Goal: Information Seeking & Learning: Learn about a topic

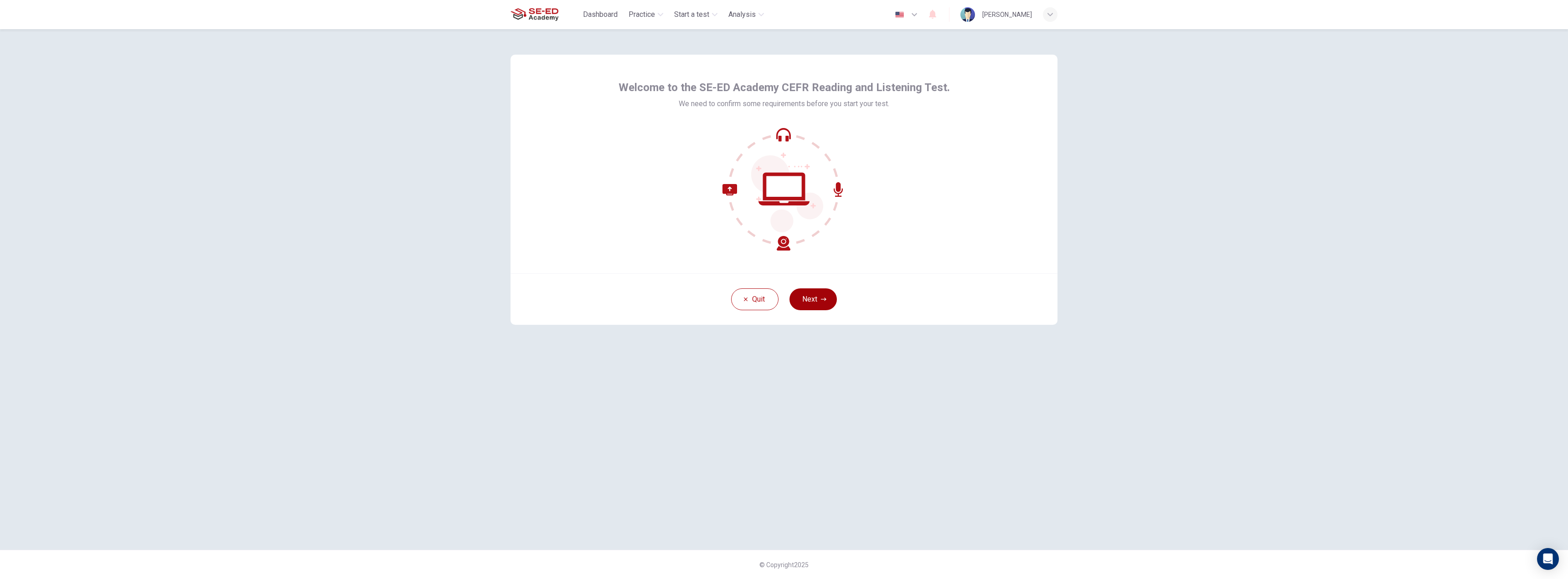
click at [805, 296] on button "Next" at bounding box center [813, 299] width 47 height 22
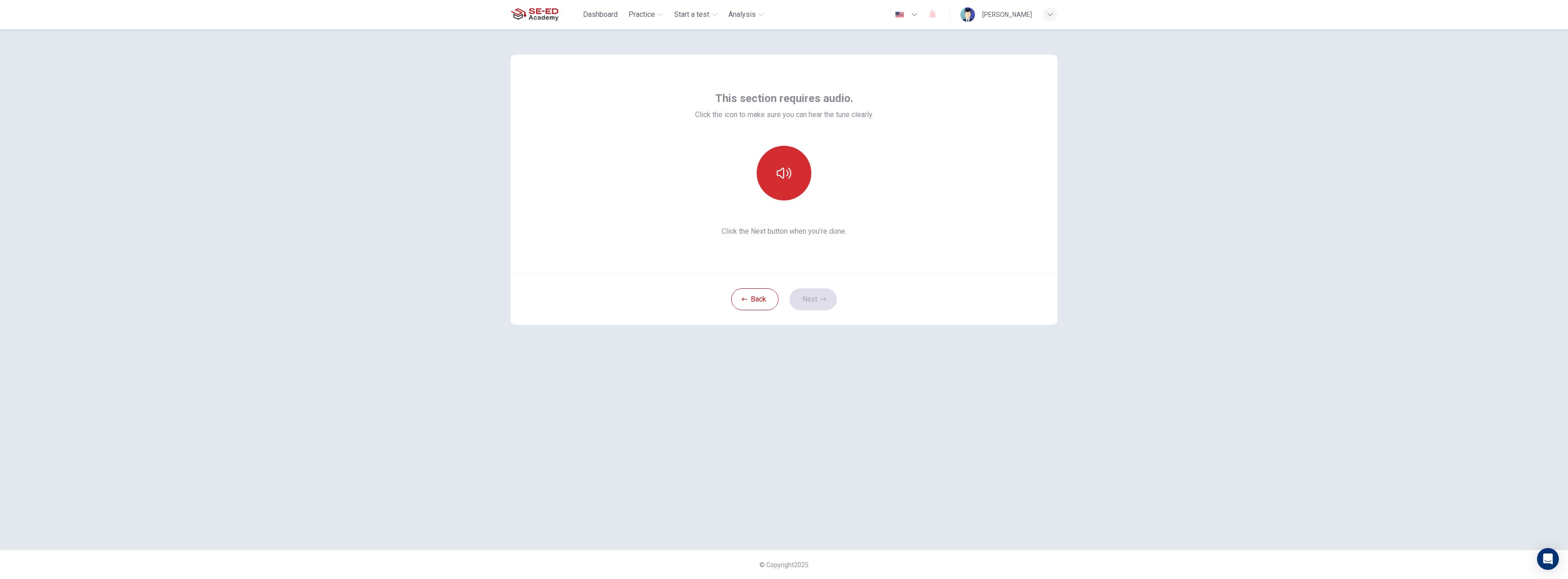
click at [786, 181] on button "button" at bounding box center [784, 173] width 55 height 55
click at [814, 298] on button "Next" at bounding box center [813, 299] width 47 height 22
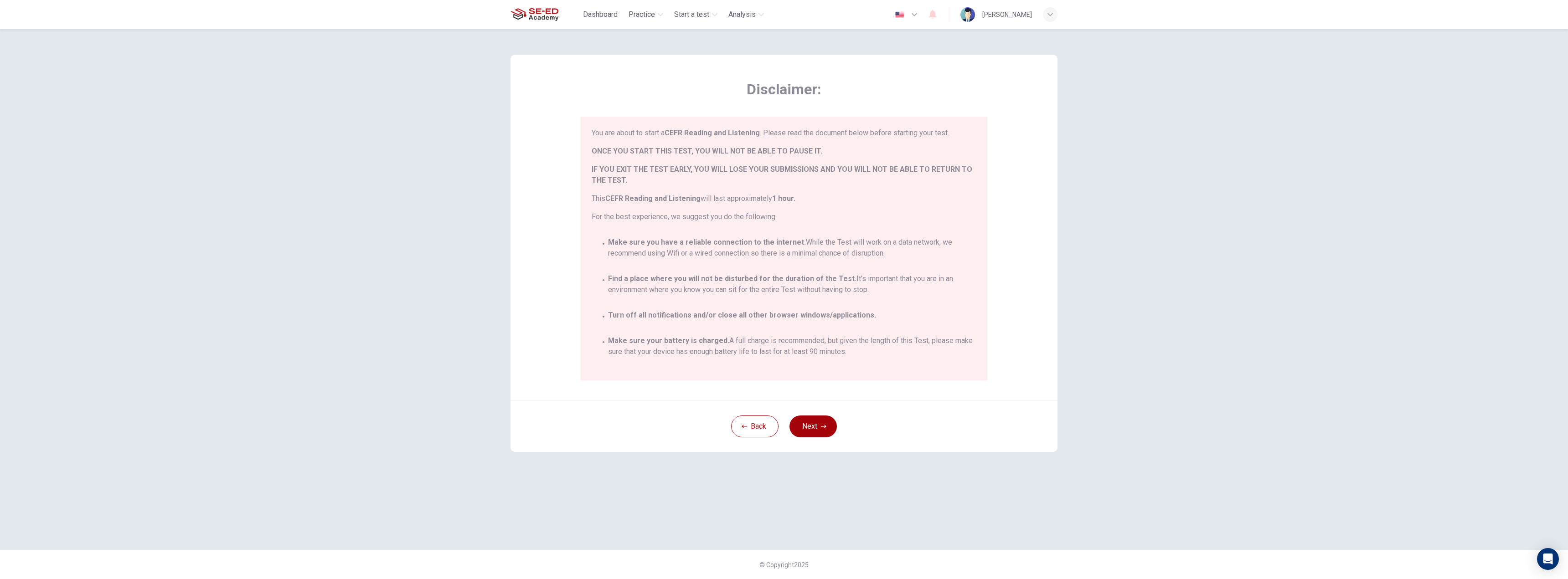
click at [811, 421] on button "Next" at bounding box center [813, 426] width 47 height 22
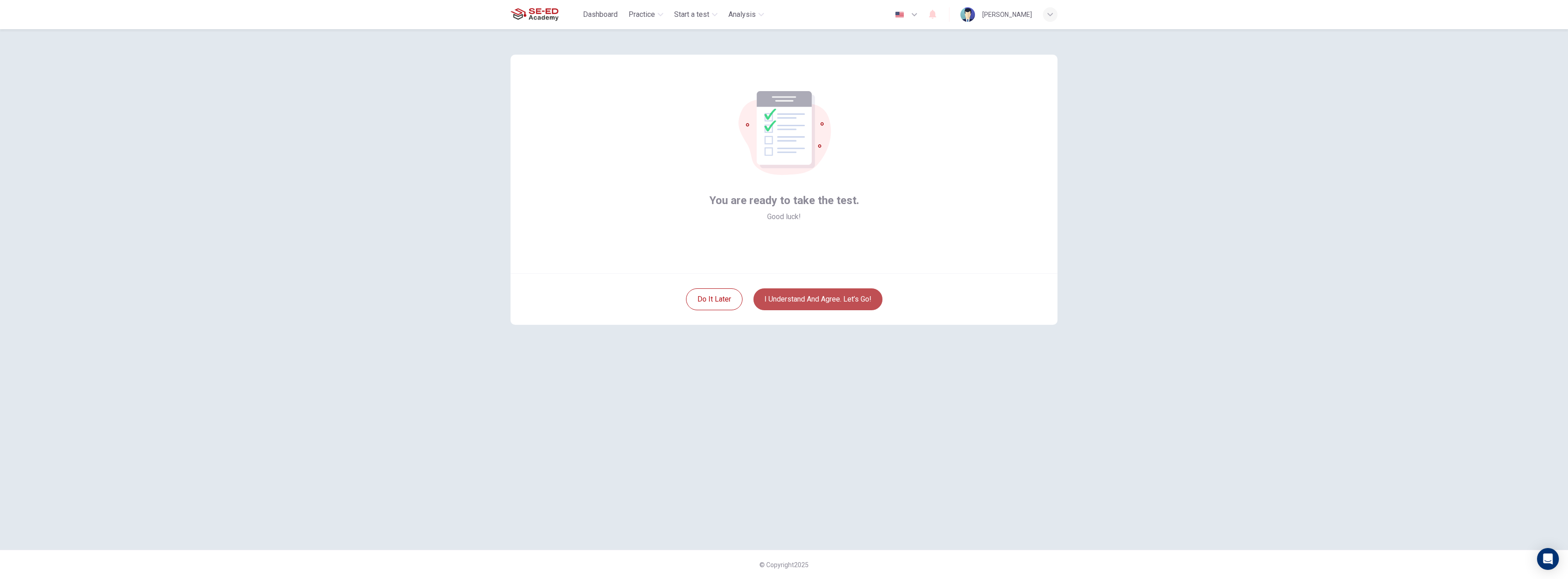
click at [817, 301] on button "I understand and agree. Let’s go!" at bounding box center [818, 299] width 129 height 22
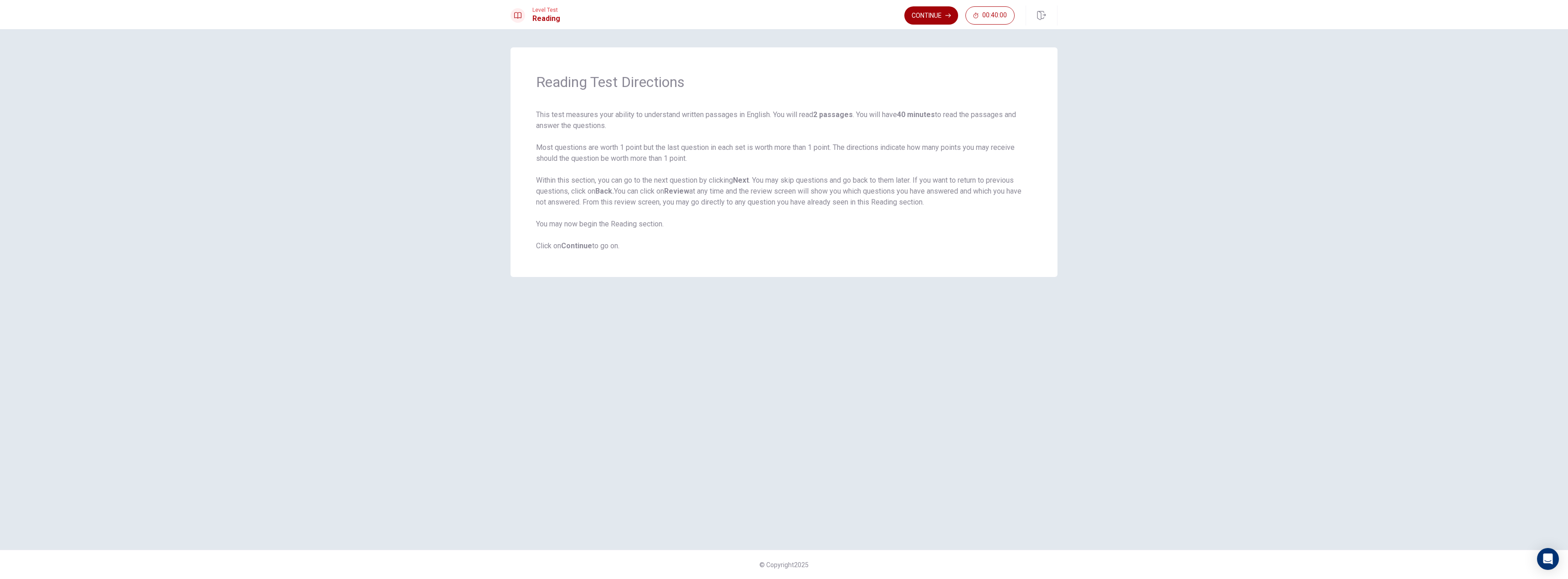
click at [943, 21] on button "Continue" at bounding box center [931, 15] width 54 height 18
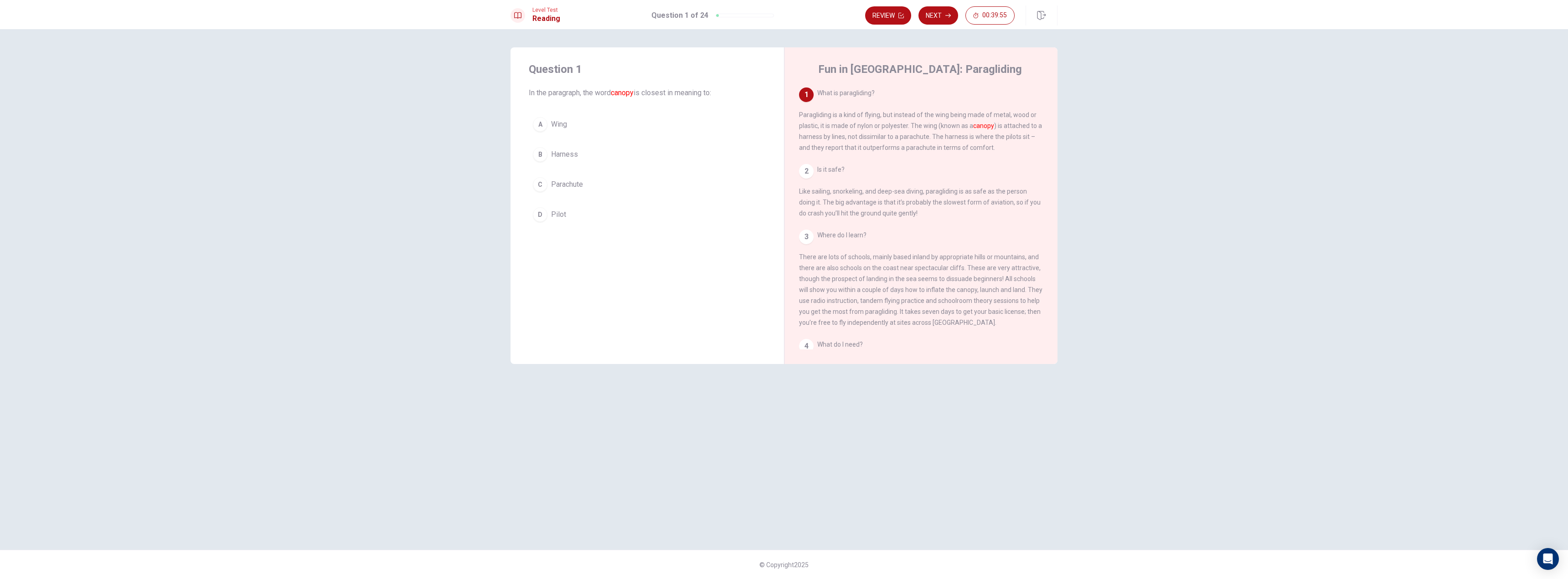
drag, startPoint x: 806, startPoint y: 114, endPoint x: 883, endPoint y: 113, distance: 77.0
click at [878, 113] on span "What is paragliding? Paragliding is a kind of flying, but instead of the wing b…" at bounding box center [920, 120] width 243 height 62
click at [569, 124] on button "A Wing" at bounding box center [647, 124] width 237 height 23
click at [938, 19] on button "Next" at bounding box center [938, 15] width 40 height 18
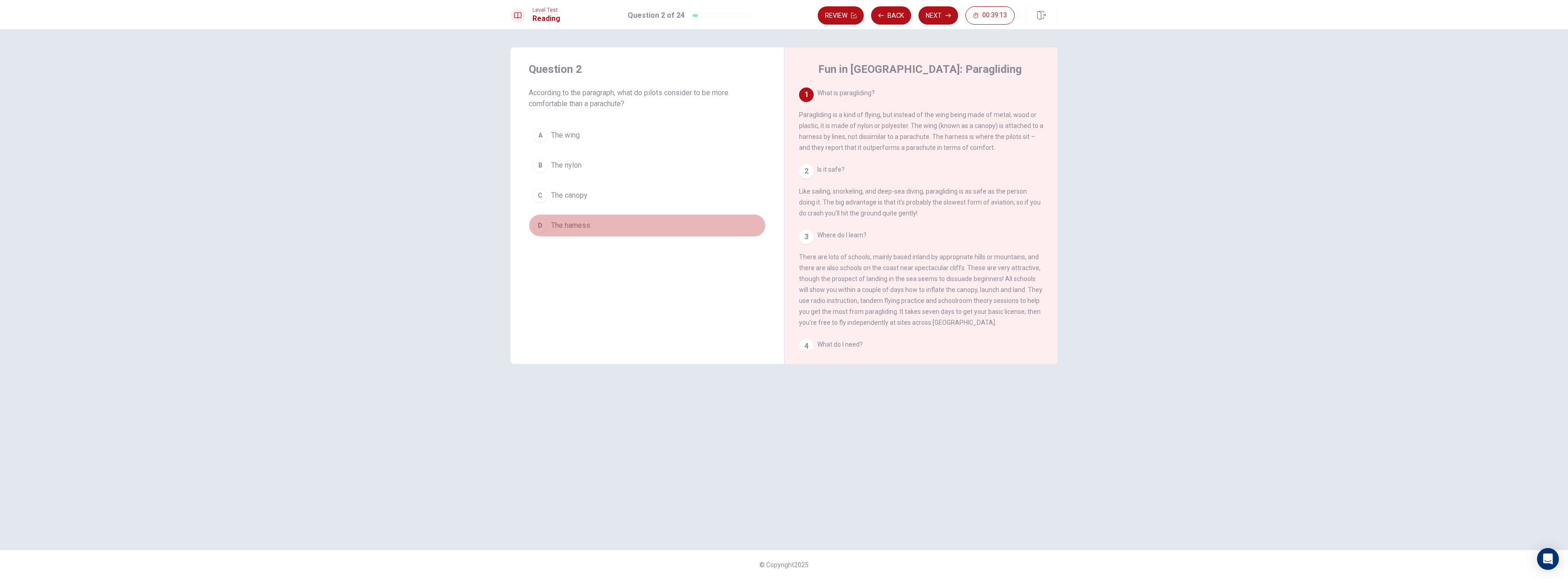
click at [641, 220] on button "D The harness" at bounding box center [647, 225] width 237 height 23
click at [928, 16] on button "Next" at bounding box center [938, 15] width 40 height 18
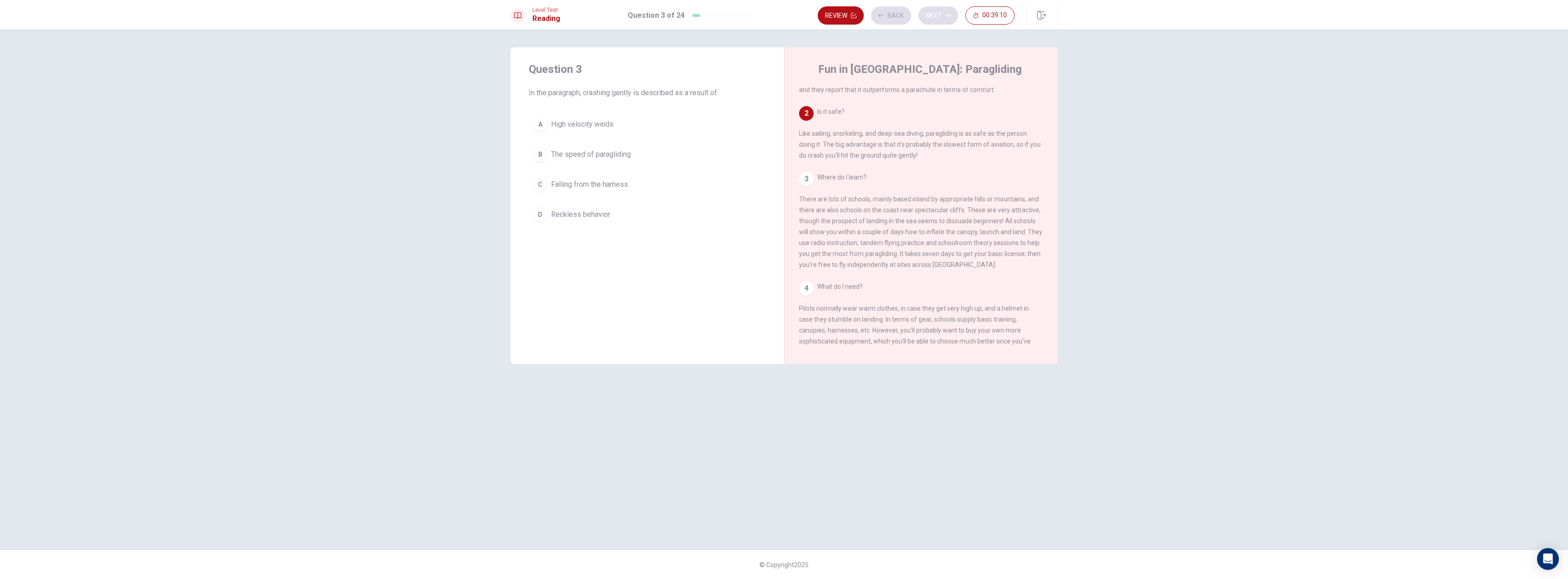
scroll to position [79, 0]
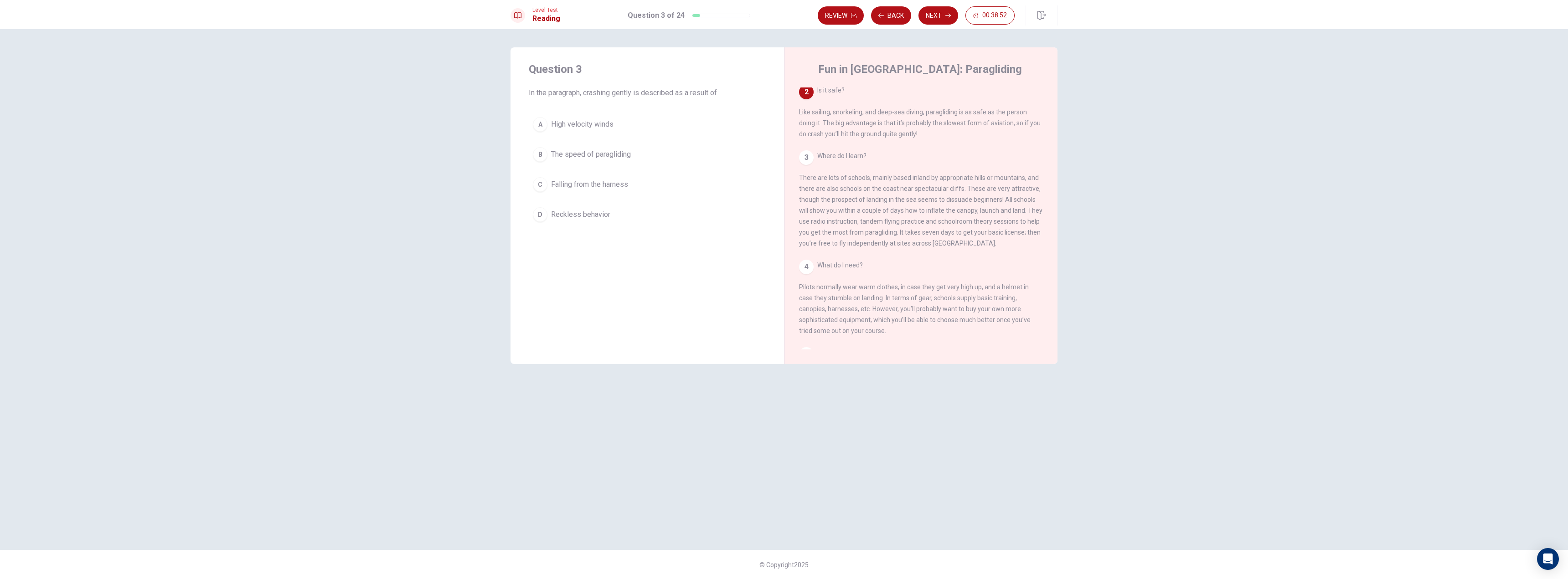
click at [626, 159] on span "The speed of paragliding" at bounding box center [590, 154] width 80 height 11
click at [930, 23] on button "Next" at bounding box center [938, 15] width 40 height 18
click at [559, 190] on button "C Driving" at bounding box center [647, 195] width 237 height 23
click at [937, 18] on button "Next" at bounding box center [938, 15] width 40 height 18
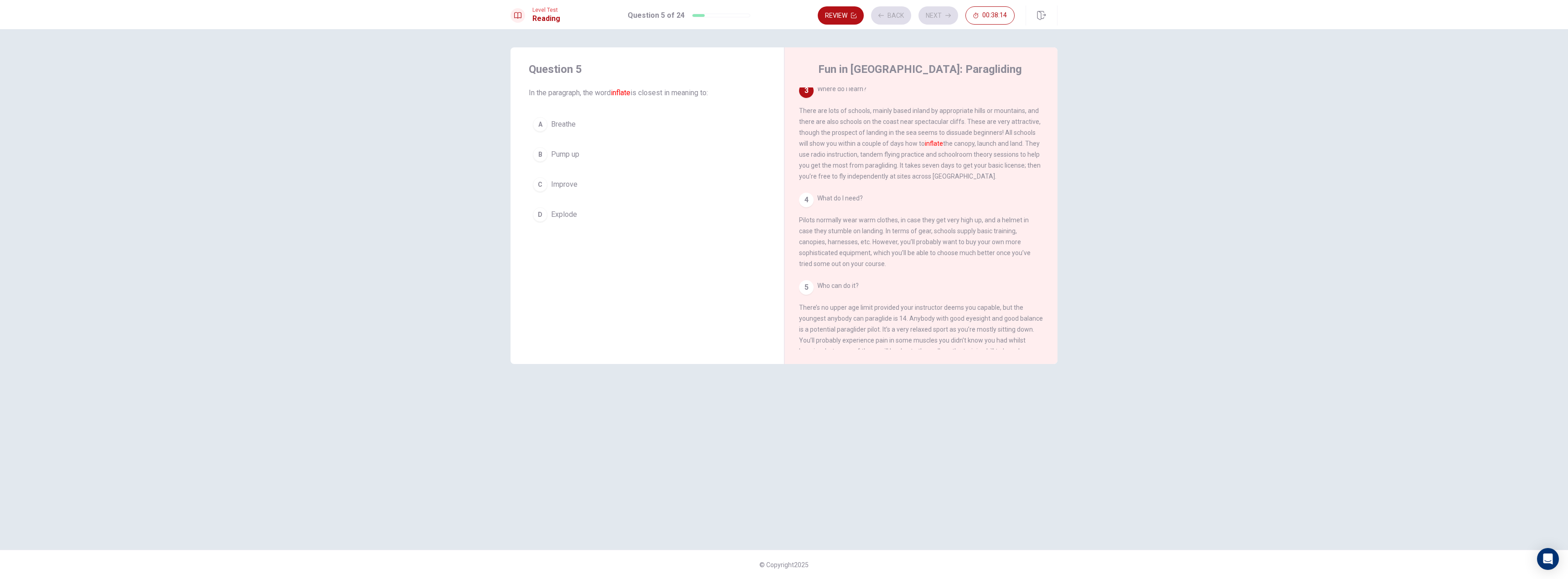
scroll to position [147, 0]
drag, startPoint x: 843, startPoint y: 116, endPoint x: 892, endPoint y: 117, distance: 49.0
click at [892, 117] on span "Where do I learn? There are lots of schools, mainly based inland by appropriate…" at bounding box center [920, 132] width 242 height 95
click at [620, 148] on button "B Pump up" at bounding box center [647, 154] width 237 height 23
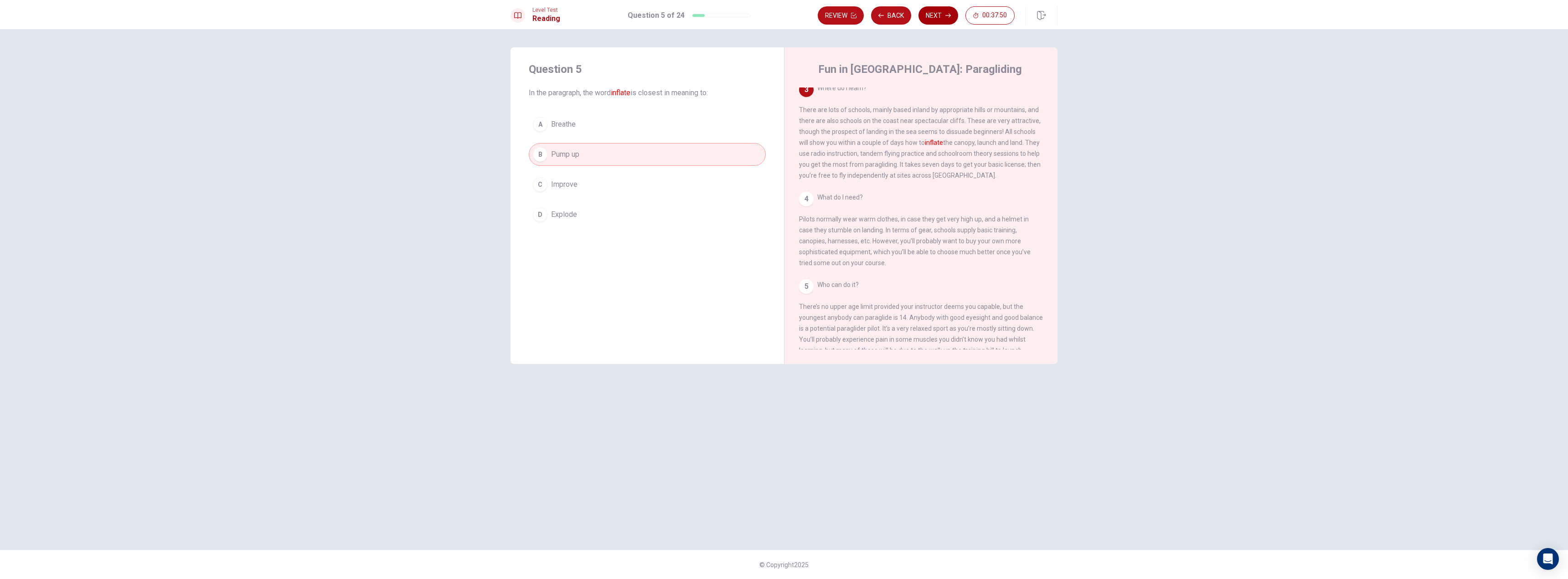
click at [943, 16] on button "Next" at bounding box center [938, 15] width 40 height 18
drag, startPoint x: 841, startPoint y: 127, endPoint x: 886, endPoint y: 127, distance: 45.0
click at [886, 127] on span "Where do I learn? There are lots of schools, mainly based inland by appropriate…" at bounding box center [921, 142] width 243 height 95
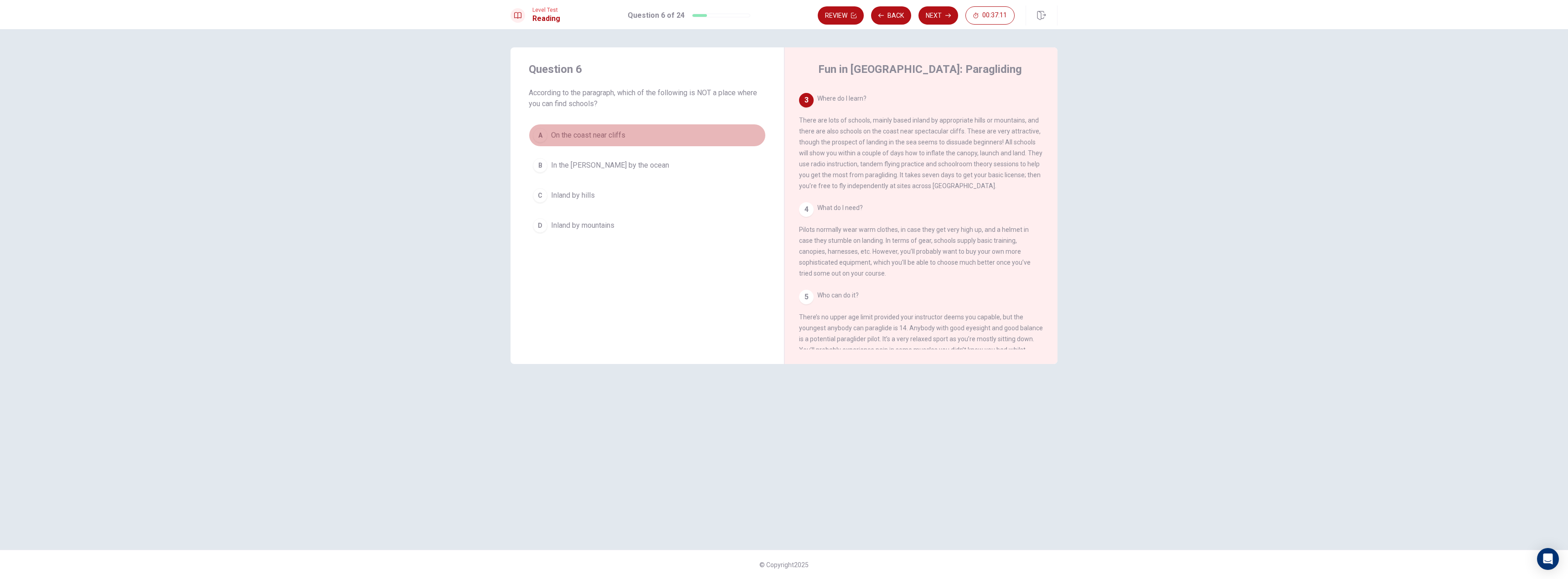
click at [655, 131] on button "A On the coast near cliffs" at bounding box center [647, 135] width 237 height 23
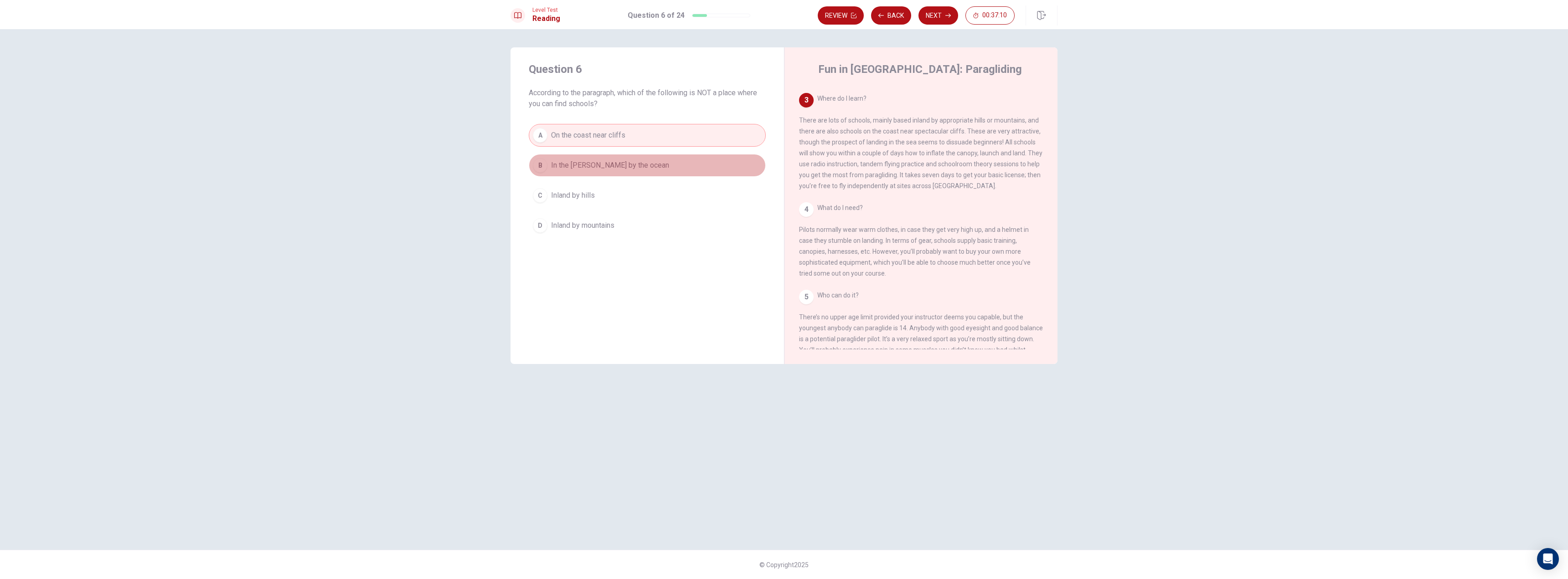
click at [649, 164] on button "B In the [PERSON_NAME] by the ocean" at bounding box center [647, 165] width 237 height 23
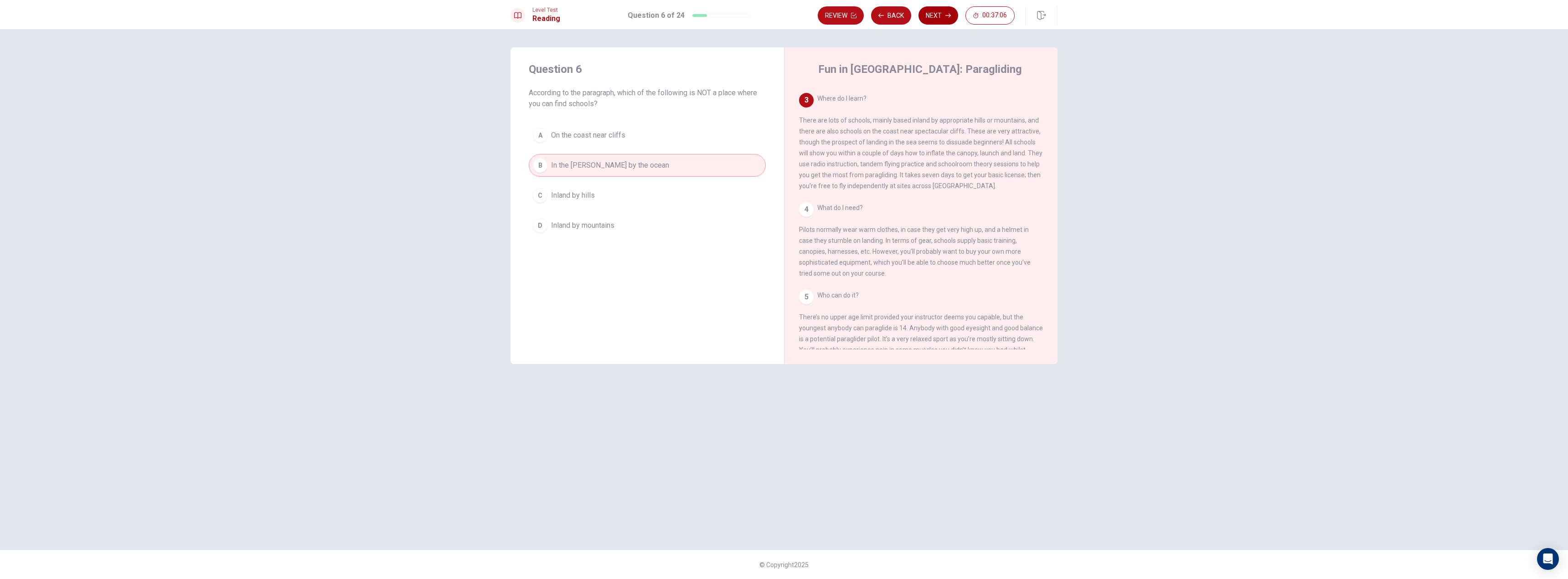
click at [937, 18] on button "Next" at bounding box center [938, 15] width 40 height 18
click at [937, 18] on div "Review Back Next 00:37:06" at bounding box center [915, 15] width 197 height 18
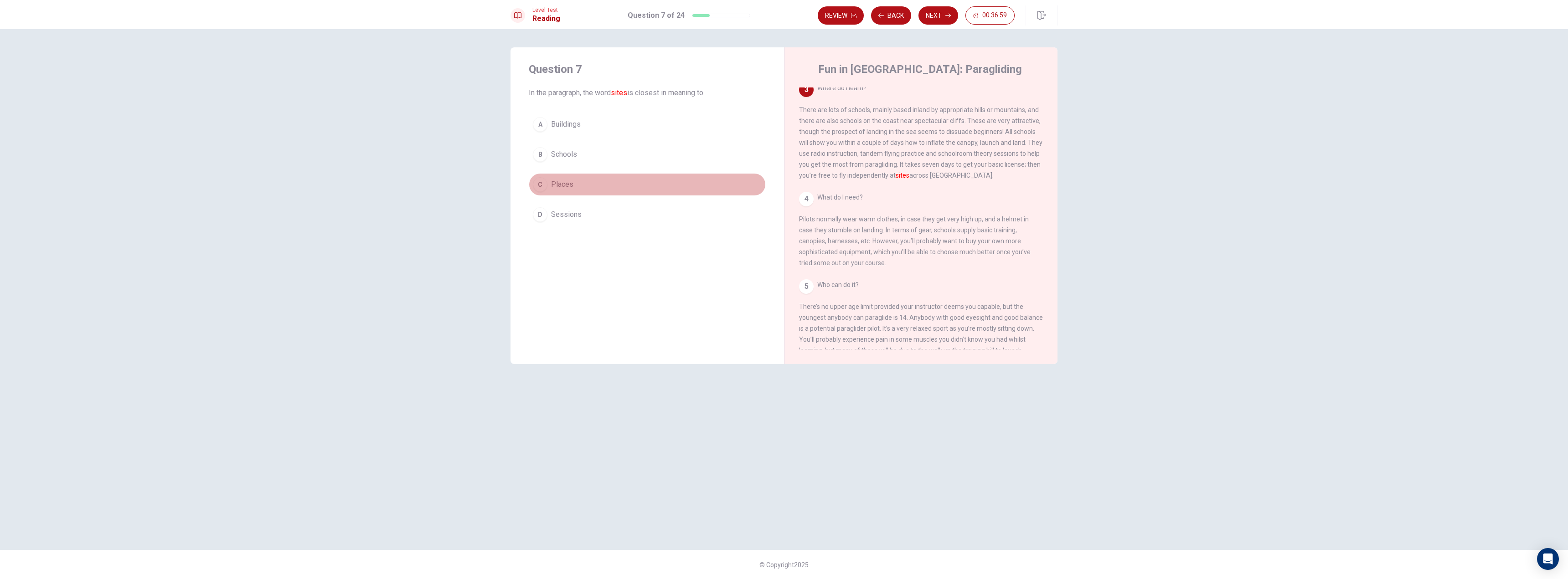
click at [613, 186] on button "C Places" at bounding box center [647, 184] width 237 height 23
click at [929, 15] on button "Next" at bounding box center [938, 15] width 40 height 18
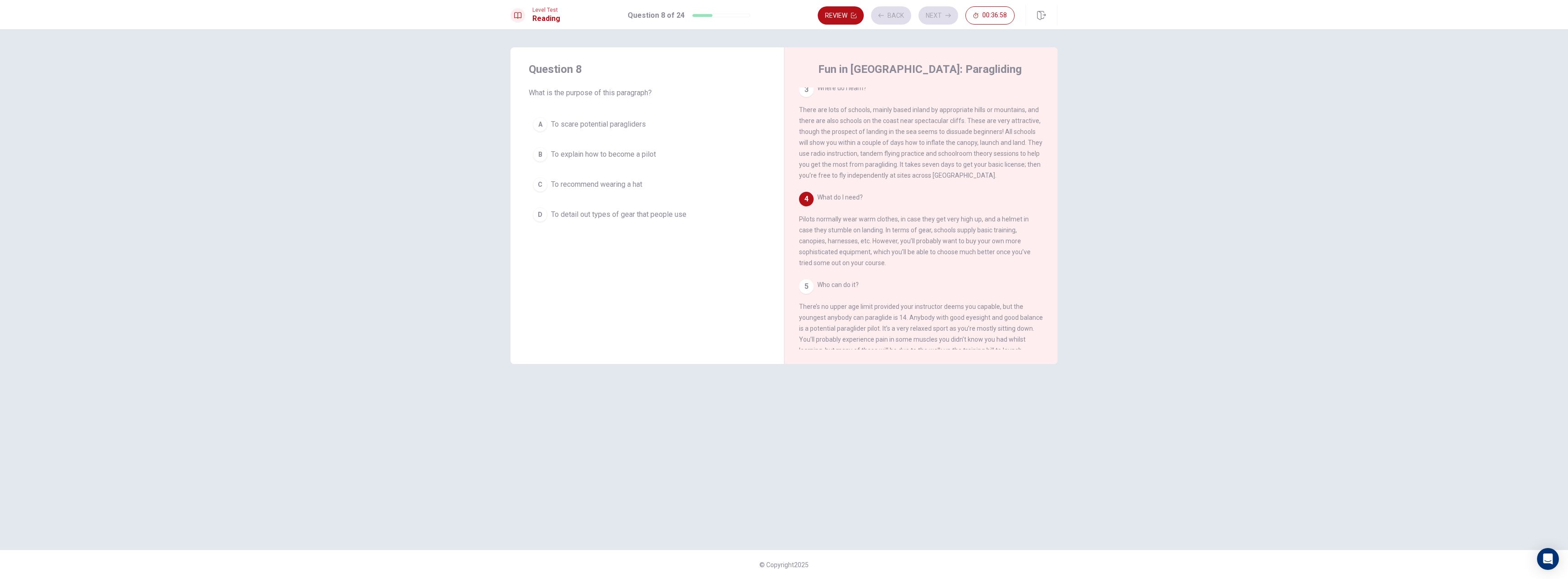
scroll to position [170, 0]
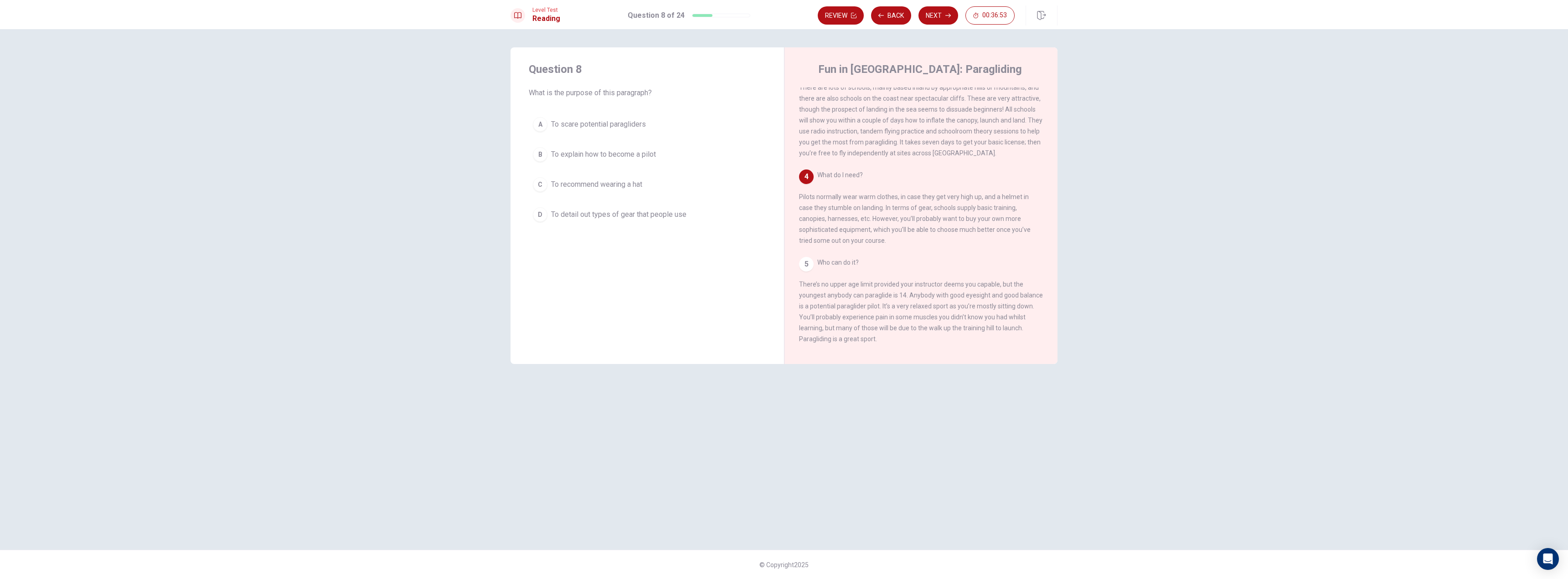
drag, startPoint x: 859, startPoint y: 19, endPoint x: 870, endPoint y: 40, distance: 23.7
click at [870, 40] on div "Level Test Reading Question 8 of 24 Review Back Next 00:36:53 Question 8 of 24 …" at bounding box center [784, 290] width 1568 height 579
click at [652, 222] on button "D To detail out types of gear that people use" at bounding box center [647, 214] width 237 height 23
click at [942, 19] on button "Next" at bounding box center [938, 15] width 40 height 18
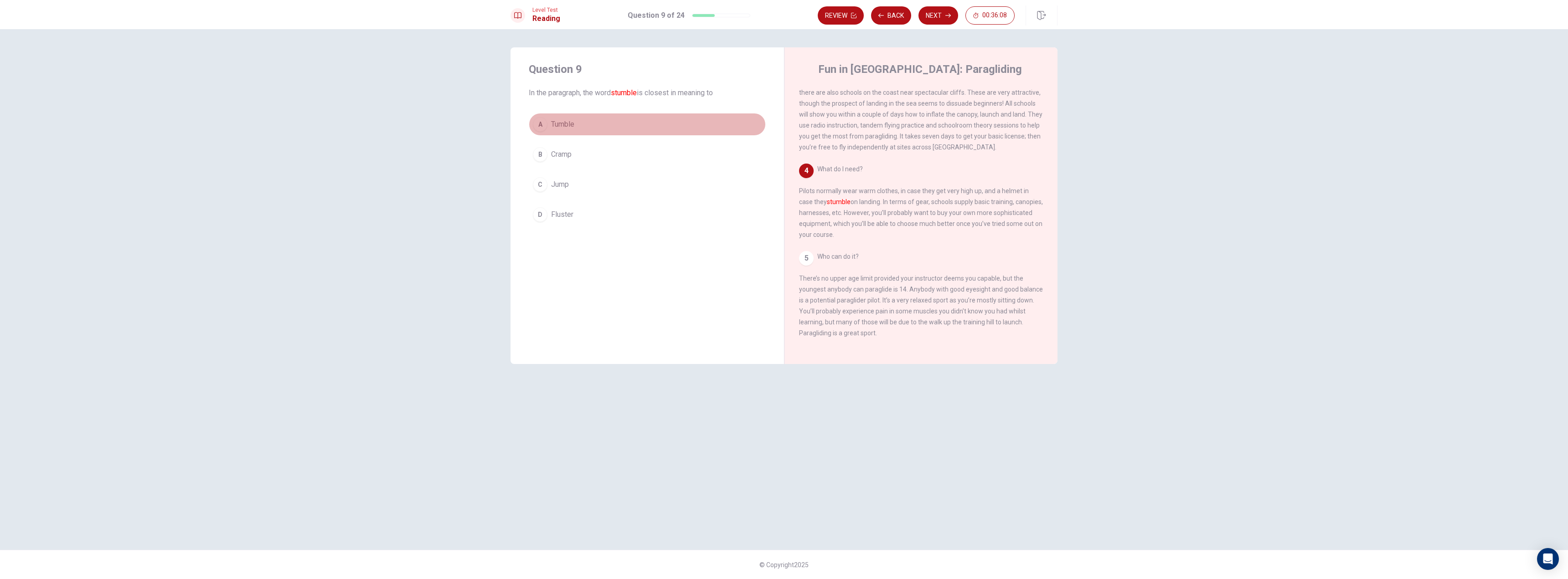
click at [596, 129] on button "A Tumble" at bounding box center [647, 124] width 237 height 23
click at [934, 17] on button "Next" at bounding box center [938, 15] width 40 height 18
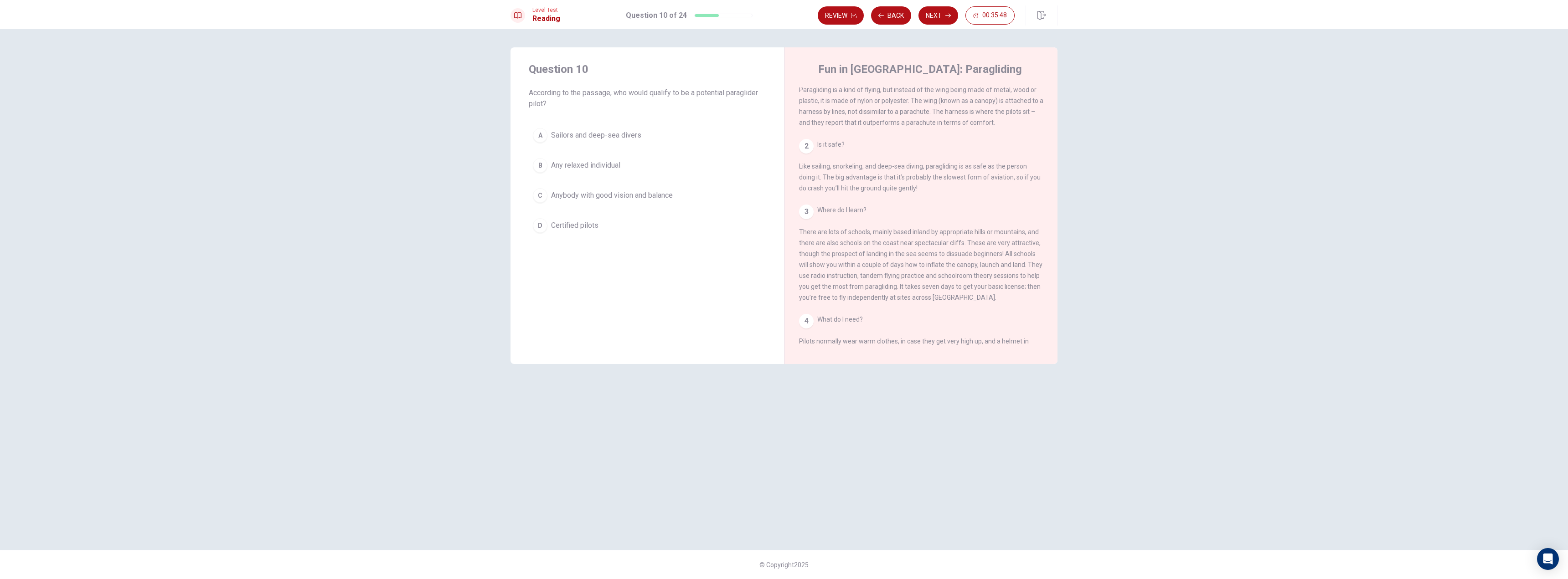
scroll to position [0, 0]
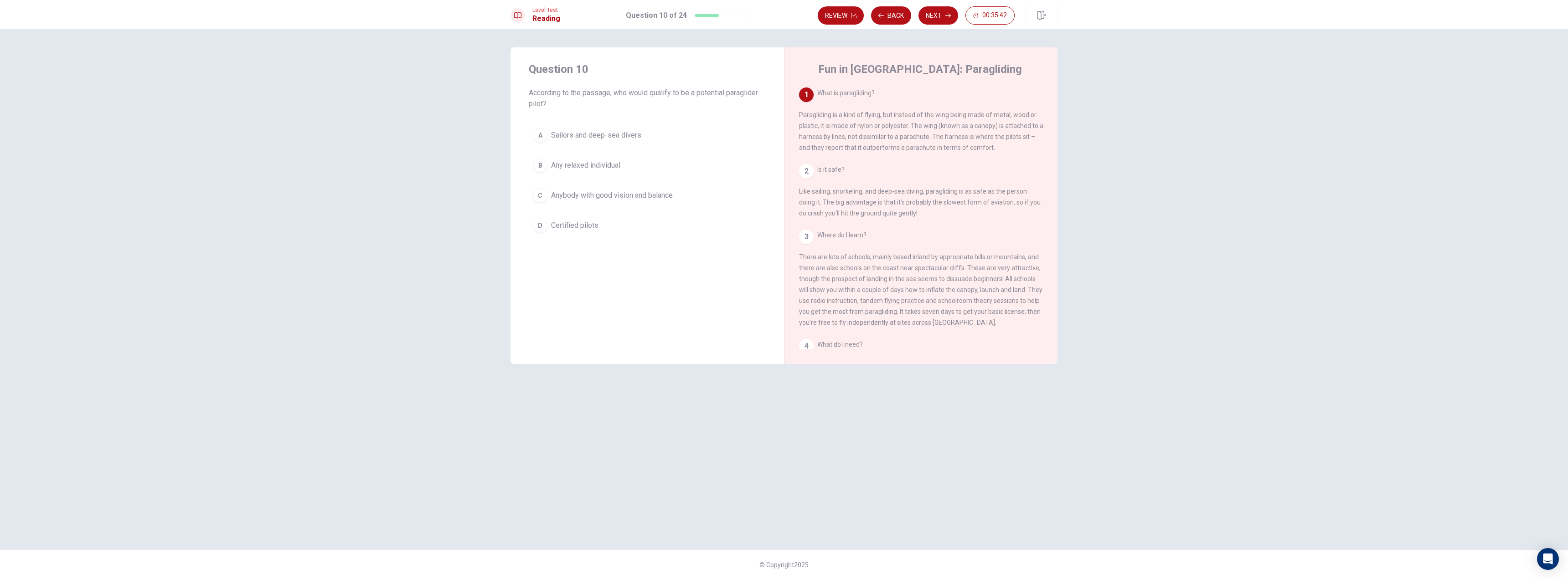
click at [684, 164] on button "B Any relaxed individual" at bounding box center [647, 165] width 237 height 23
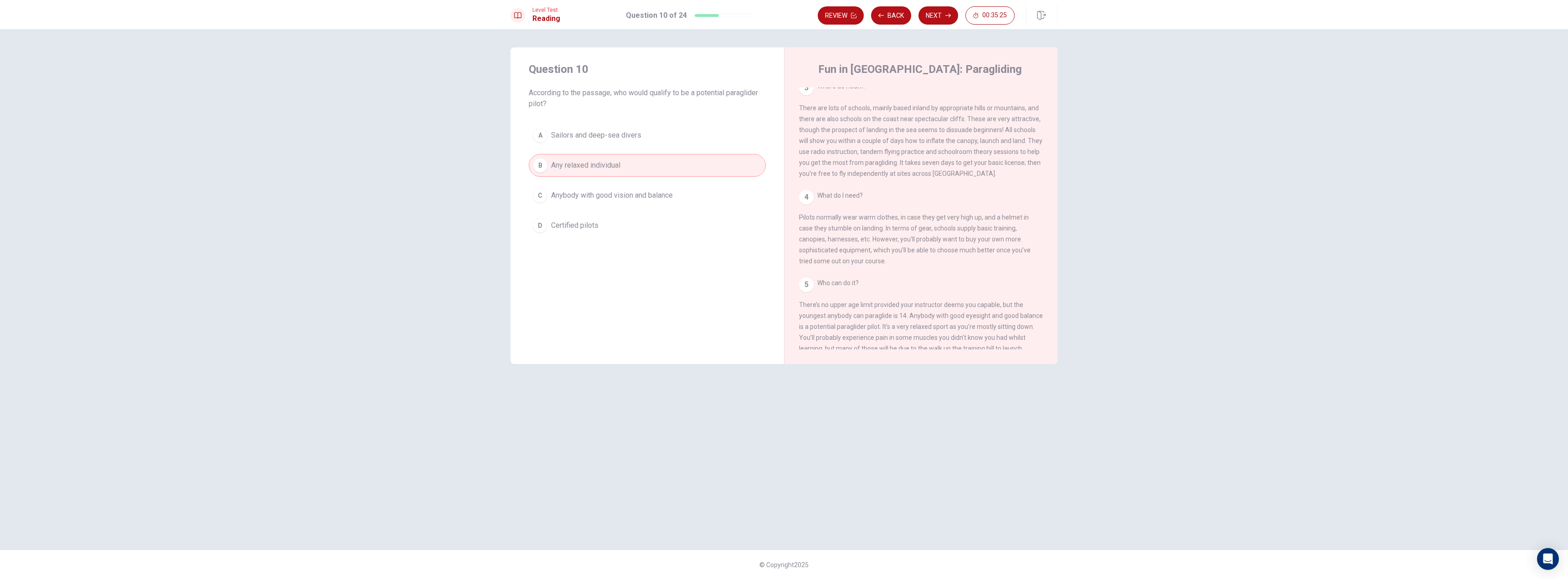
scroll to position [192, 0]
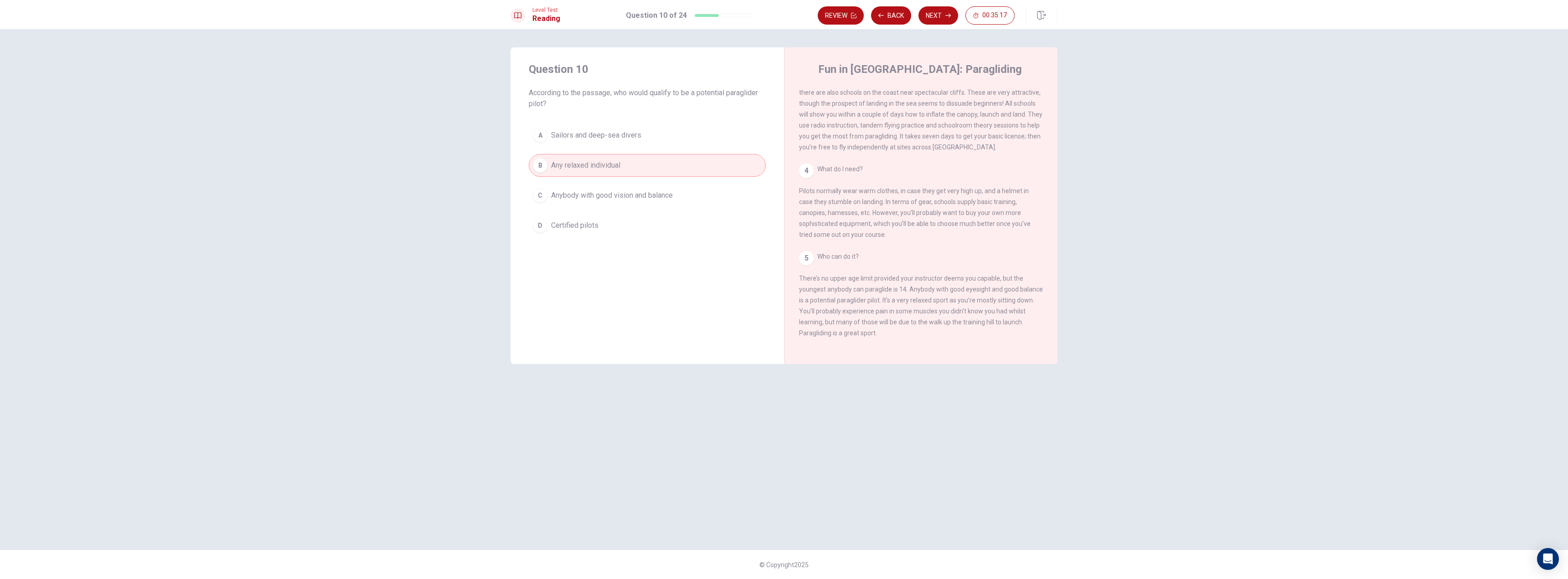
click at [724, 186] on button "C Anybody with good vision and balance" at bounding box center [647, 195] width 237 height 23
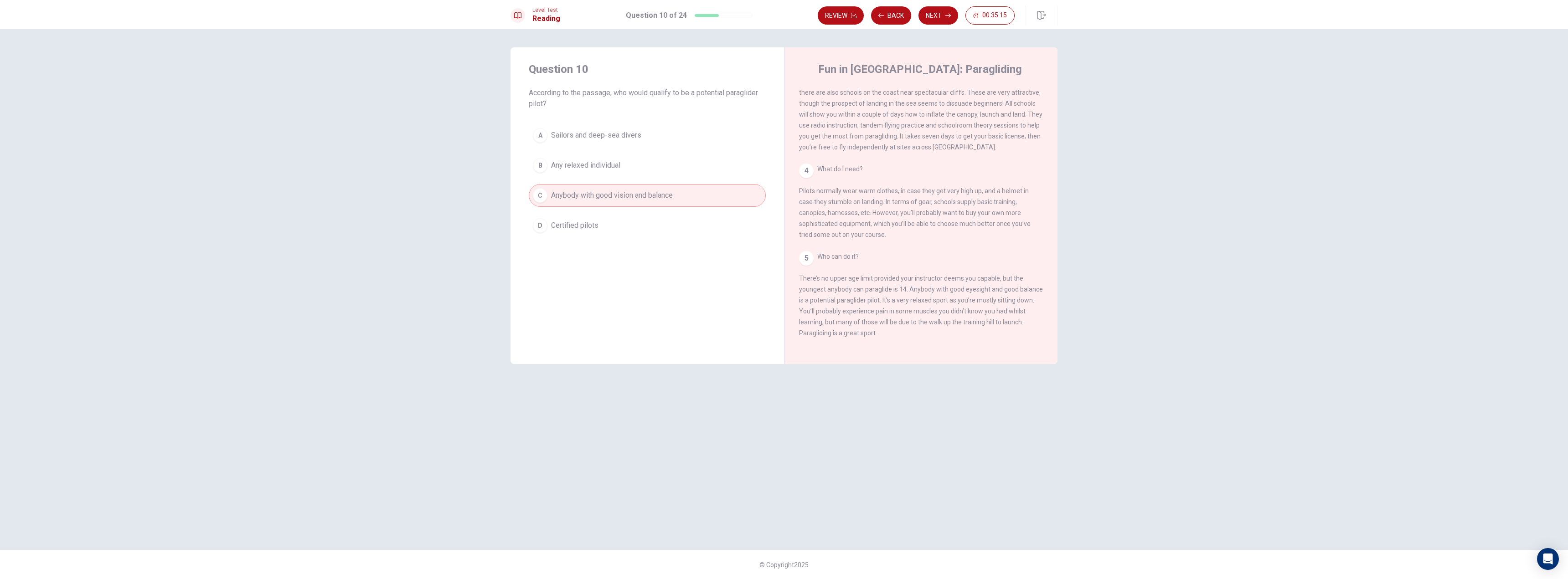
drag, startPoint x: 847, startPoint y: 299, endPoint x: 897, endPoint y: 300, distance: 50.0
click at [897, 300] on span "Who can do it? There’s no upper age limit provided your instructor deems you ca…" at bounding box center [921, 295] width 244 height 84
click at [943, 20] on button "Next" at bounding box center [938, 15] width 40 height 18
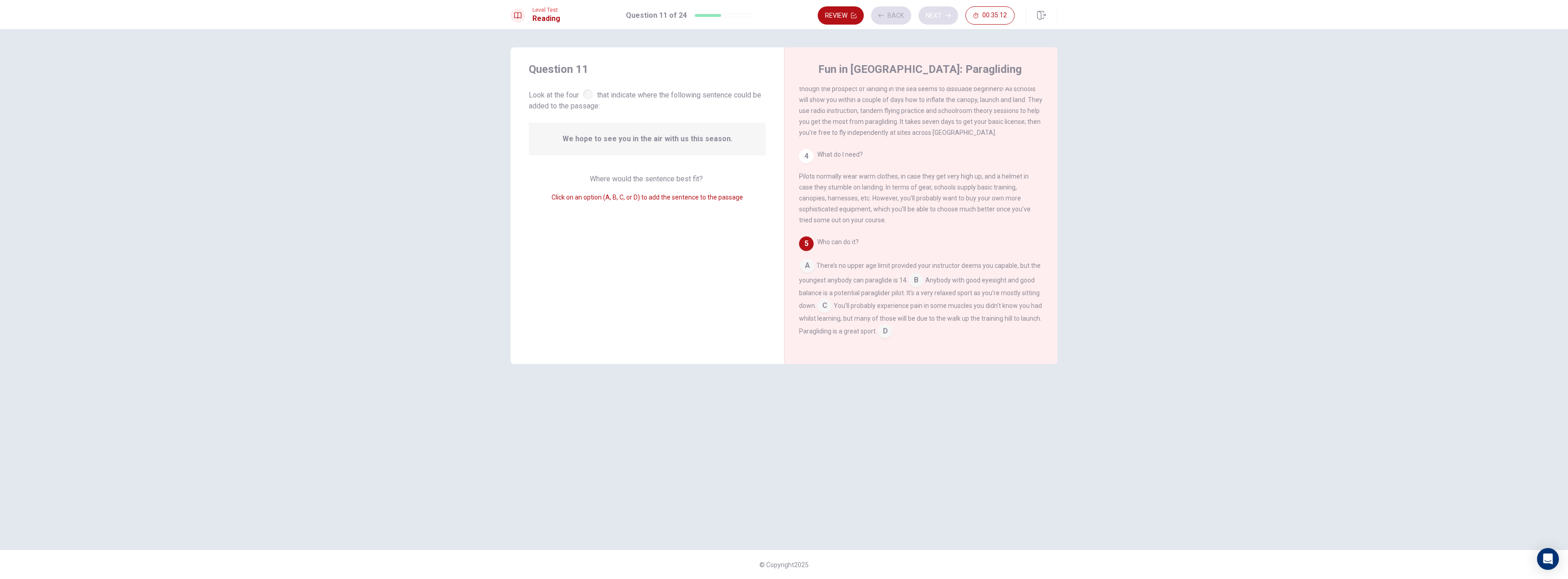
scroll to position [202, 0]
click at [892, 333] on input at bounding box center [885, 332] width 15 height 15
click at [936, 12] on button "Next" at bounding box center [938, 15] width 40 height 18
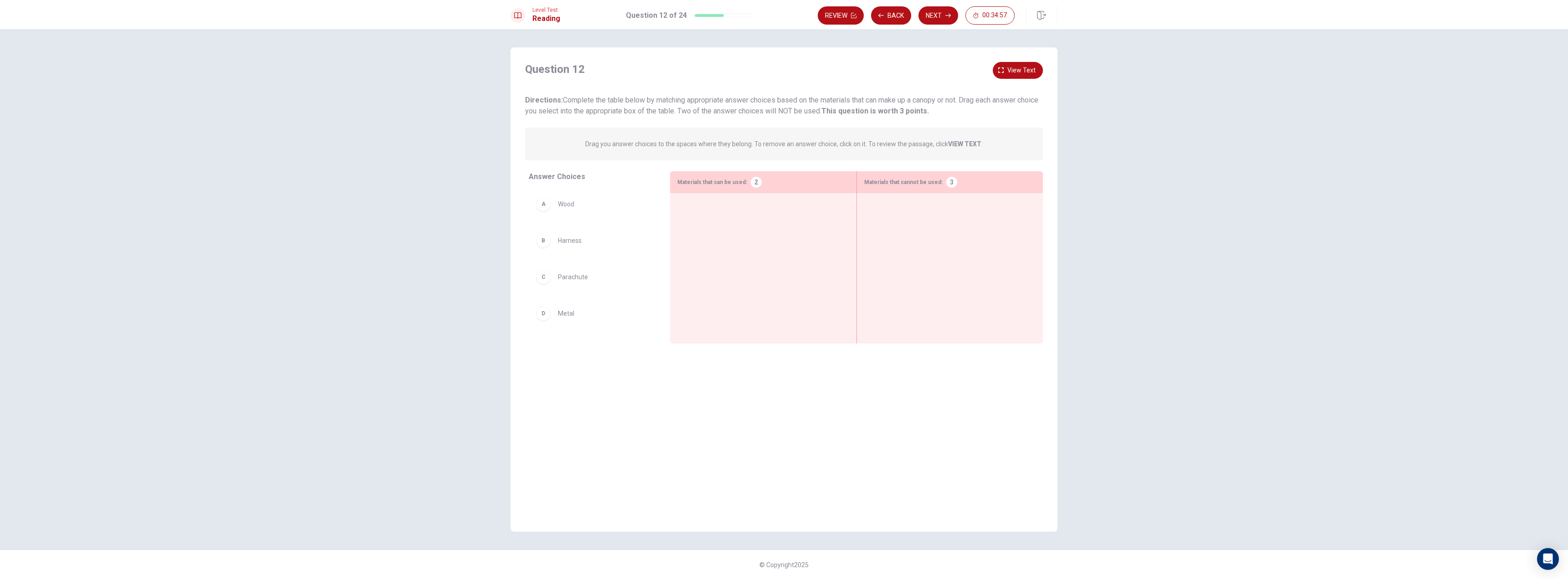
drag, startPoint x: 572, startPoint y: 100, endPoint x: 695, endPoint y: 117, distance: 124.2
click at [695, 117] on div "Question 12 View text Directions: Complete the table below by matching appropri…" at bounding box center [784, 205] width 547 height 286
click at [1026, 70] on span "View text" at bounding box center [1021, 70] width 28 height 12
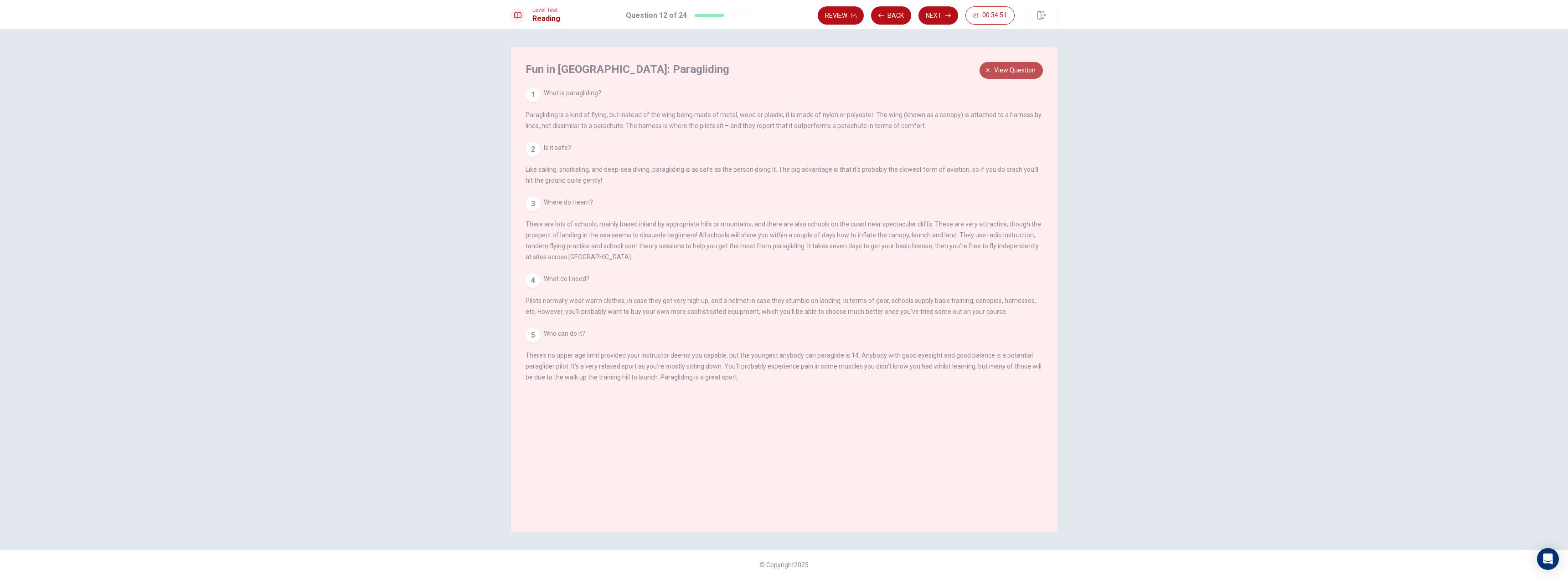
click at [1026, 70] on span "View question" at bounding box center [1015, 70] width 41 height 12
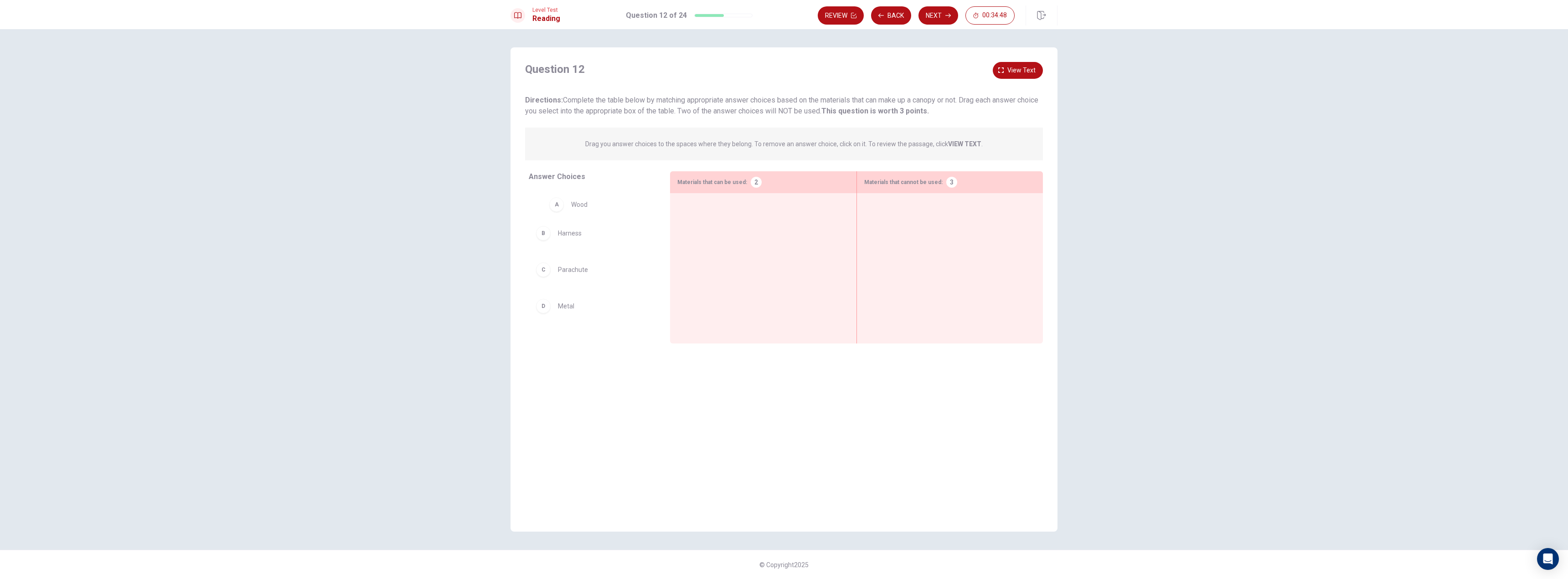
drag, startPoint x: 624, startPoint y: 198, endPoint x: 640, endPoint y: 199, distance: 16.0
click at [1017, 75] on span "View text" at bounding box center [1021, 70] width 28 height 12
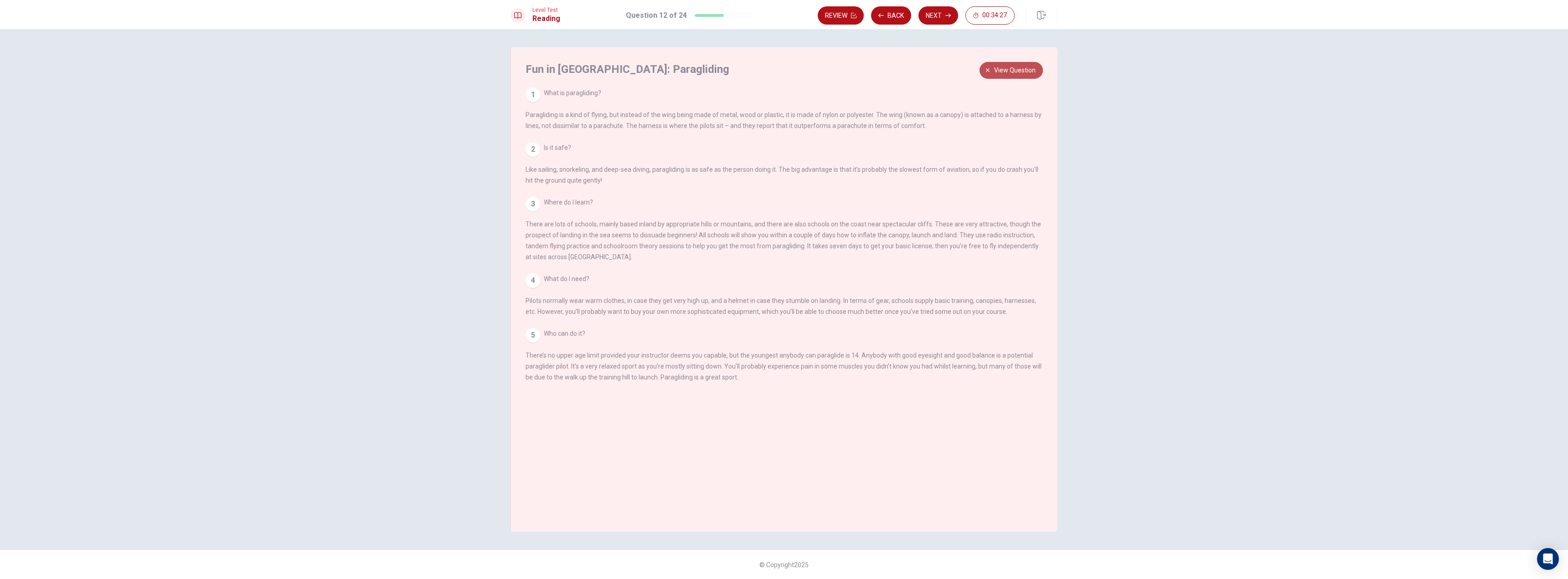
click at [1017, 75] on span "View question" at bounding box center [1015, 70] width 41 height 12
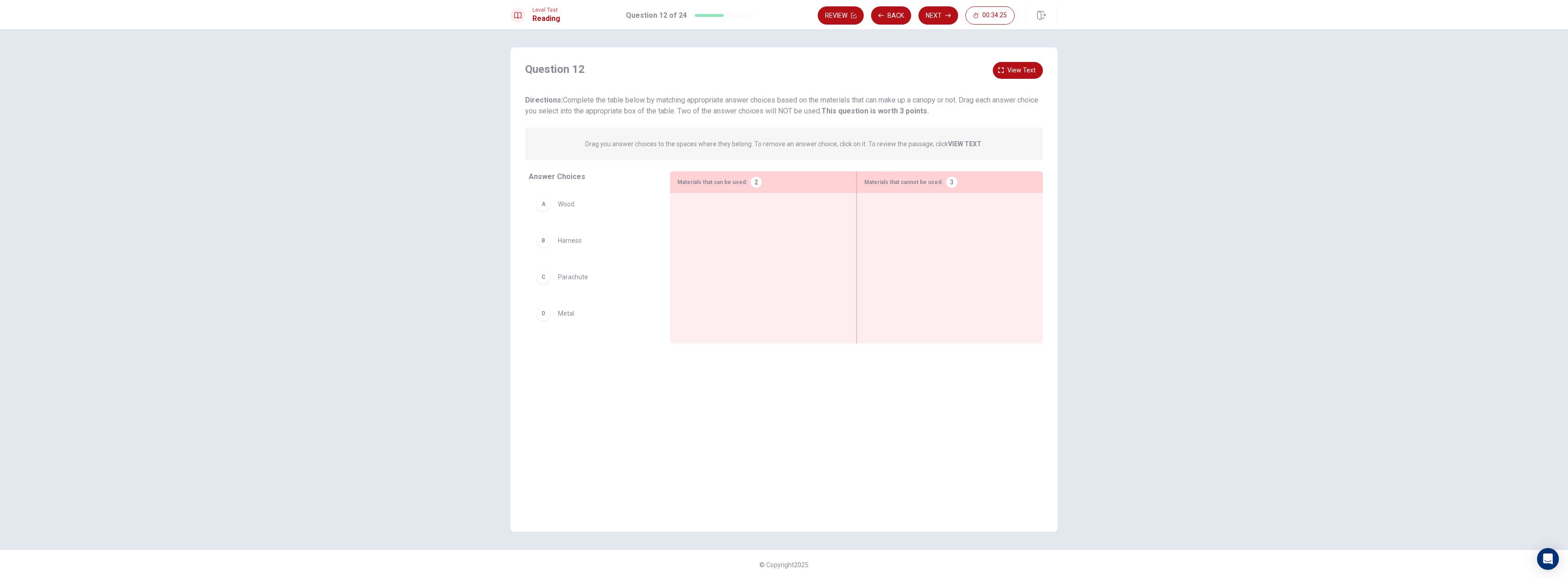
click at [598, 207] on div "A Wood" at bounding box center [592, 204] width 112 height 15
drag, startPoint x: 709, startPoint y: 201, endPoint x: 1004, endPoint y: 213, distance: 295.2
drag, startPoint x: 575, startPoint y: 248, endPoint x: 781, endPoint y: 235, distance: 206.4
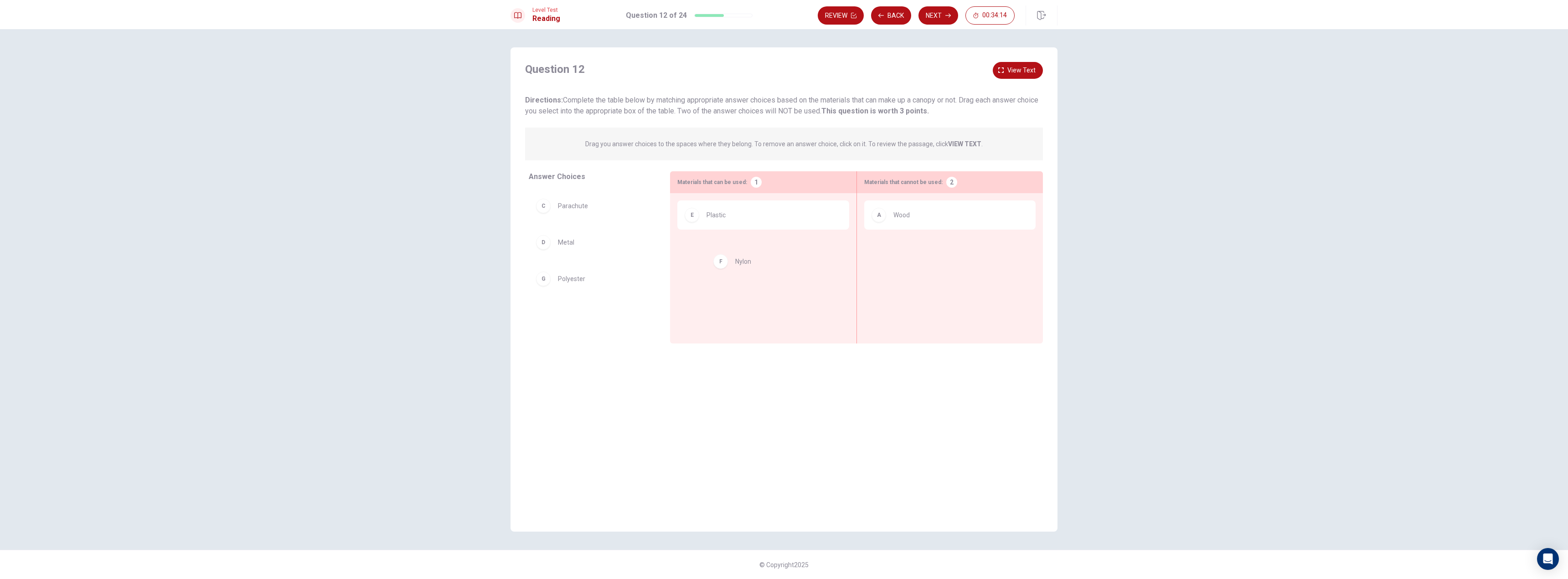
drag, startPoint x: 570, startPoint y: 276, endPoint x: 751, endPoint y: 258, distance: 181.9
click at [1012, 72] on span "View text" at bounding box center [1021, 70] width 28 height 12
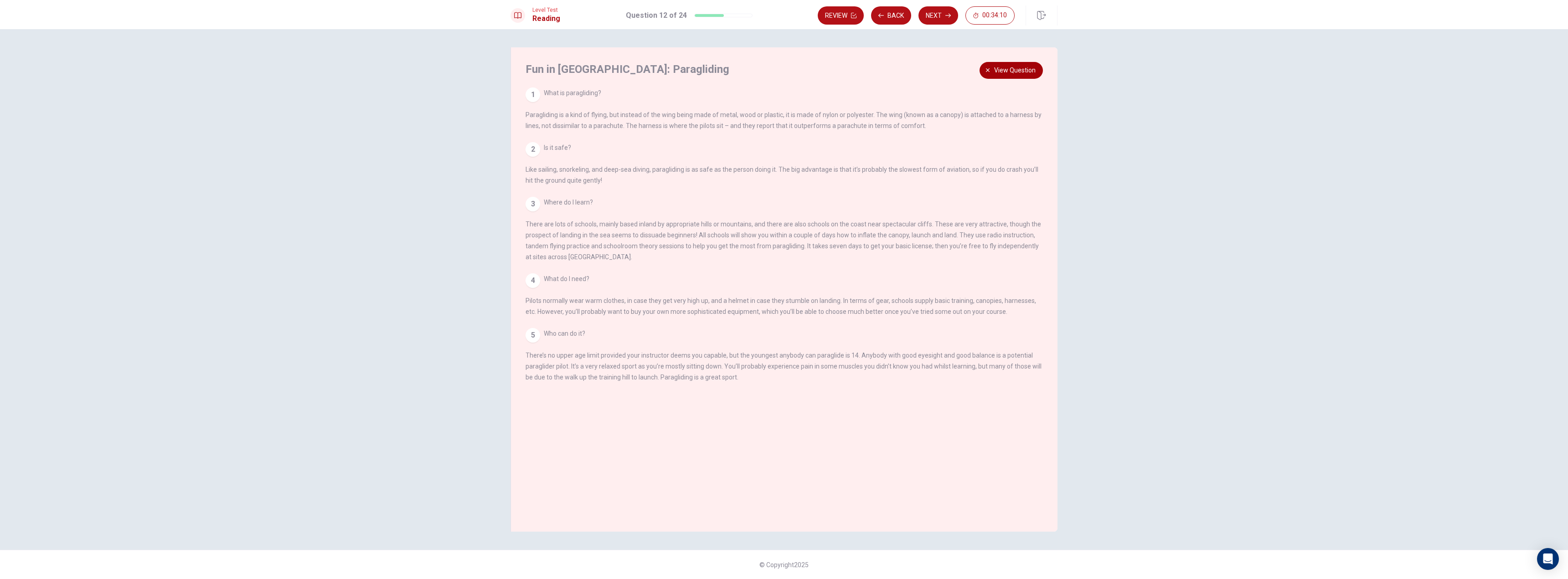
click at [1012, 72] on span "View question" at bounding box center [1015, 70] width 41 height 12
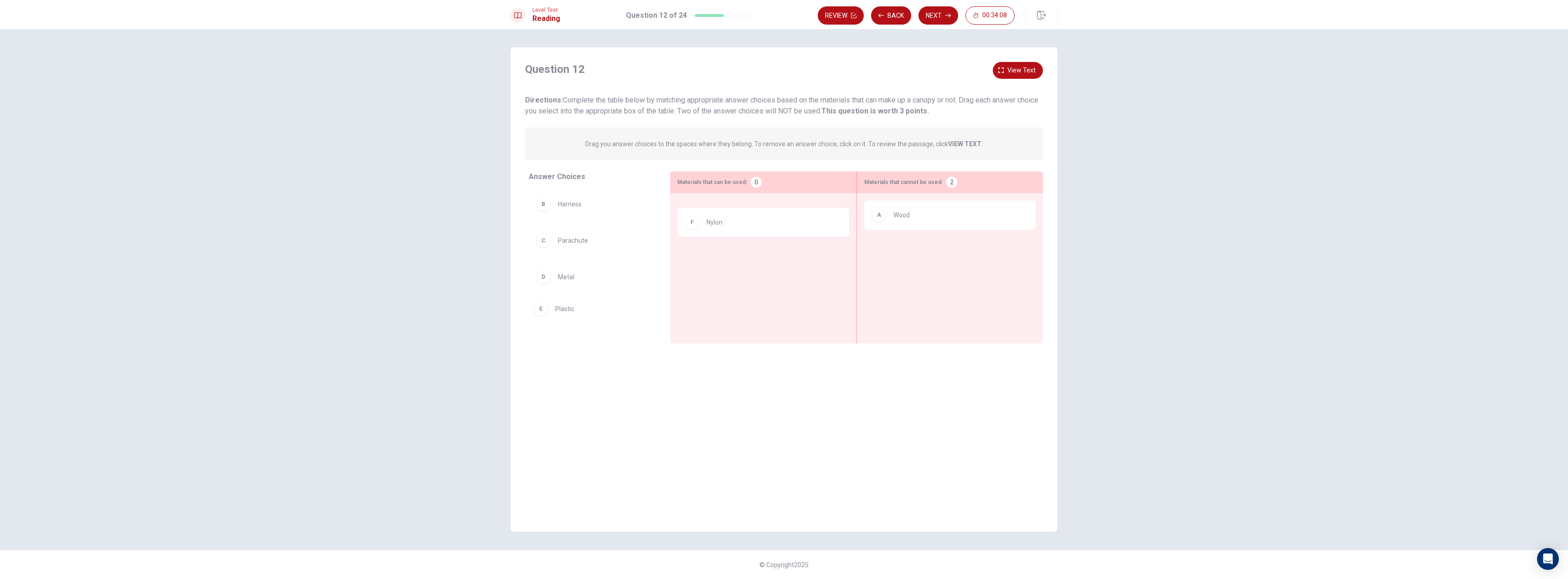
scroll to position [6, 0]
drag, startPoint x: 739, startPoint y: 217, endPoint x: 561, endPoint y: 349, distance: 221.6
drag, startPoint x: 575, startPoint y: 316, endPoint x: 751, endPoint y: 284, distance: 178.9
drag, startPoint x: 583, startPoint y: 311, endPoint x: 779, endPoint y: 257, distance: 203.3
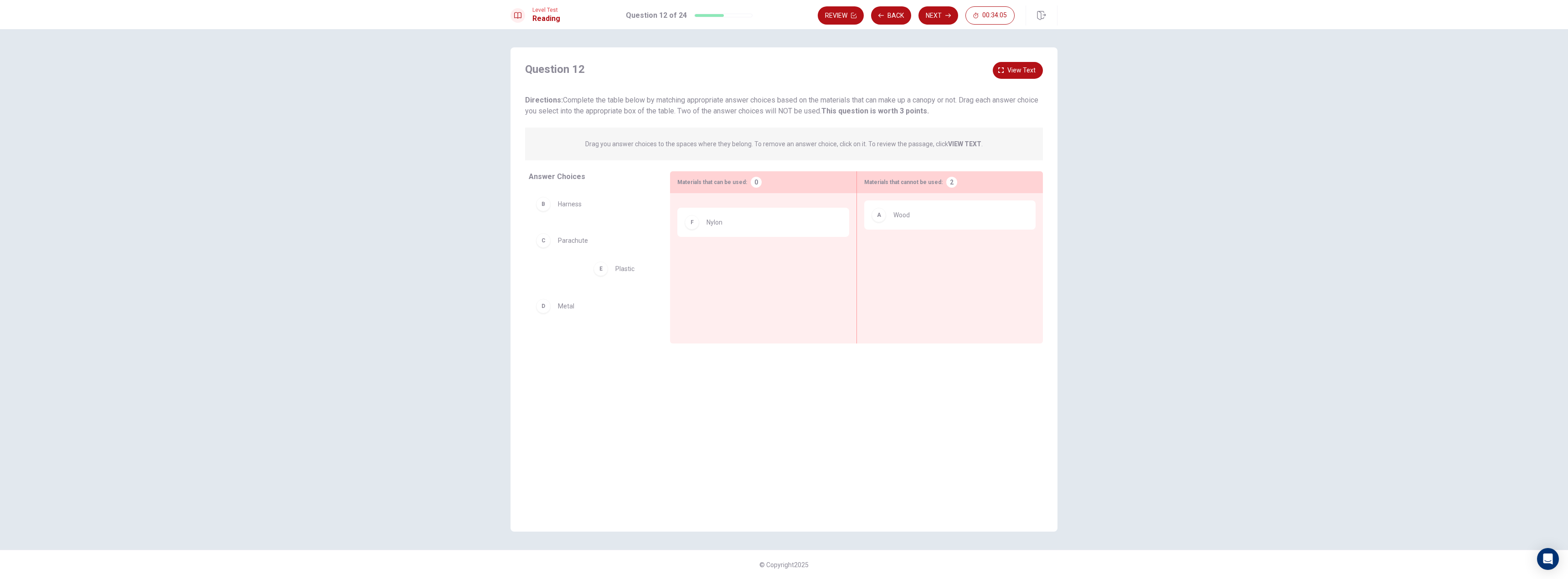
drag, startPoint x: 727, startPoint y: 215, endPoint x: 568, endPoint y: 291, distance: 176.2
click at [568, 291] on div "B Harness C Parachute D Metal G Polyester" at bounding box center [592, 260] width 127 height 140
drag, startPoint x: 569, startPoint y: 317, endPoint x: 772, endPoint y: 254, distance: 212.6
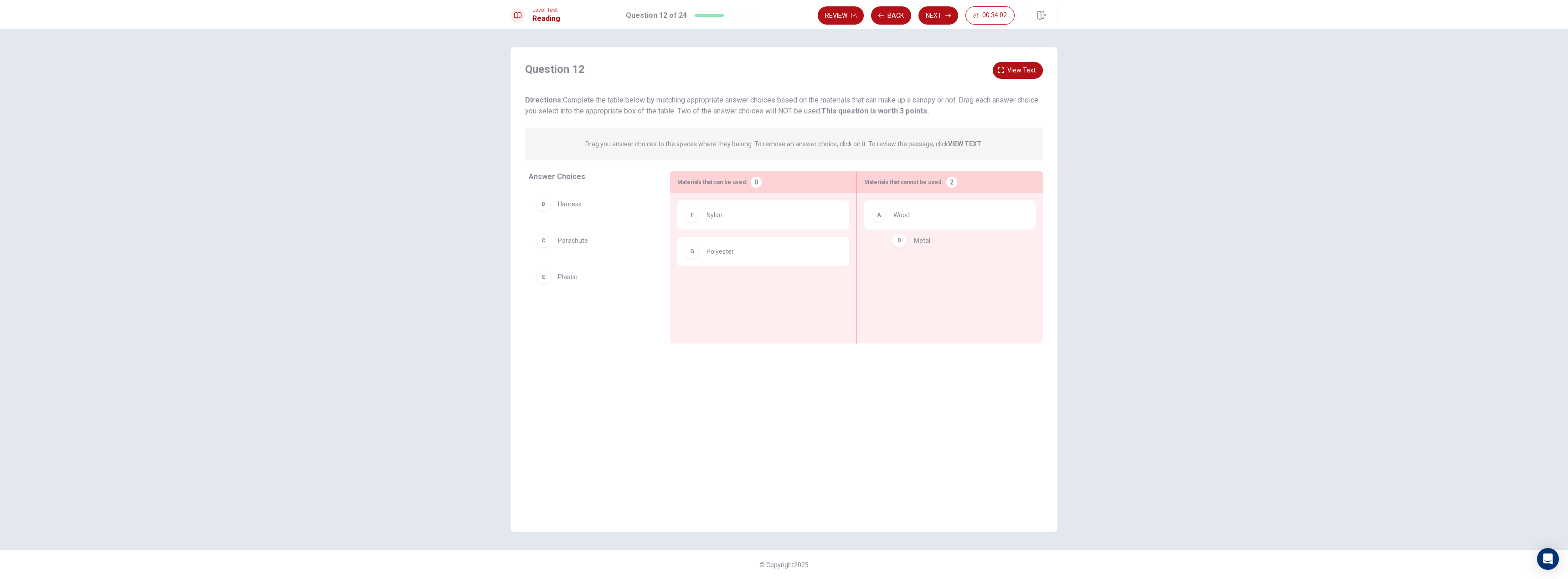
drag, startPoint x: 567, startPoint y: 275, endPoint x: 925, endPoint y: 240, distance: 359.7
click at [1026, 68] on span "View text" at bounding box center [1021, 70] width 28 height 12
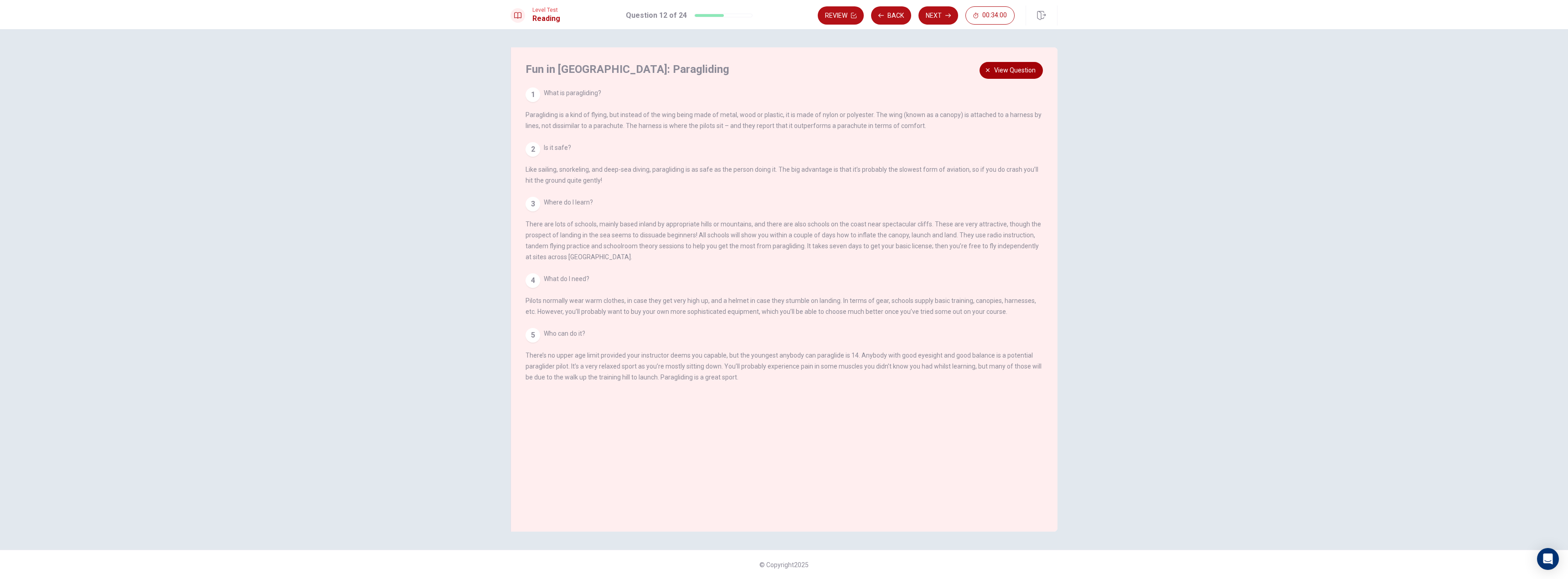
click at [1026, 68] on span "View question" at bounding box center [1015, 70] width 41 height 12
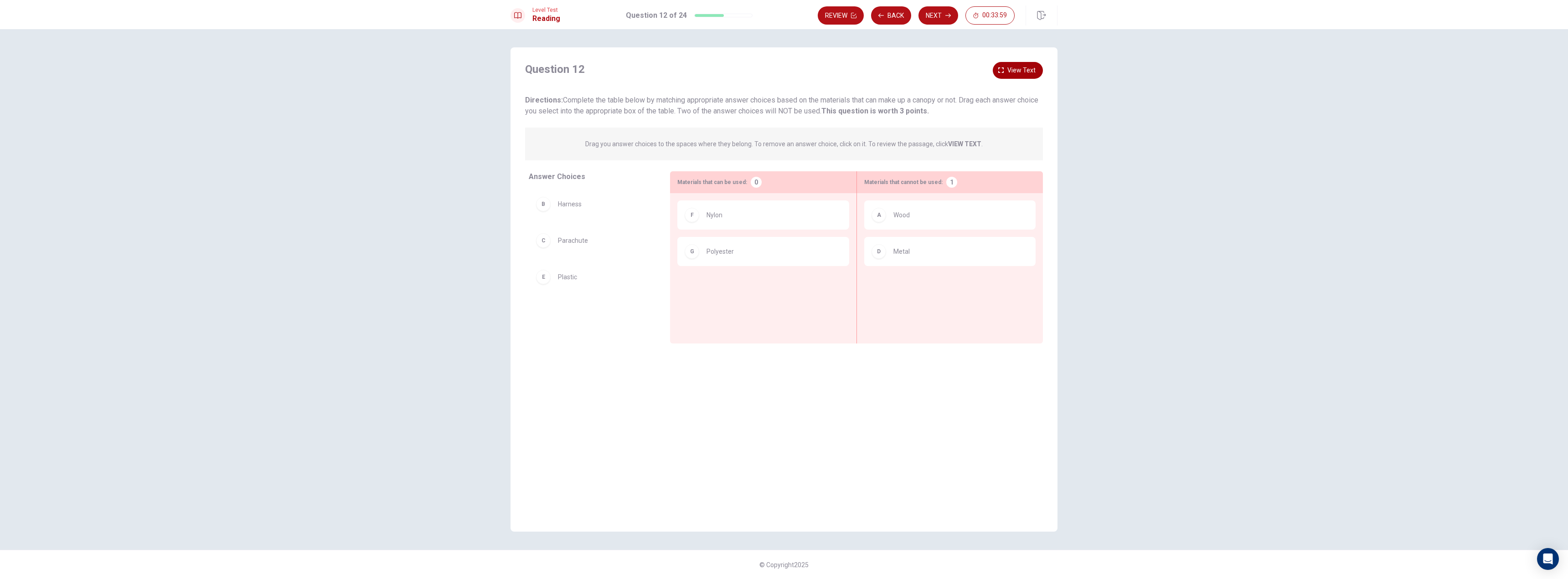
click at [1021, 71] on span "View text" at bounding box center [1021, 70] width 28 height 12
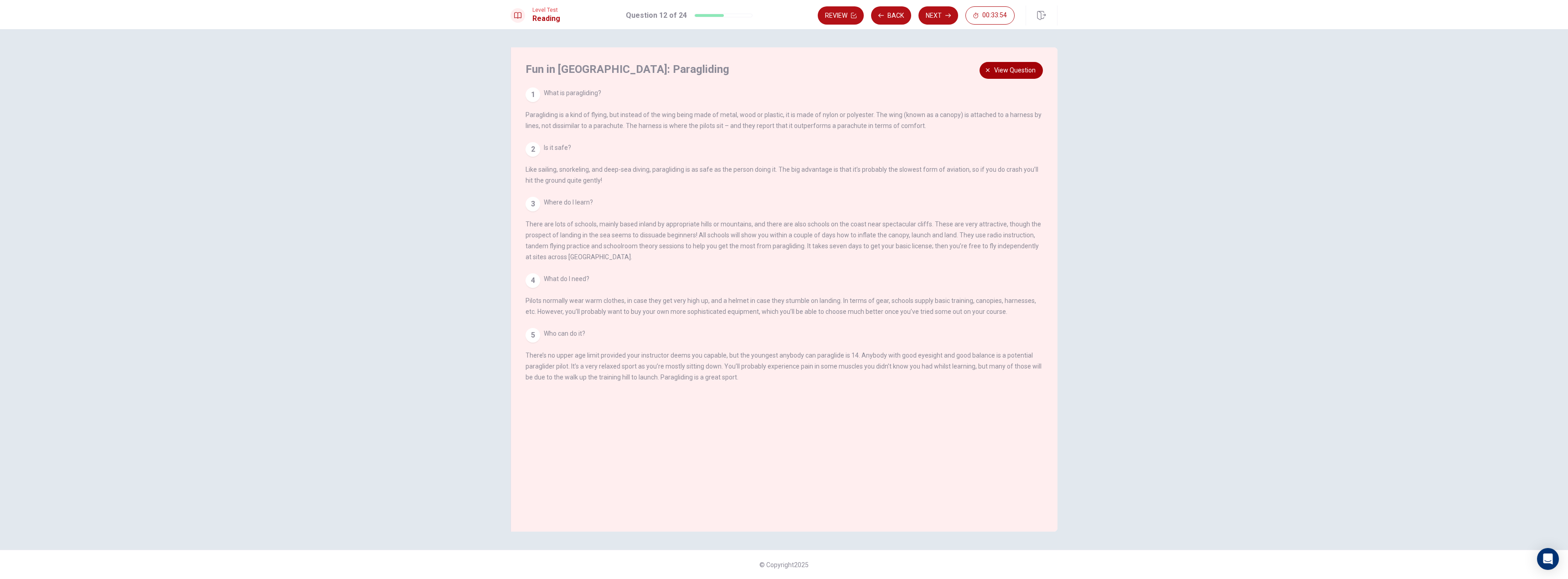
click at [1021, 71] on span "View question" at bounding box center [1015, 70] width 41 height 12
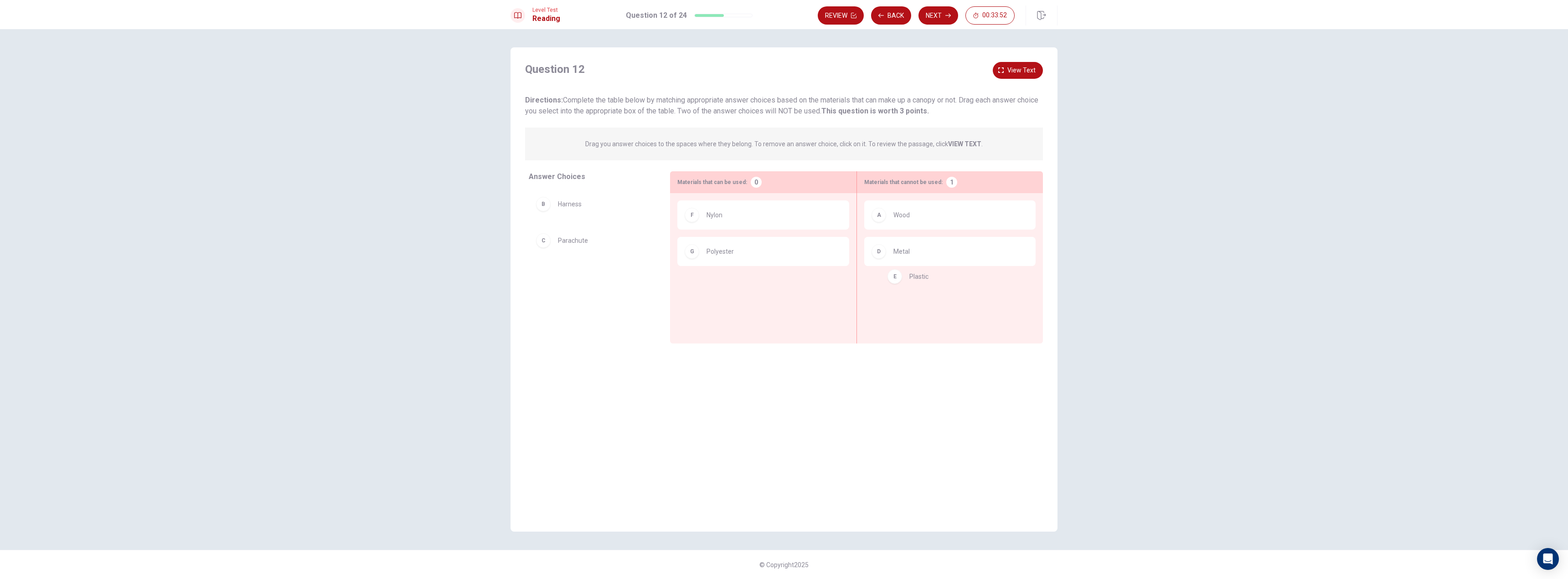
drag, startPoint x: 572, startPoint y: 282, endPoint x: 940, endPoint y: 283, distance: 368.0
click at [948, 23] on button "Next" at bounding box center [938, 15] width 40 height 18
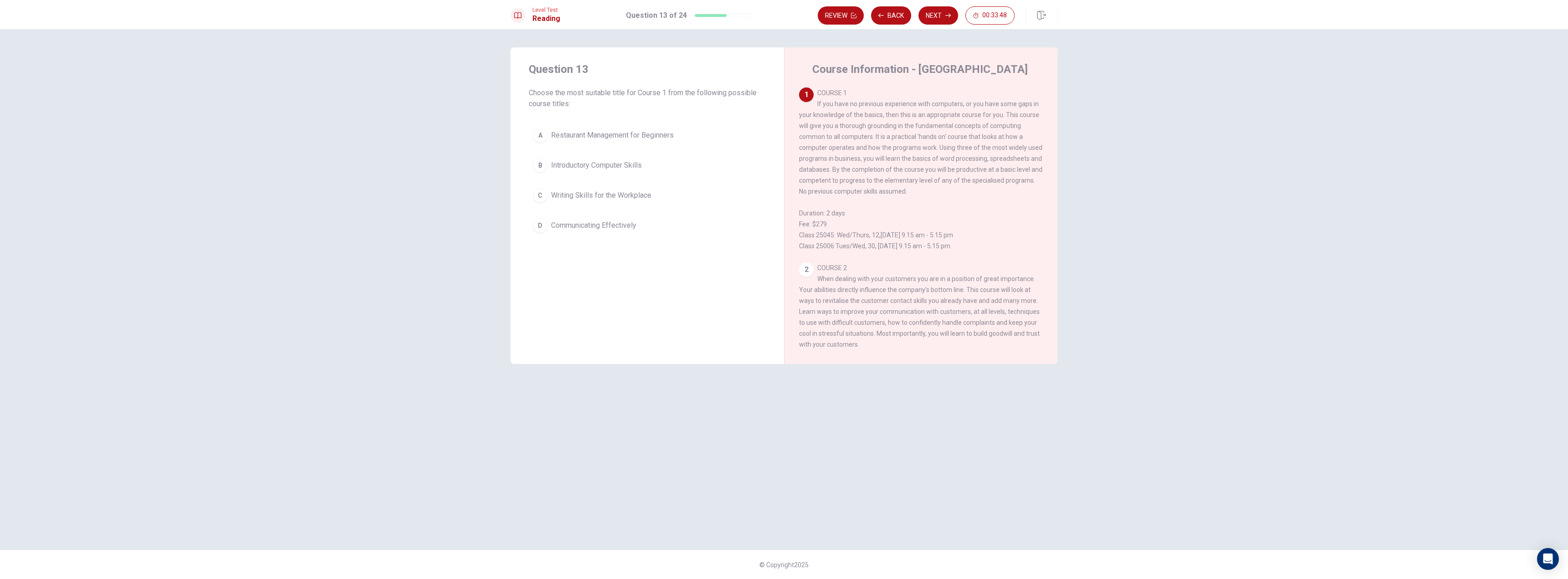
drag, startPoint x: 556, startPoint y: 93, endPoint x: 644, endPoint y: 90, distance: 88.1
click at [644, 90] on span "Choose the most suitable title for Course 1 from the following possible course …" at bounding box center [647, 99] width 237 height 22
click at [638, 159] on button "B Introductory Computer Skills" at bounding box center [647, 165] width 237 height 23
click at [936, 20] on button "Next" at bounding box center [938, 15] width 40 height 18
click at [600, 139] on span "Lack of certain information or skills" at bounding box center [607, 135] width 112 height 11
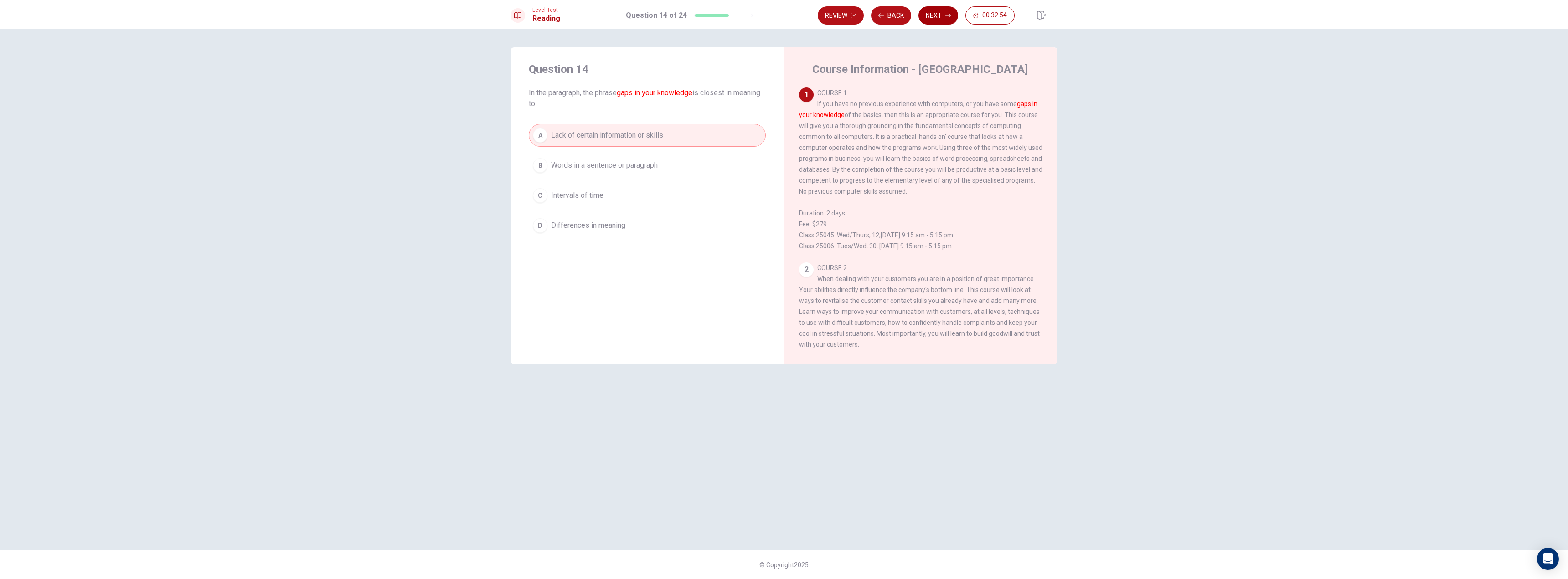
click at [943, 20] on button "Next" at bounding box center [938, 15] width 40 height 18
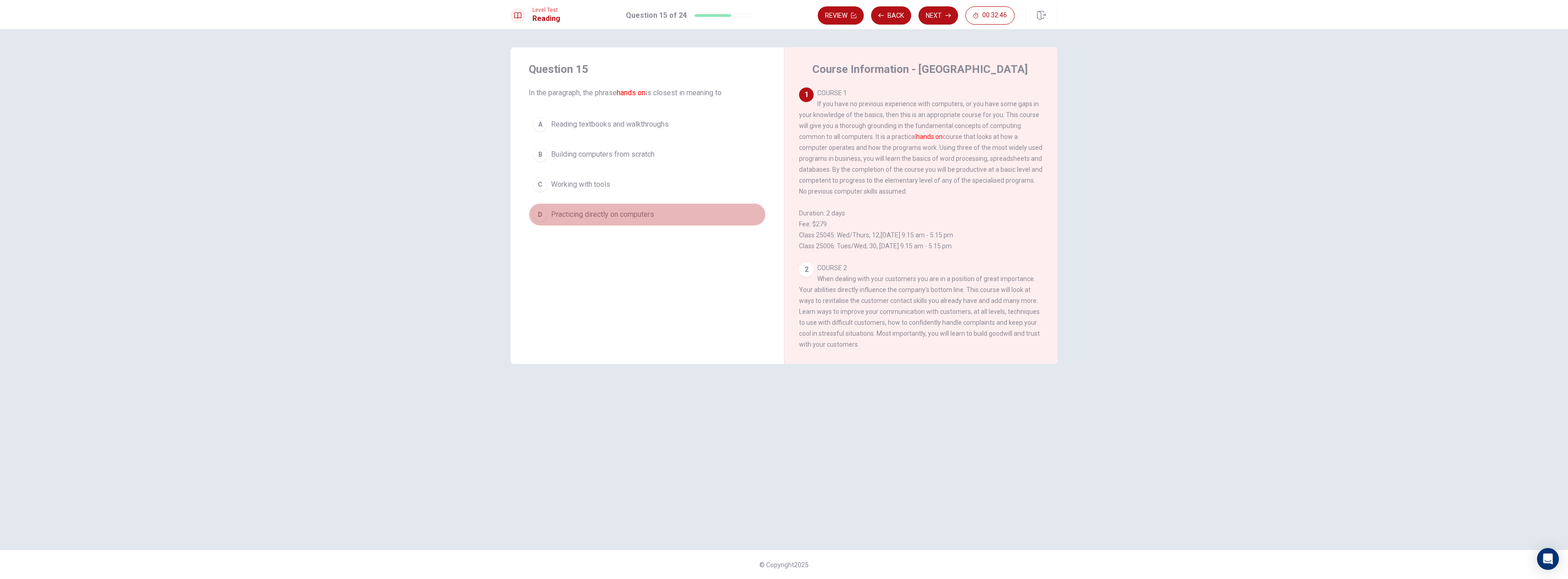
click at [605, 215] on span "Practicing directly on computers" at bounding box center [602, 215] width 103 height 11
click at [936, 18] on button "Next" at bounding box center [938, 15] width 40 height 18
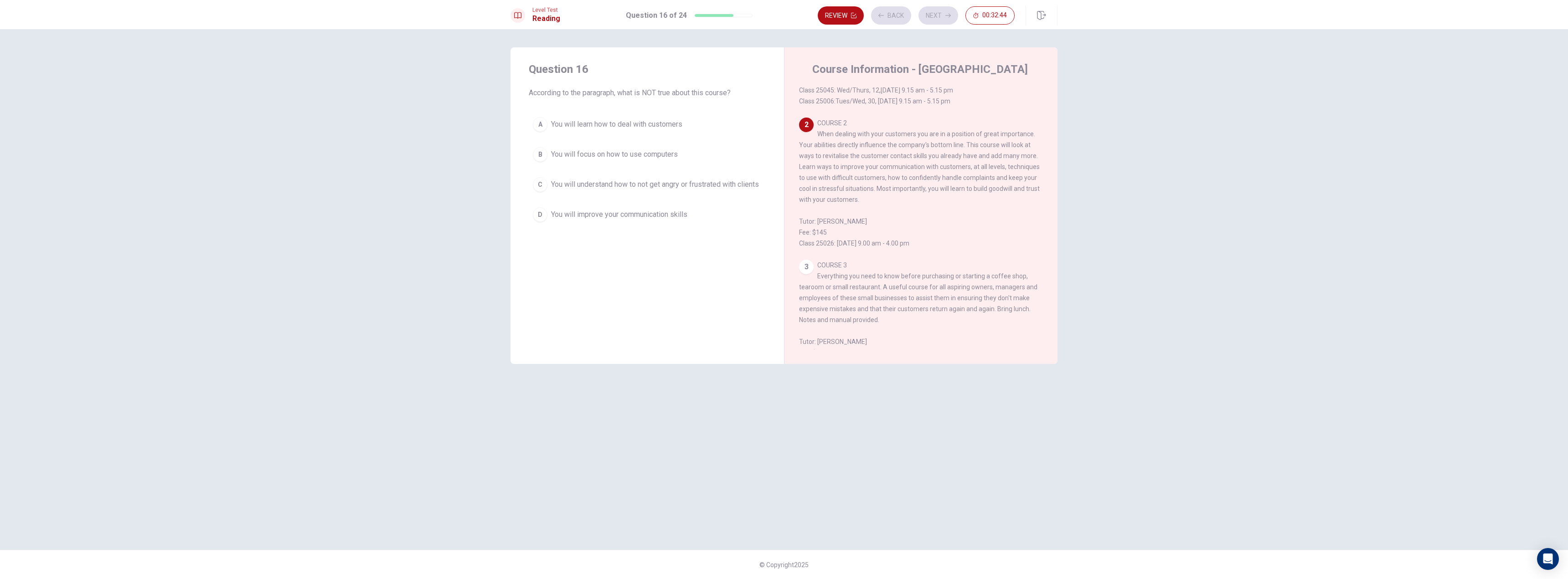
scroll to position [148, 0]
drag, startPoint x: 859, startPoint y: 139, endPoint x: 898, endPoint y: 134, distance: 39.3
click at [898, 134] on div "2 COURSE 2 When dealing with your customers you are in a position of great impo…" at bounding box center [921, 181] width 244 height 131
click at [614, 157] on span "You will focus on how to use computers" at bounding box center [614, 154] width 127 height 11
click at [945, 21] on button "Next" at bounding box center [938, 15] width 40 height 18
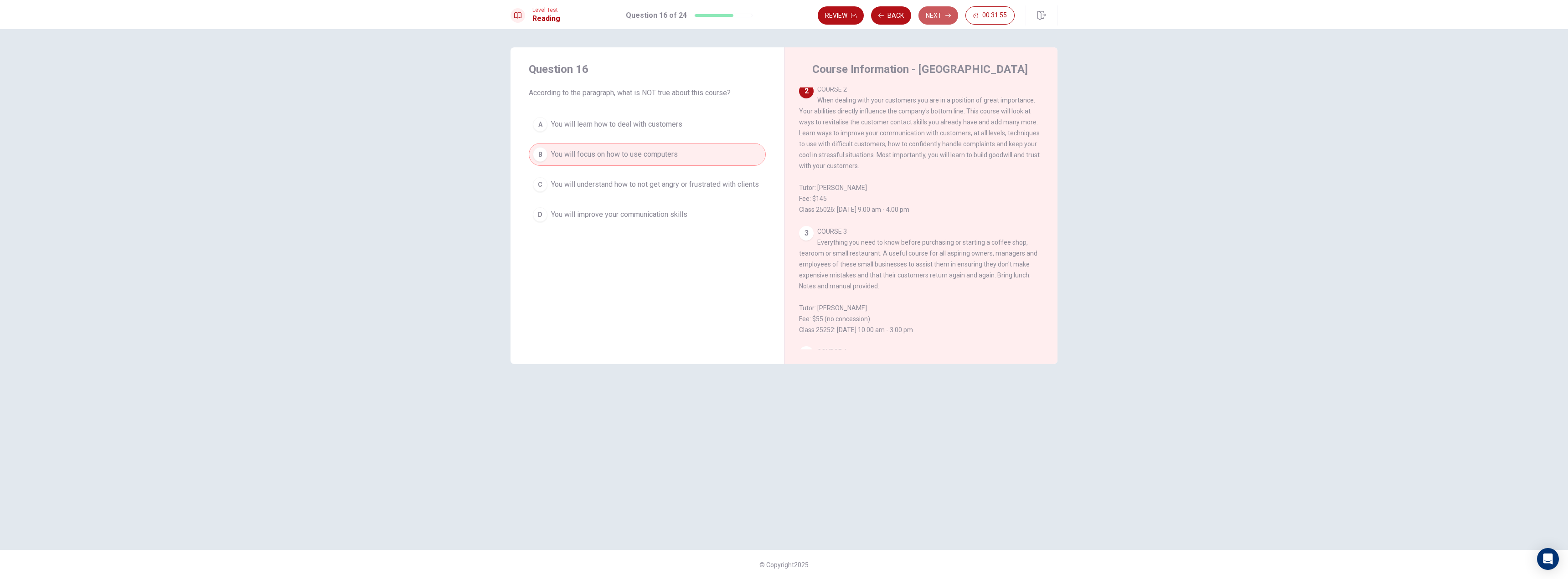
scroll to position [182, 0]
click at [576, 179] on button "C Understanding" at bounding box center [647, 184] width 237 height 23
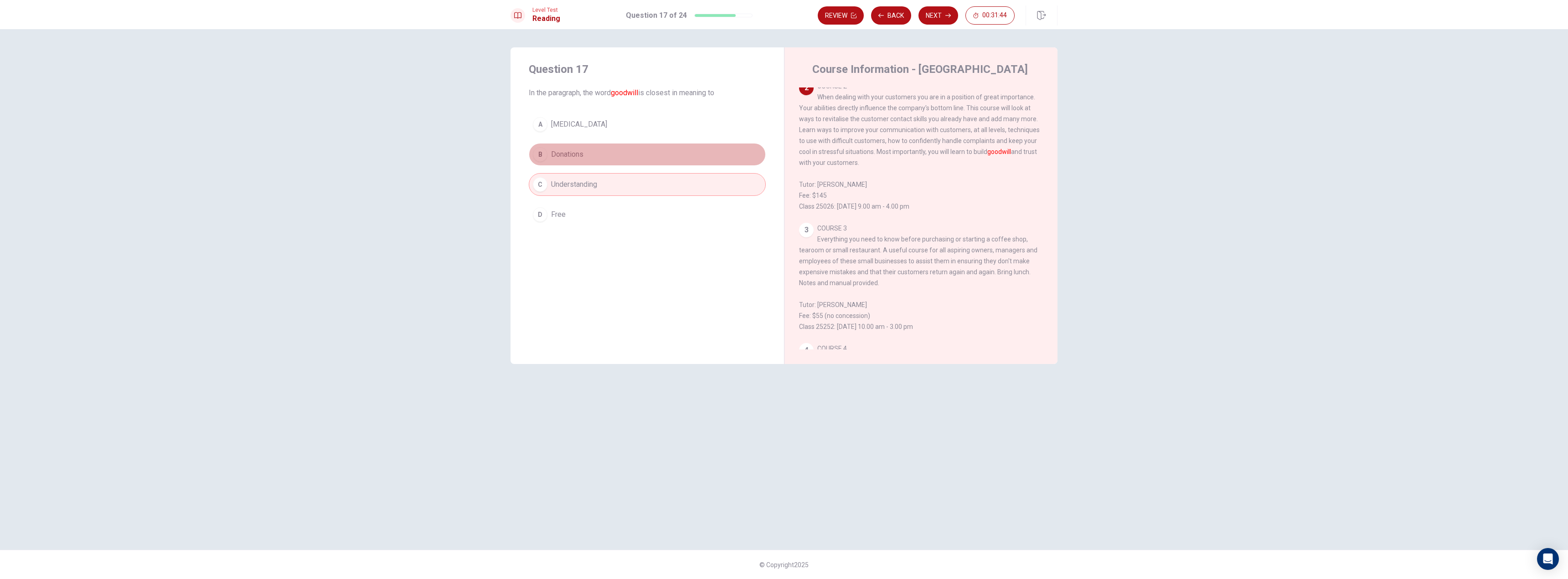
click at [578, 162] on button "B Donations" at bounding box center [647, 154] width 237 height 23
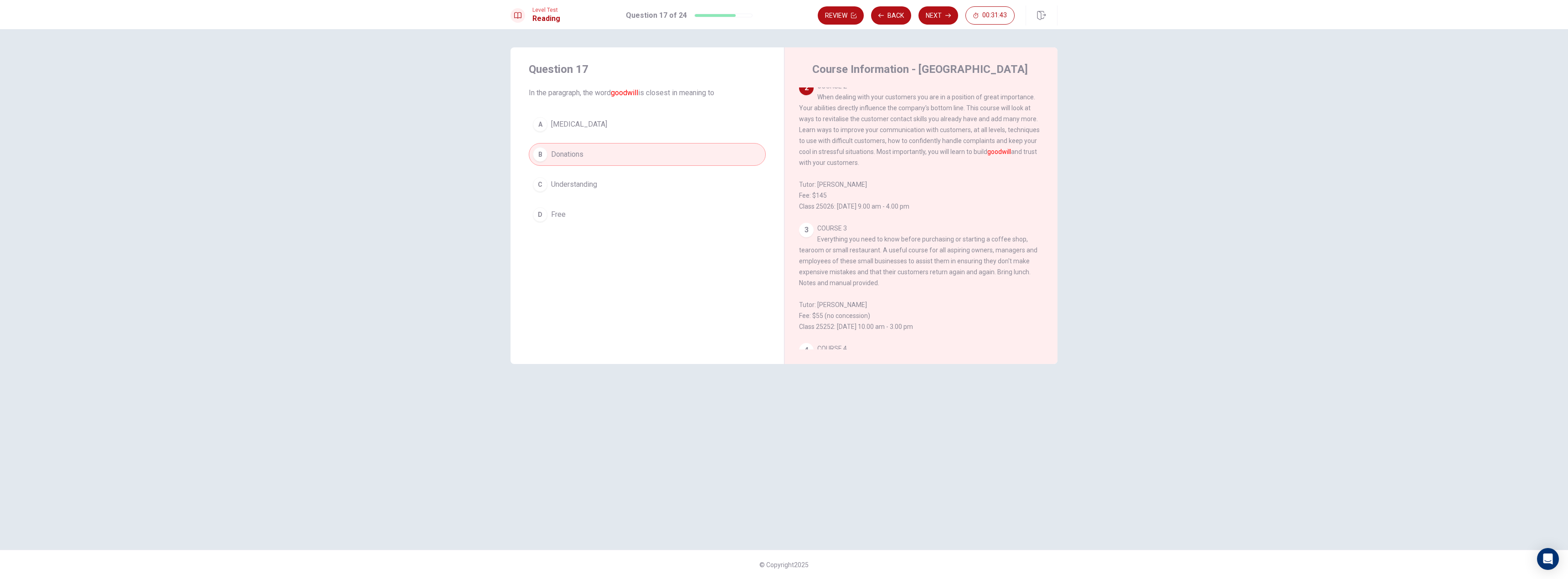
click at [578, 182] on span "Understanding" at bounding box center [574, 184] width 46 height 11
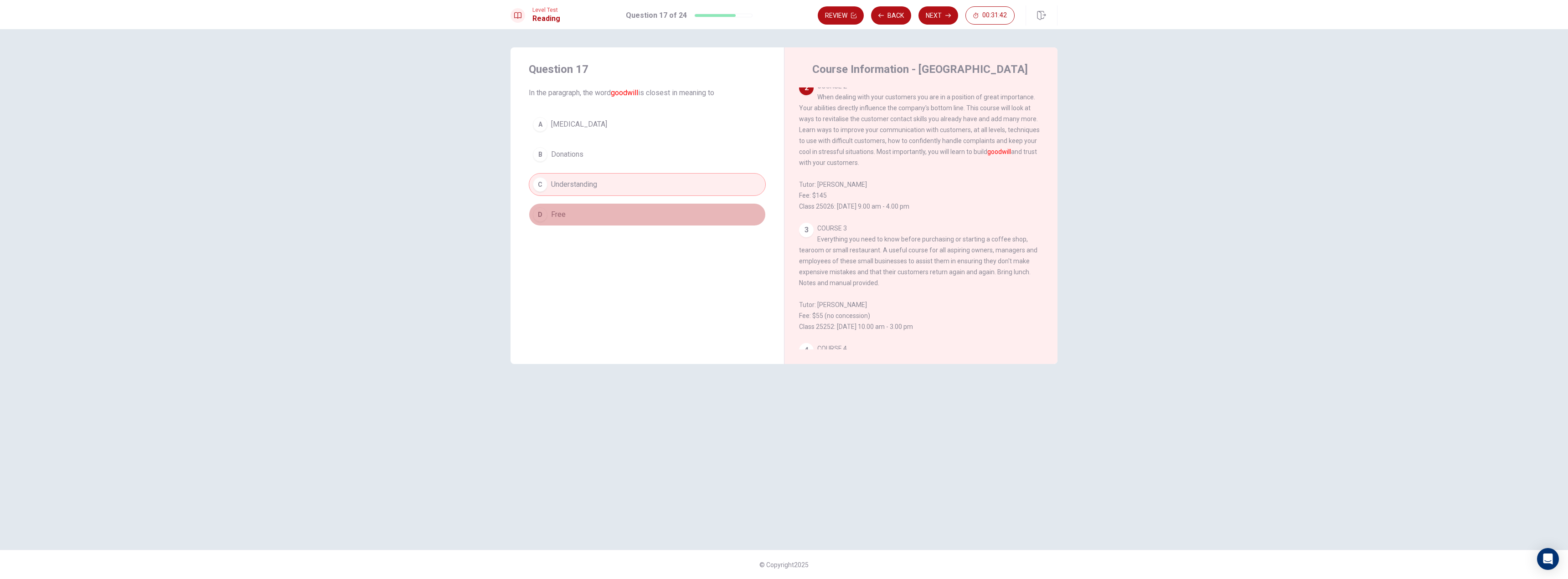
click at [573, 220] on button "D Free" at bounding box center [647, 214] width 237 height 23
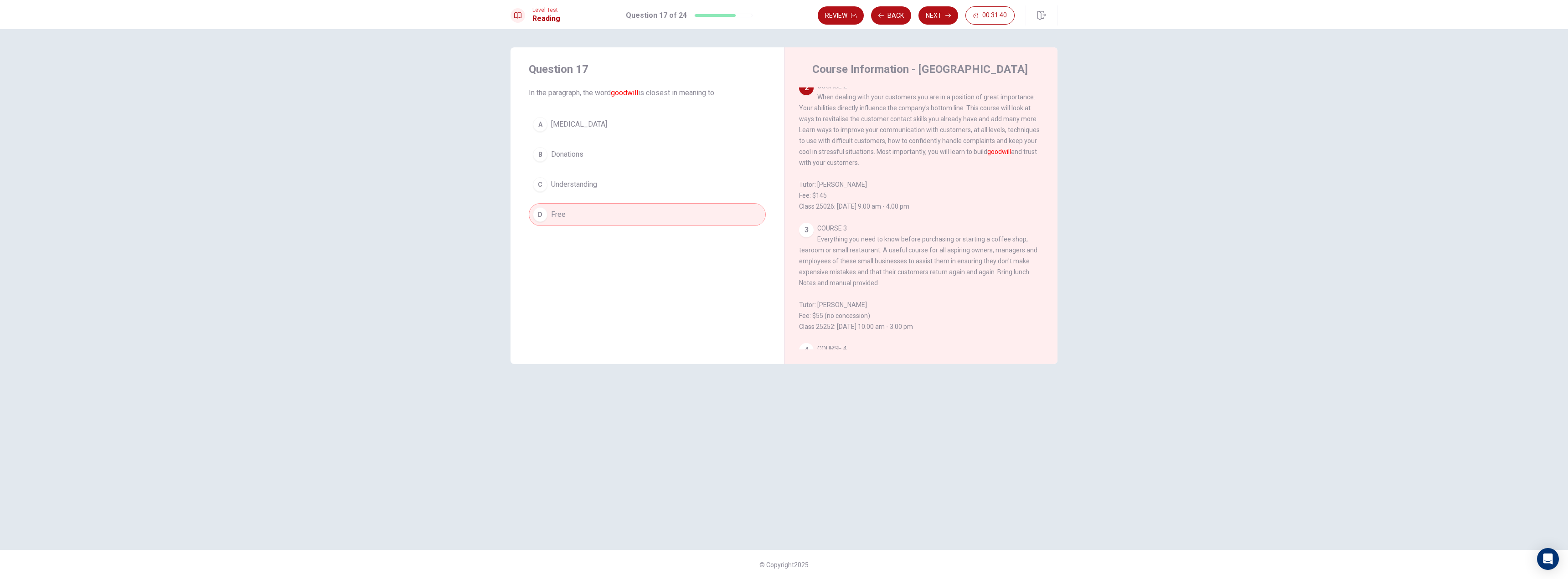
click at [575, 128] on span "[MEDICAL_DATA]" at bounding box center [579, 124] width 56 height 11
click at [630, 148] on button "B Donations" at bounding box center [647, 154] width 237 height 23
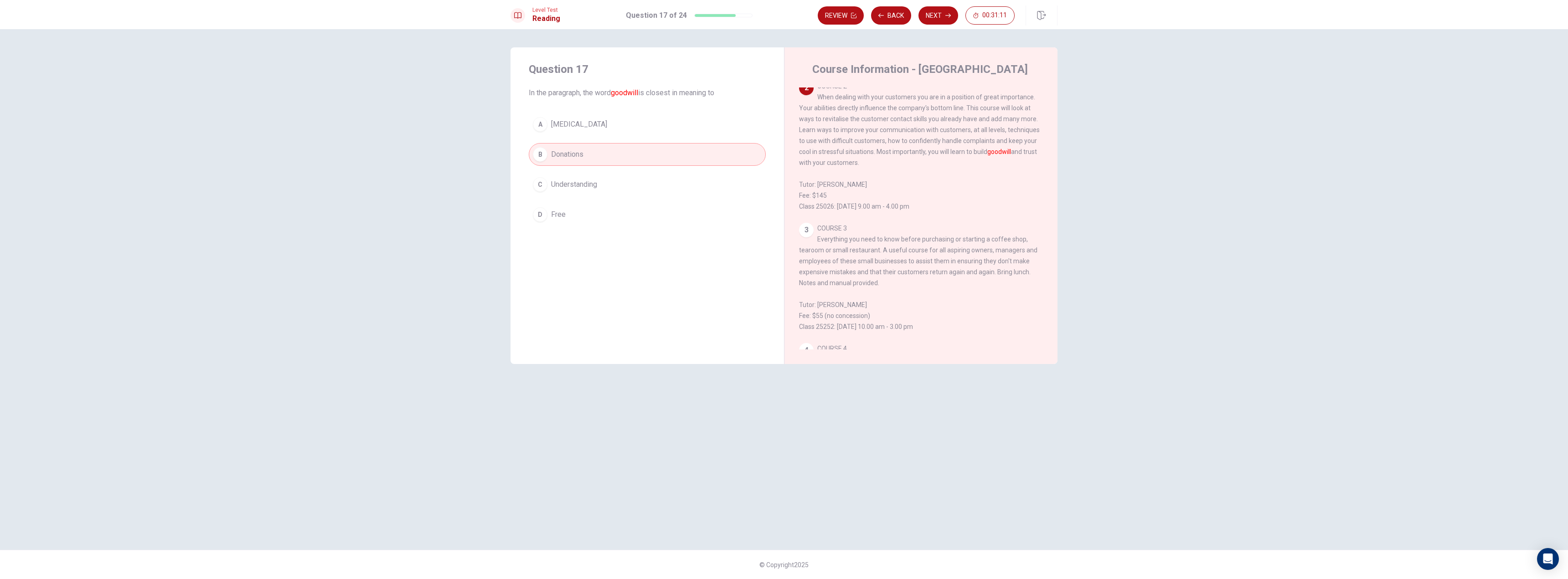
click at [628, 181] on button "C Understanding" at bounding box center [647, 184] width 237 height 23
click at [944, 21] on button "Next" at bounding box center [938, 15] width 40 height 18
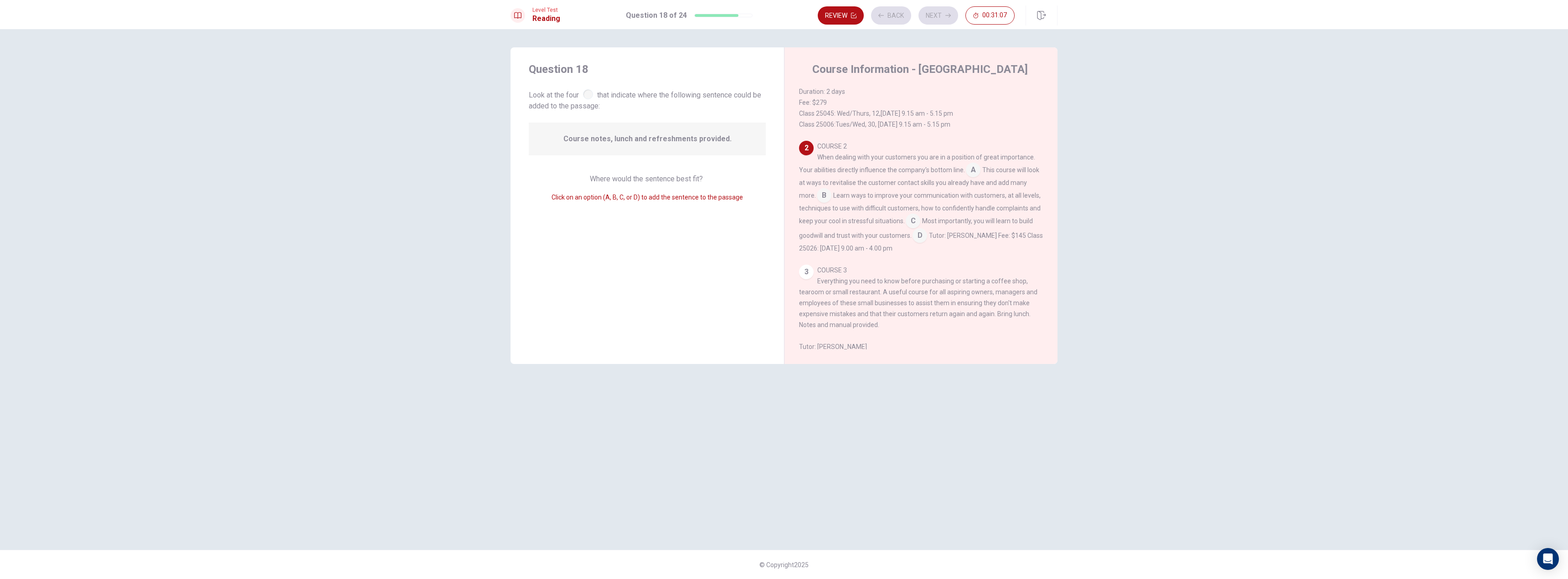
scroll to position [124, 0]
drag, startPoint x: 565, startPoint y: 137, endPoint x: 642, endPoint y: 136, distance: 77.0
click at [642, 136] on div "Course notes, lunch and refreshments provided." at bounding box center [647, 139] width 237 height 33
click at [927, 240] on input at bounding box center [920, 234] width 15 height 15
click at [937, 19] on button "Next" at bounding box center [938, 15] width 40 height 18
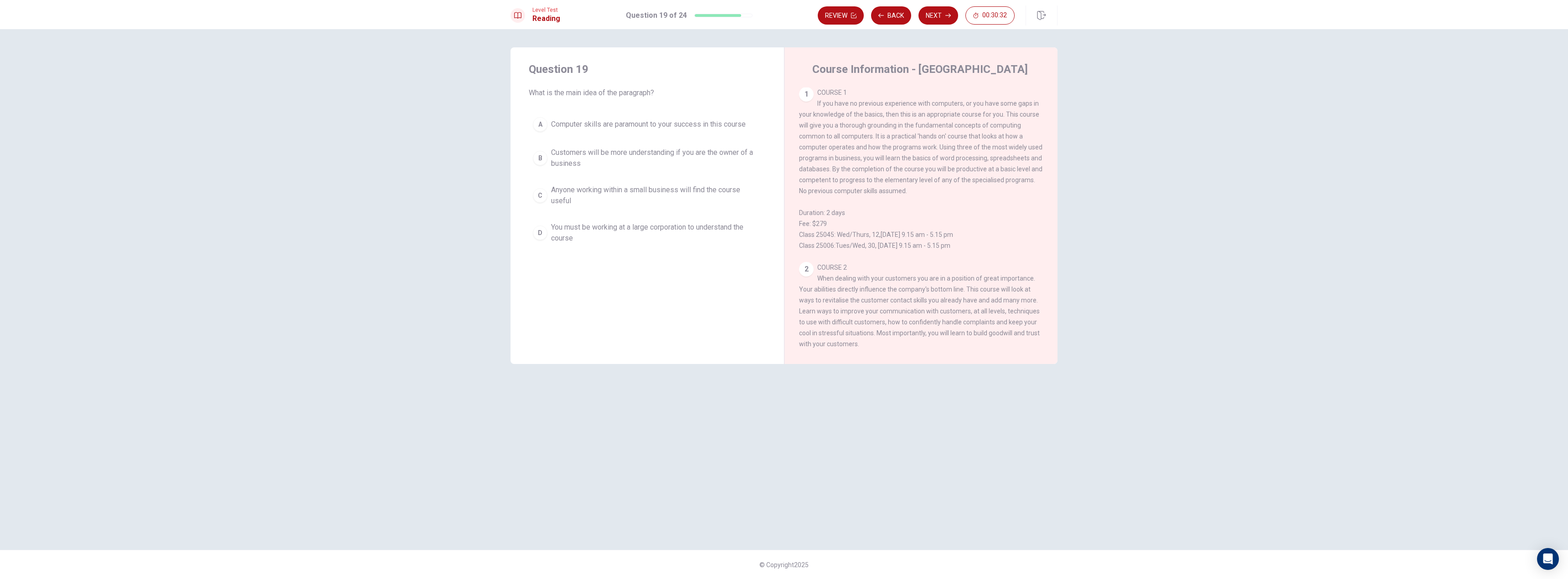
scroll to position [0, 0]
click at [809, 97] on div "1" at bounding box center [807, 95] width 15 height 15
click at [891, 21] on button "Back" at bounding box center [891, 15] width 40 height 18
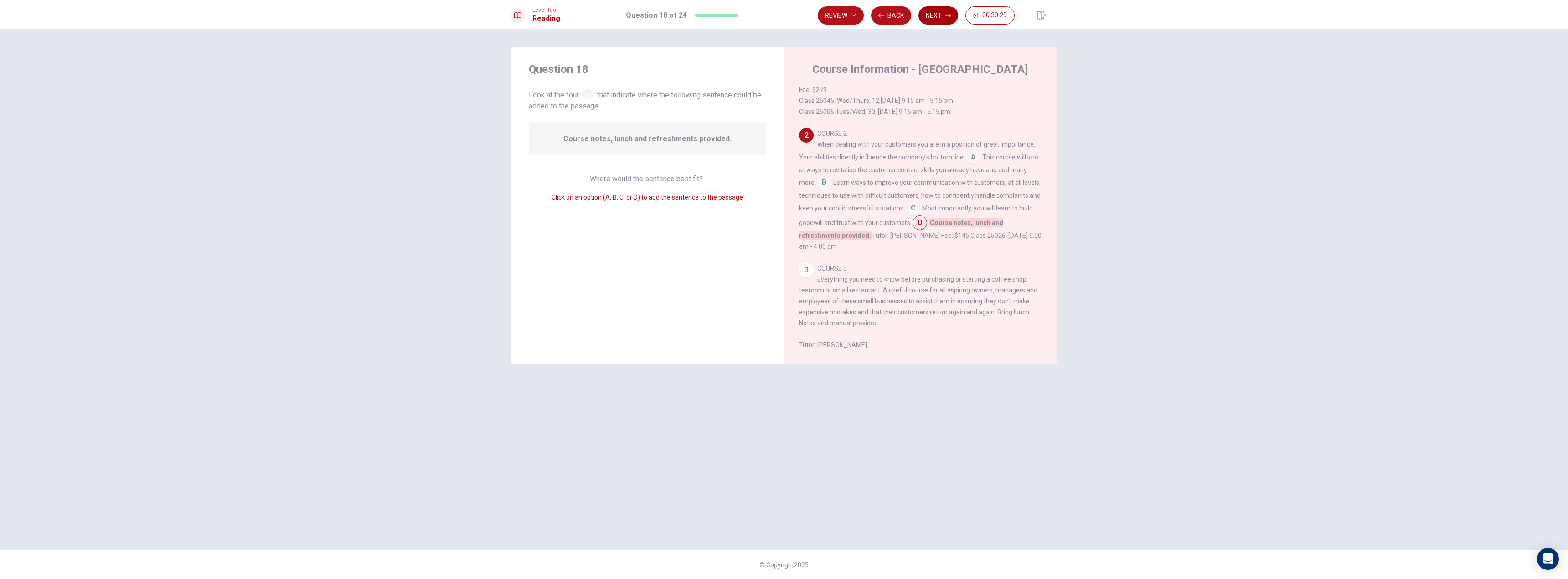
scroll to position [135, 0]
click at [926, 20] on button "Next" at bounding box center [938, 15] width 40 height 18
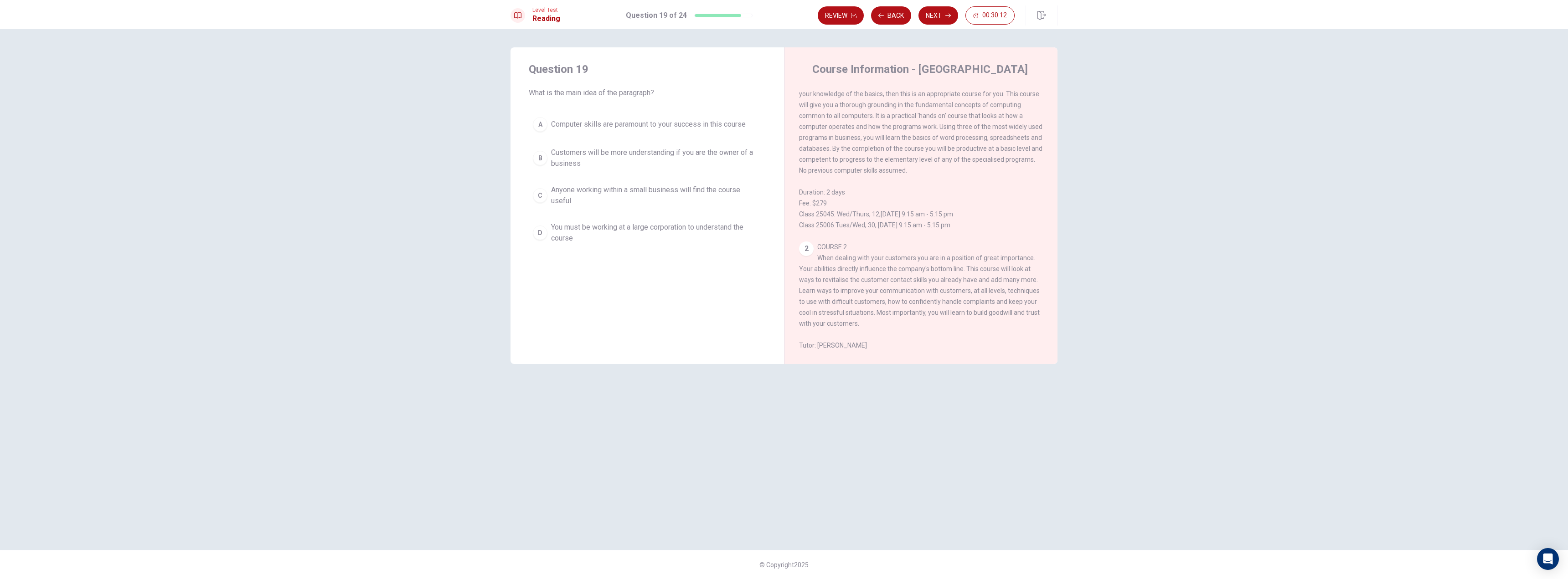
scroll to position [0, 0]
click at [899, 16] on button "Back" at bounding box center [891, 15] width 40 height 18
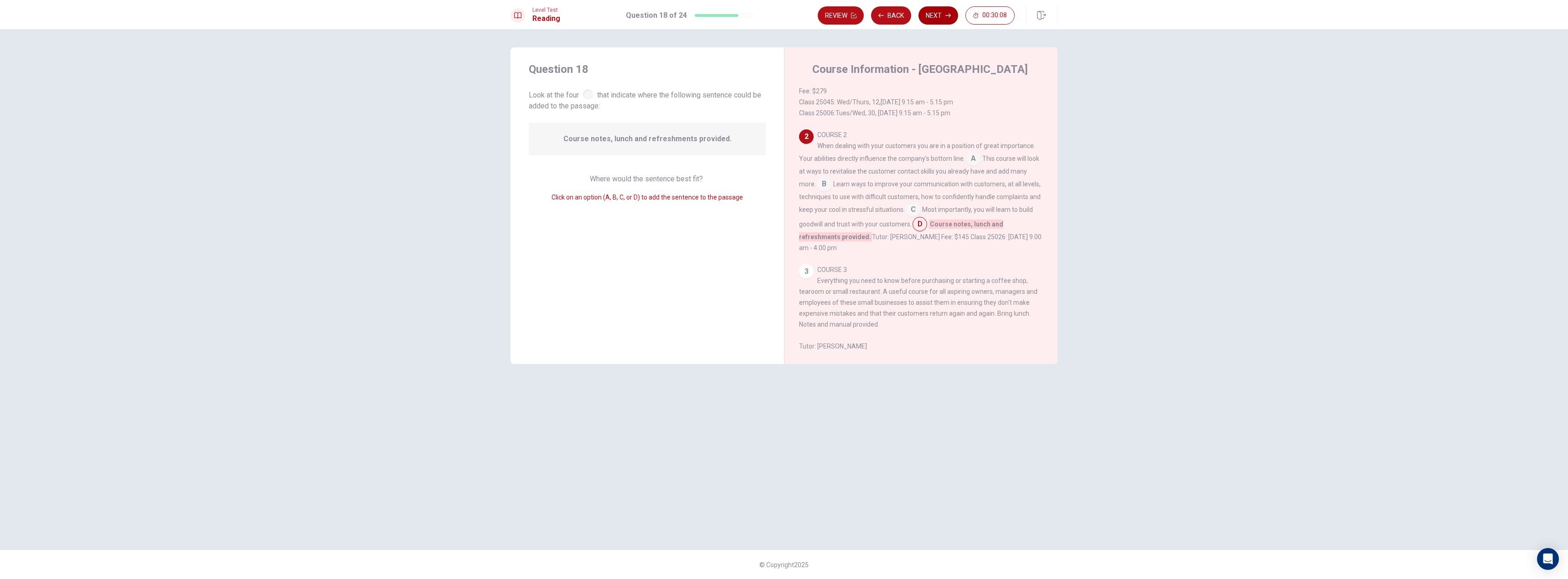
scroll to position [135, 0]
click at [947, 12] on button "Next" at bounding box center [938, 15] width 40 height 18
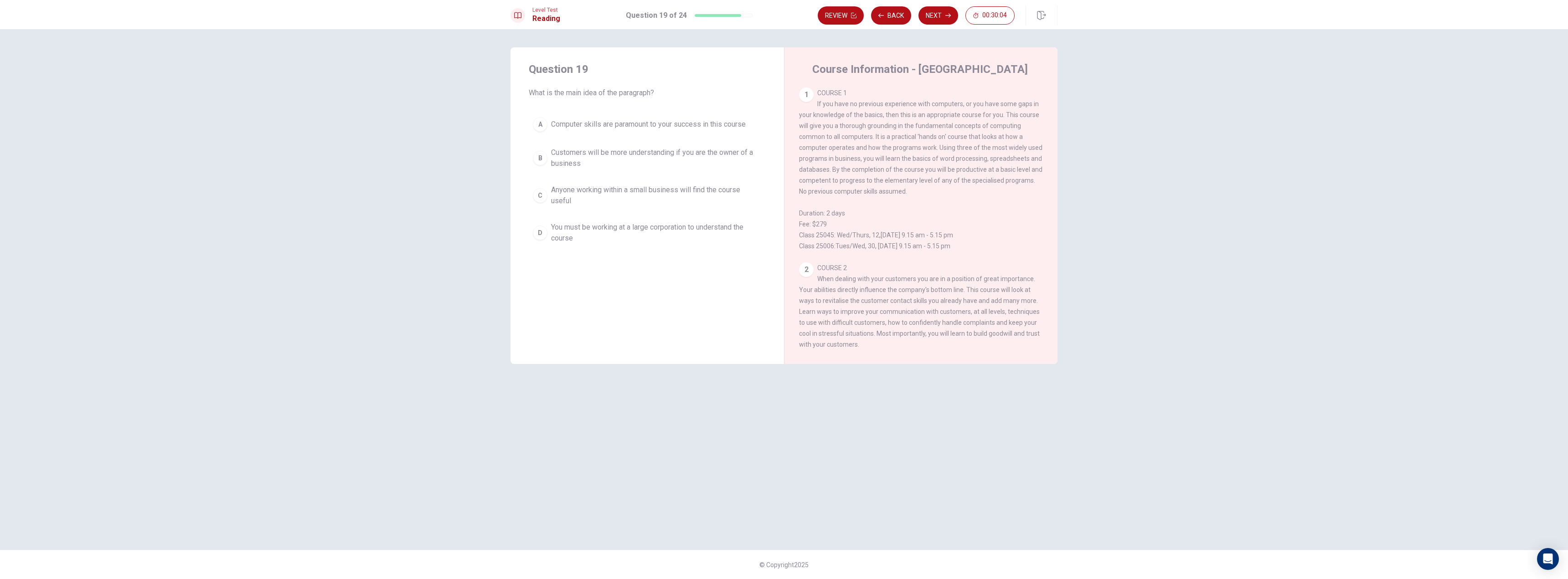
click at [578, 125] on span "Computer skills are paramount to your success in this course" at bounding box center [648, 124] width 195 height 11
click at [580, 146] on button "B Customers will be more understanding if you are the owner of a business" at bounding box center [647, 158] width 237 height 30
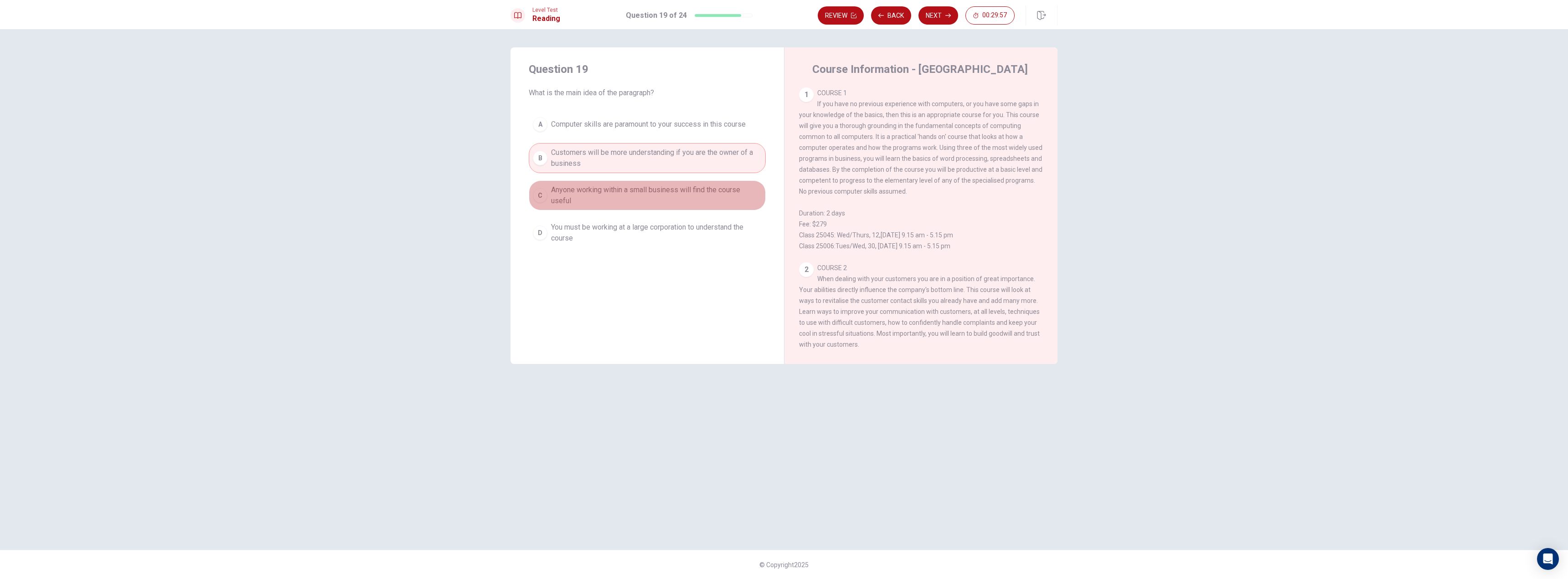
click at [625, 190] on span "Anyone working within a small business will find the course useful" at bounding box center [656, 195] width 211 height 22
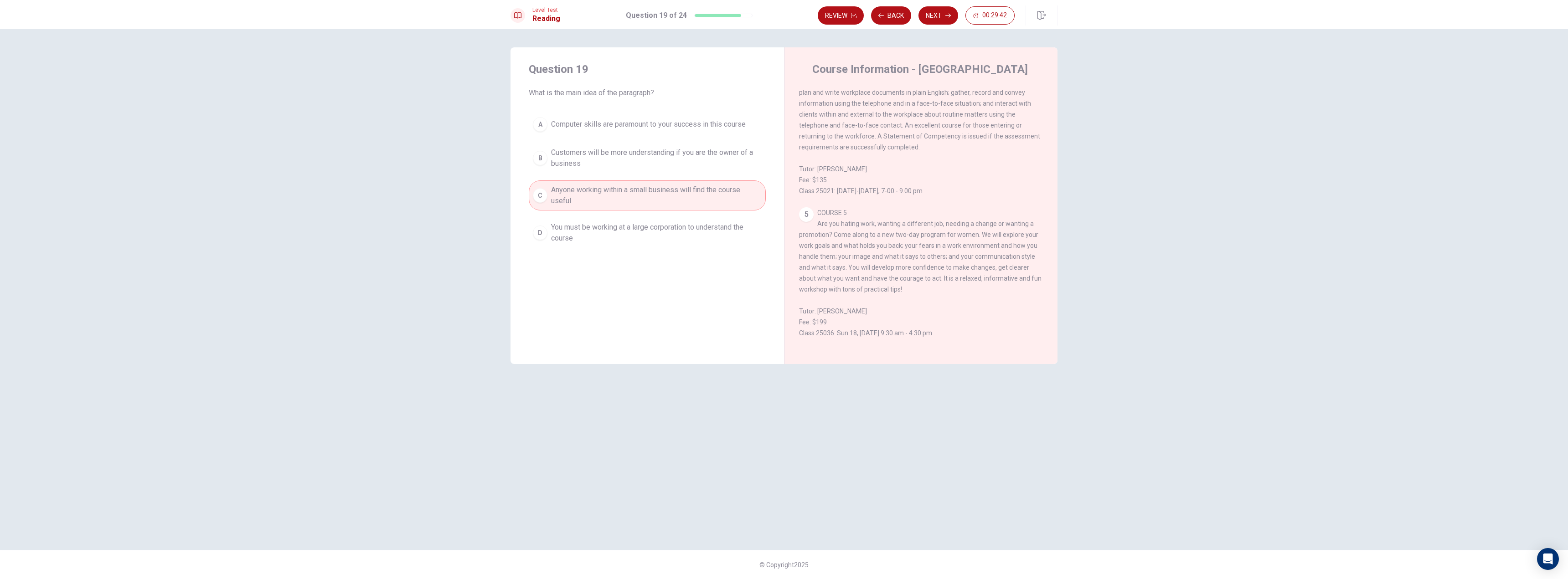
scroll to position [556, 0]
click at [688, 237] on span "You must be working at a large corporation to understand the course" at bounding box center [656, 233] width 211 height 22
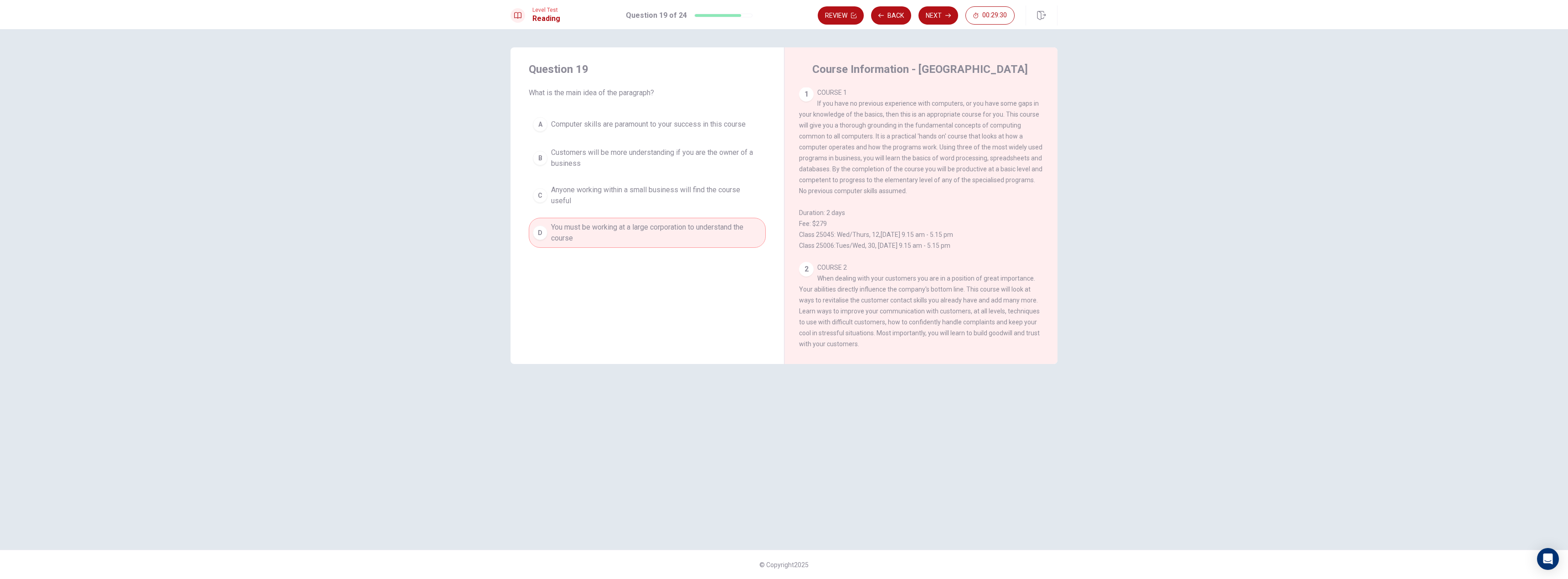
scroll to position [0, 0]
click at [676, 189] on span "Anyone working within a small business will find the course useful" at bounding box center [656, 195] width 211 height 22
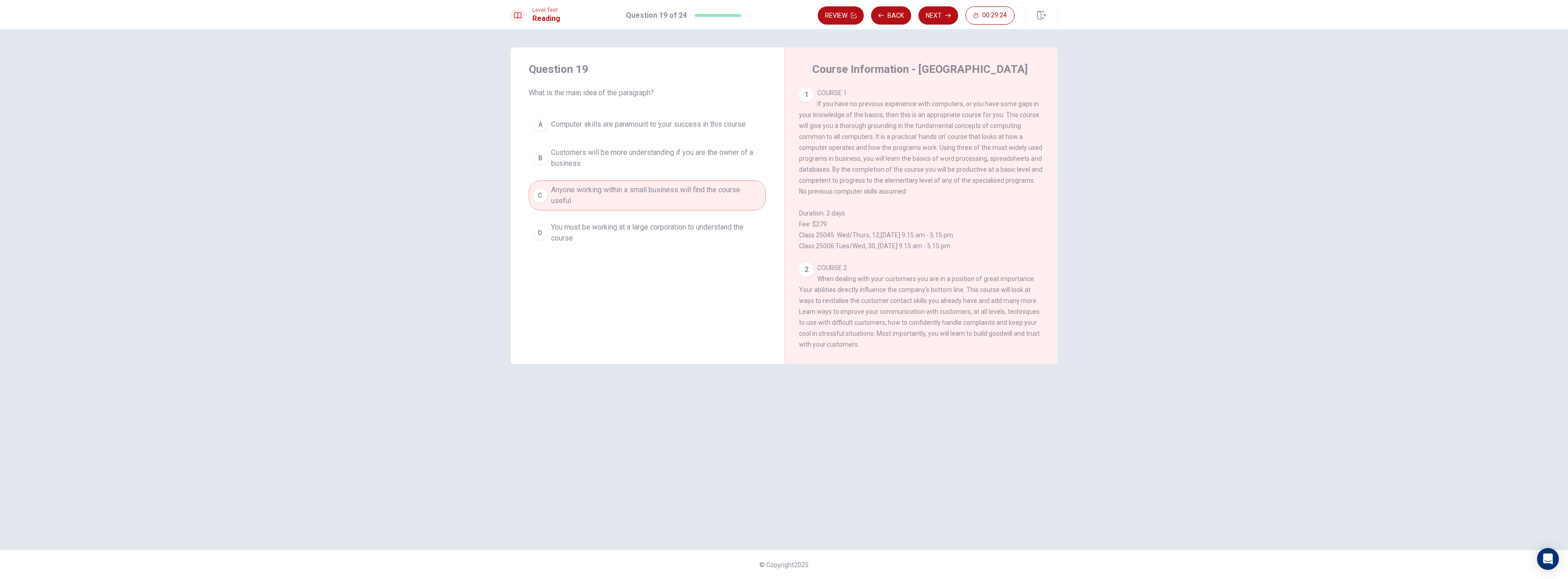
click at [642, 168] on span "Customers will be more understanding if you are the owner of a business" at bounding box center [656, 158] width 211 height 22
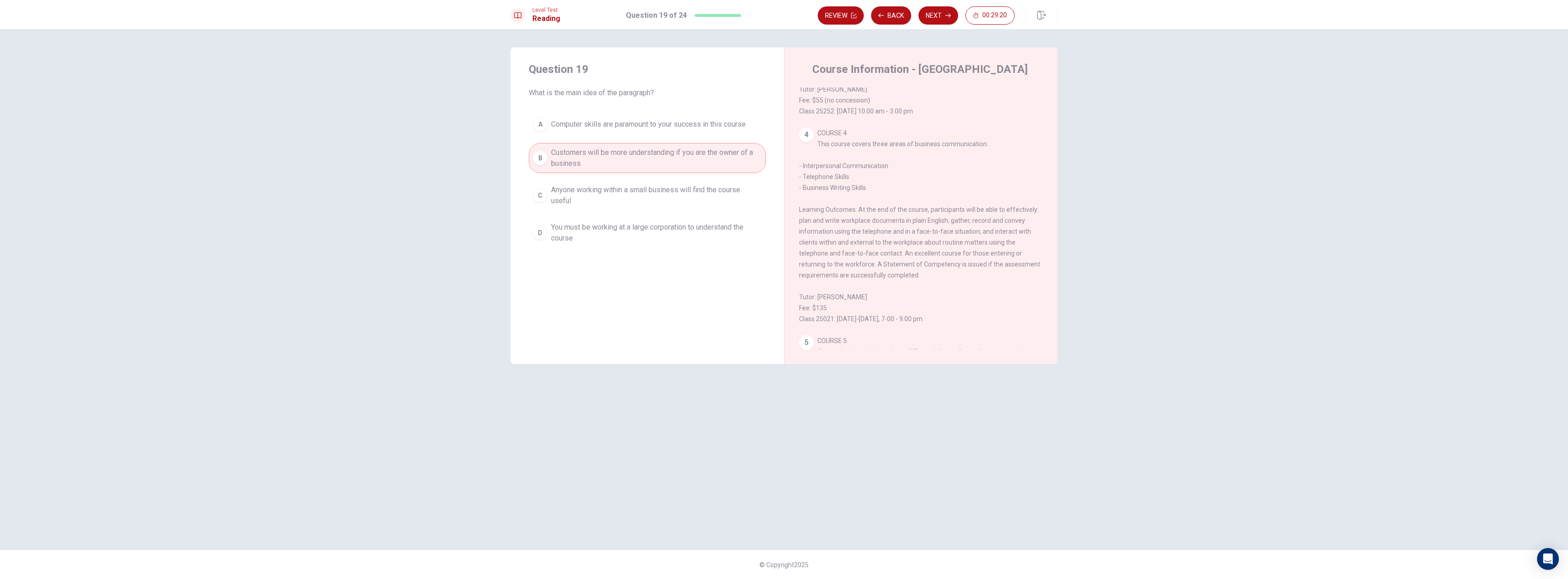
scroll to position [456, 0]
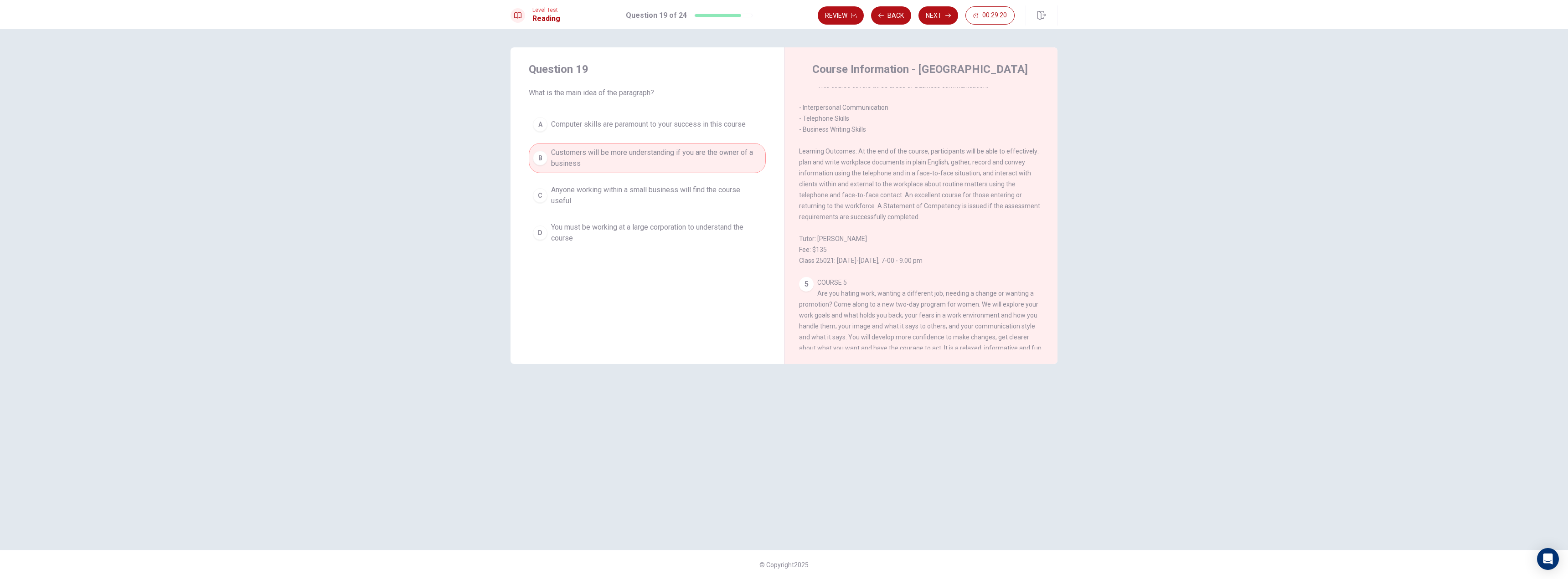
click at [635, 187] on span "Anyone working within a small business will find the course useful" at bounding box center [656, 195] width 211 height 22
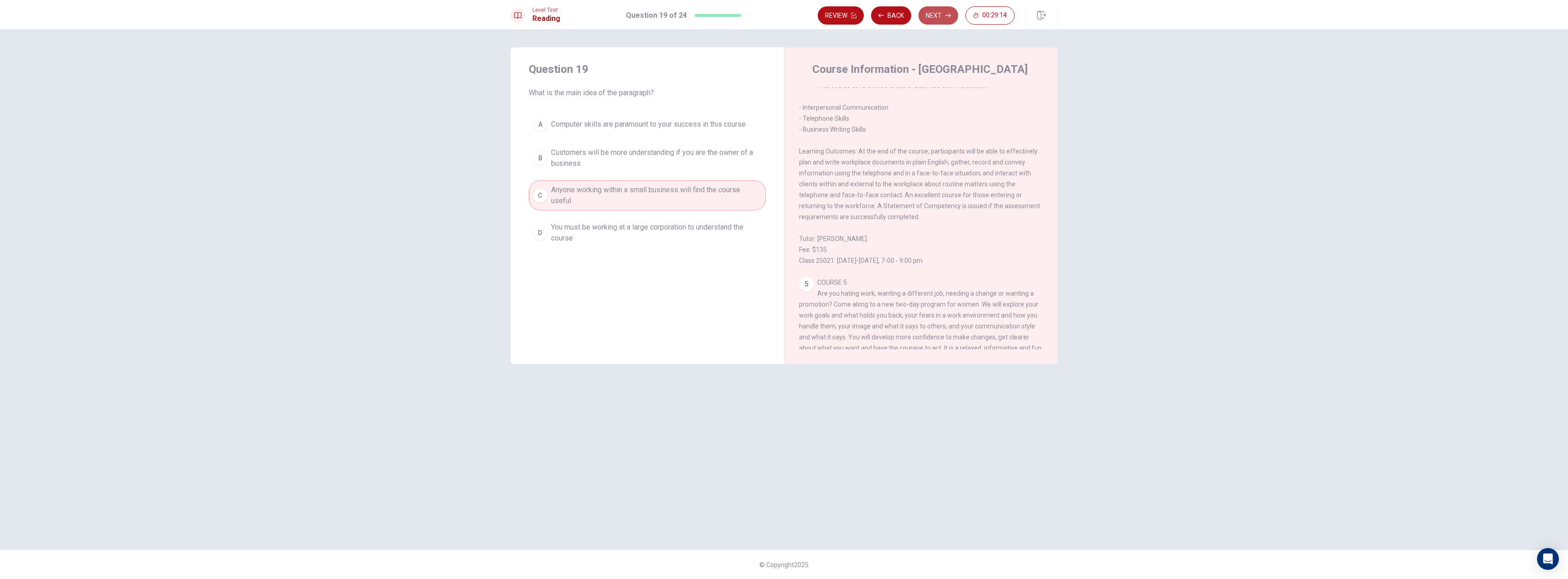
click at [939, 15] on button "Next" at bounding box center [938, 15] width 40 height 18
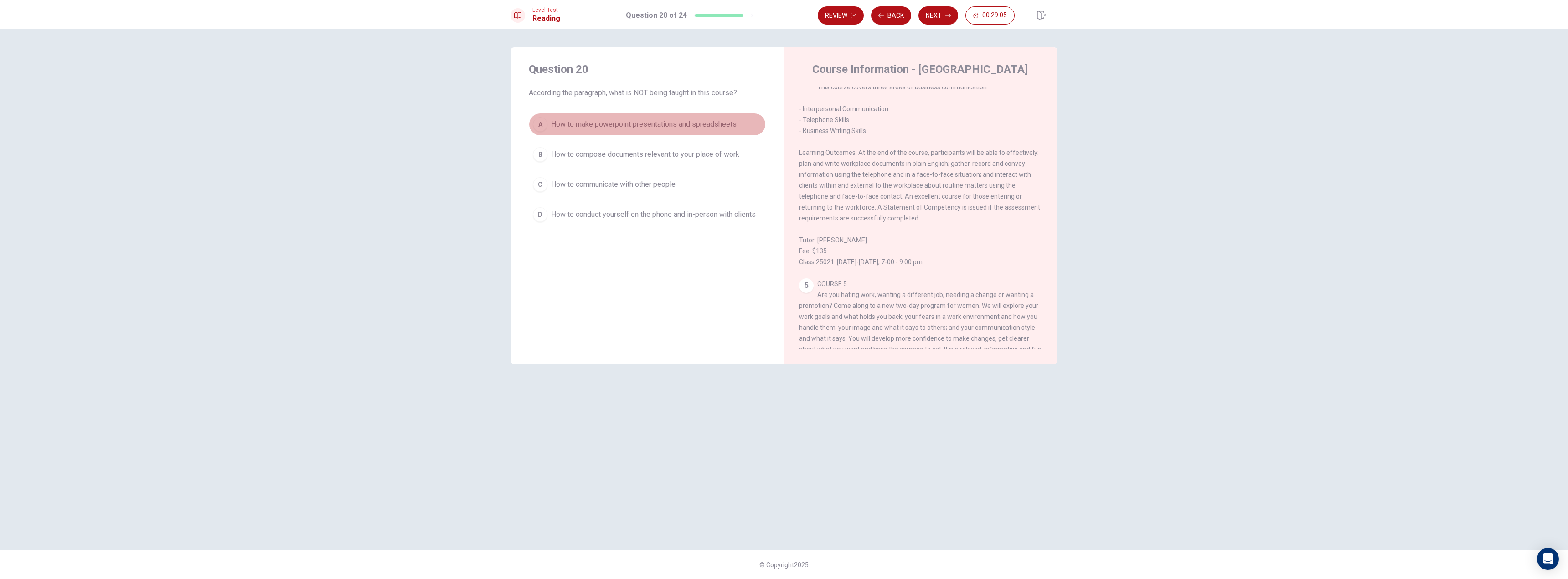
click at [611, 126] on span "How to make powerpoint presentations and spreadsheets" at bounding box center [643, 124] width 186 height 11
click at [688, 159] on span "How to compose documents relevant to your place of work" at bounding box center [645, 154] width 188 height 11
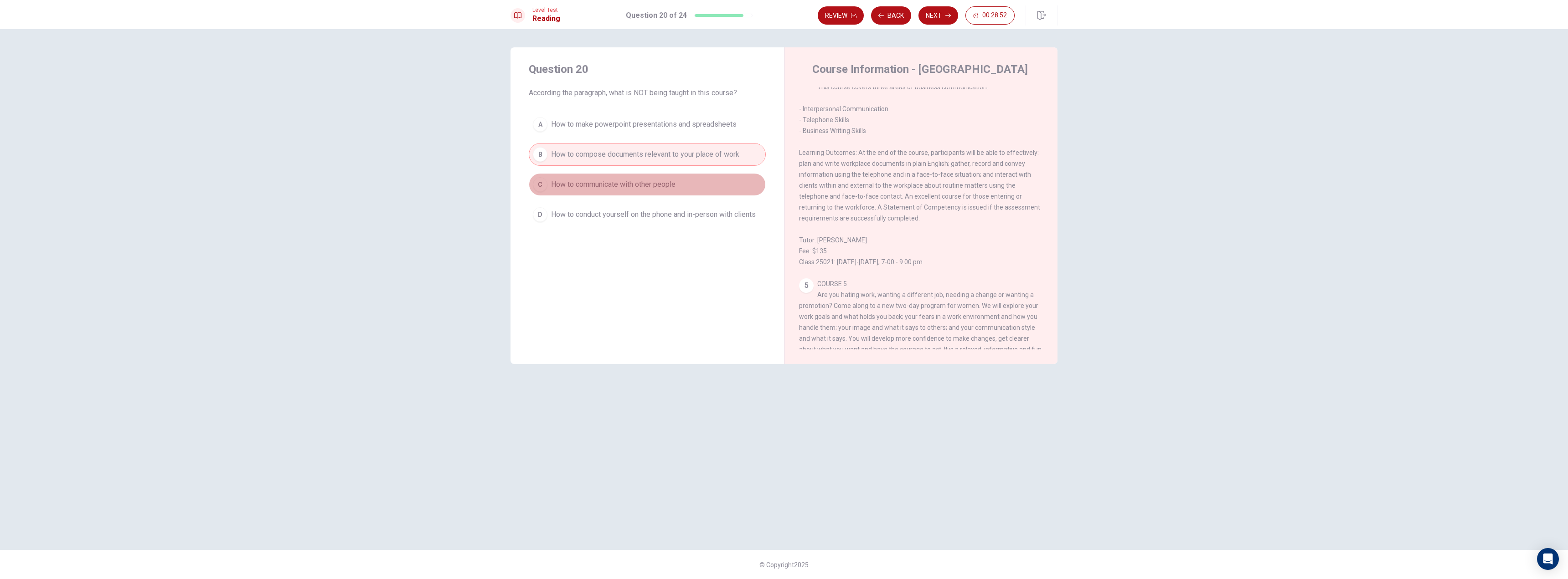
click at [668, 188] on span "How to communicate with other people" at bounding box center [613, 184] width 124 height 11
click at [647, 215] on span "How to conduct yourself on the phone and in-person with clients" at bounding box center [653, 215] width 205 height 11
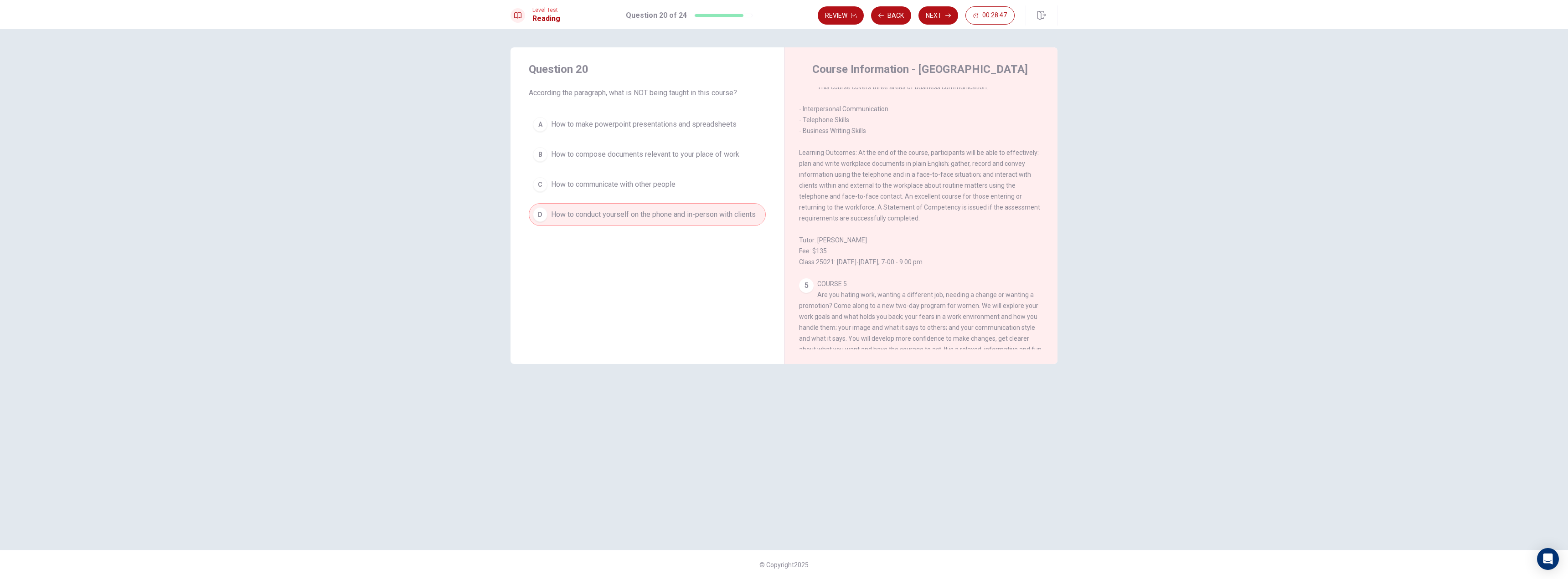
click at [631, 158] on span "How to compose documents relevant to your place of work" at bounding box center [645, 154] width 188 height 11
click at [628, 126] on span "How to make powerpoint presentations and spreadsheets" at bounding box center [643, 124] width 186 height 11
click at [938, 16] on button "Next" at bounding box center [938, 15] width 40 height 18
click at [630, 159] on span "Speaking English fluently by the end of the course" at bounding box center [630, 154] width 159 height 11
click at [628, 190] on button "C Passing all of the mandatory tests" at bounding box center [647, 184] width 237 height 23
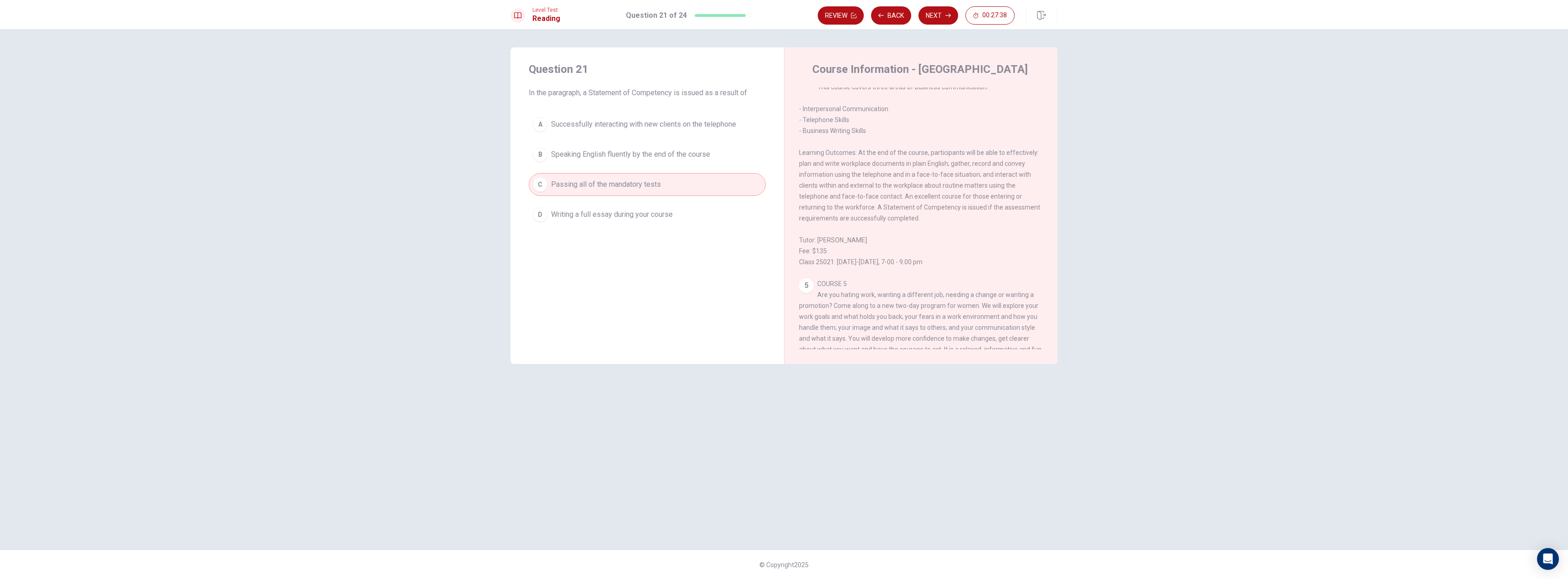
click at [627, 209] on button "D Writing a full essay during your course" at bounding box center [647, 214] width 237 height 23
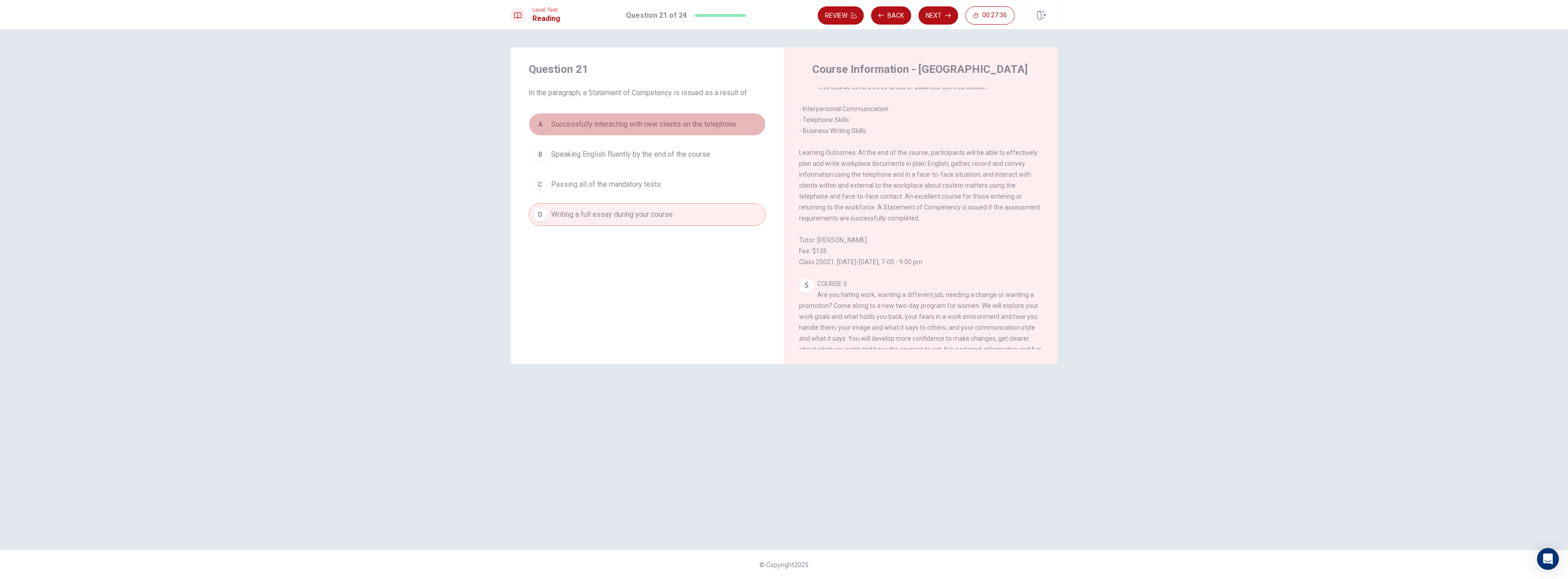
click at [650, 128] on span "Successfully interacting with new clients on the telephone" at bounding box center [643, 124] width 185 height 11
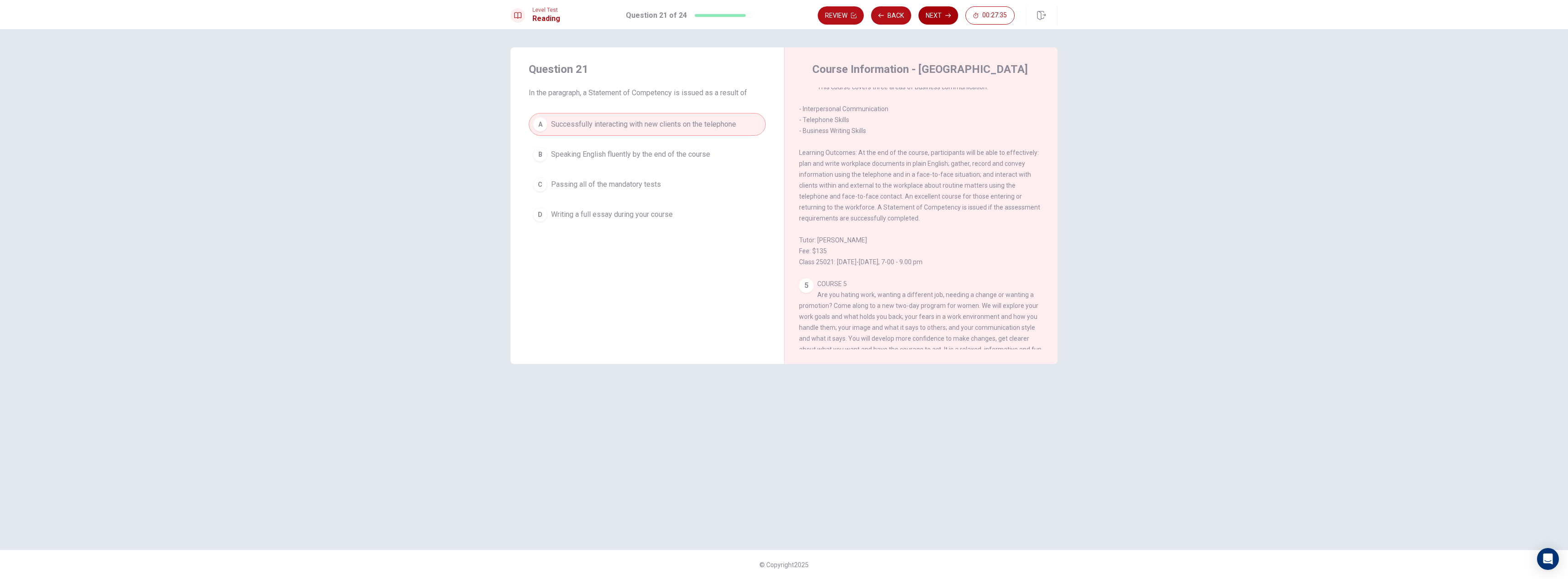
click at [938, 18] on button "Next" at bounding box center [938, 15] width 40 height 18
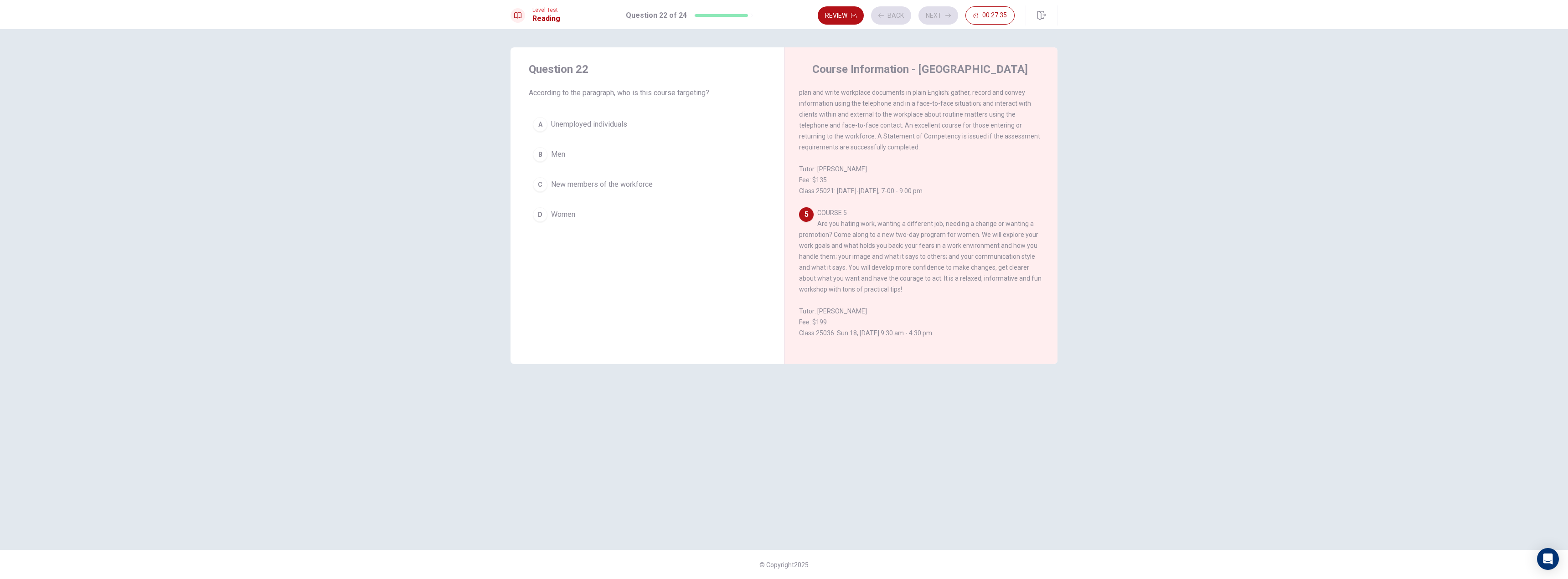
scroll to position [556, 0]
click at [608, 190] on button "C New members of the workforce" at bounding box center [647, 184] width 237 height 23
click at [600, 225] on button "D Women" at bounding box center [647, 214] width 237 height 23
click at [933, 16] on button "Next" at bounding box center [938, 15] width 40 height 18
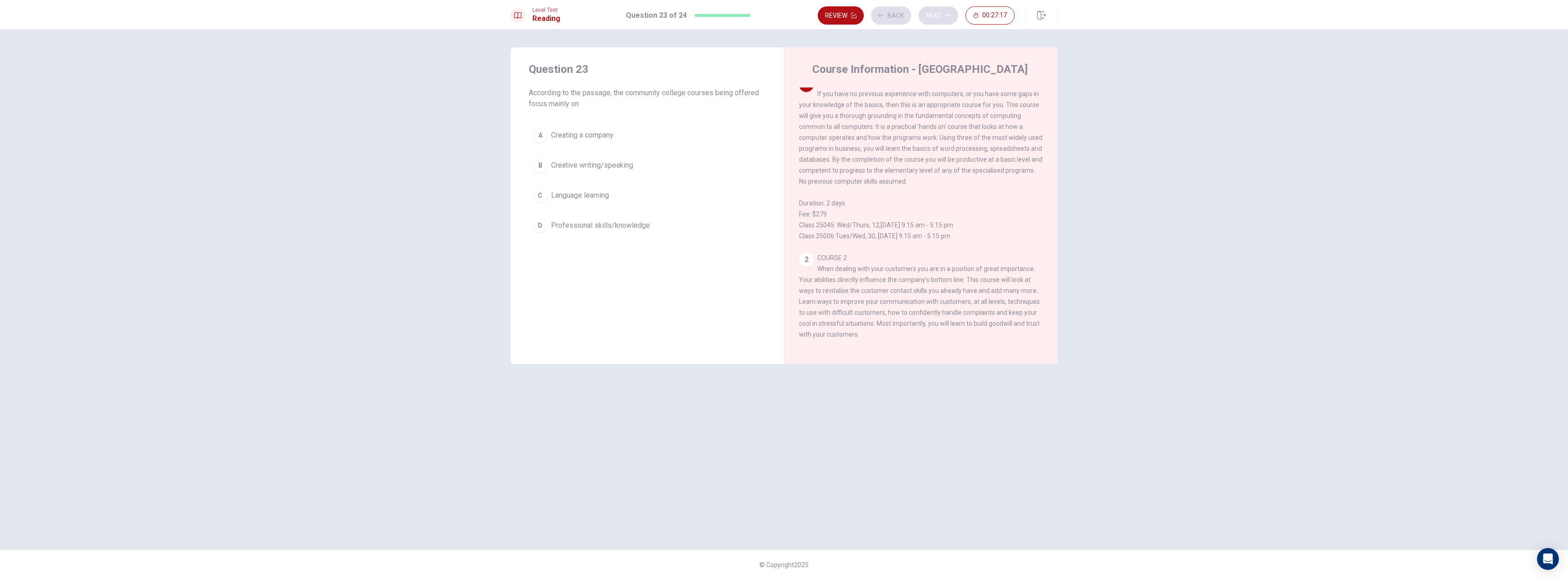
scroll to position [0, 0]
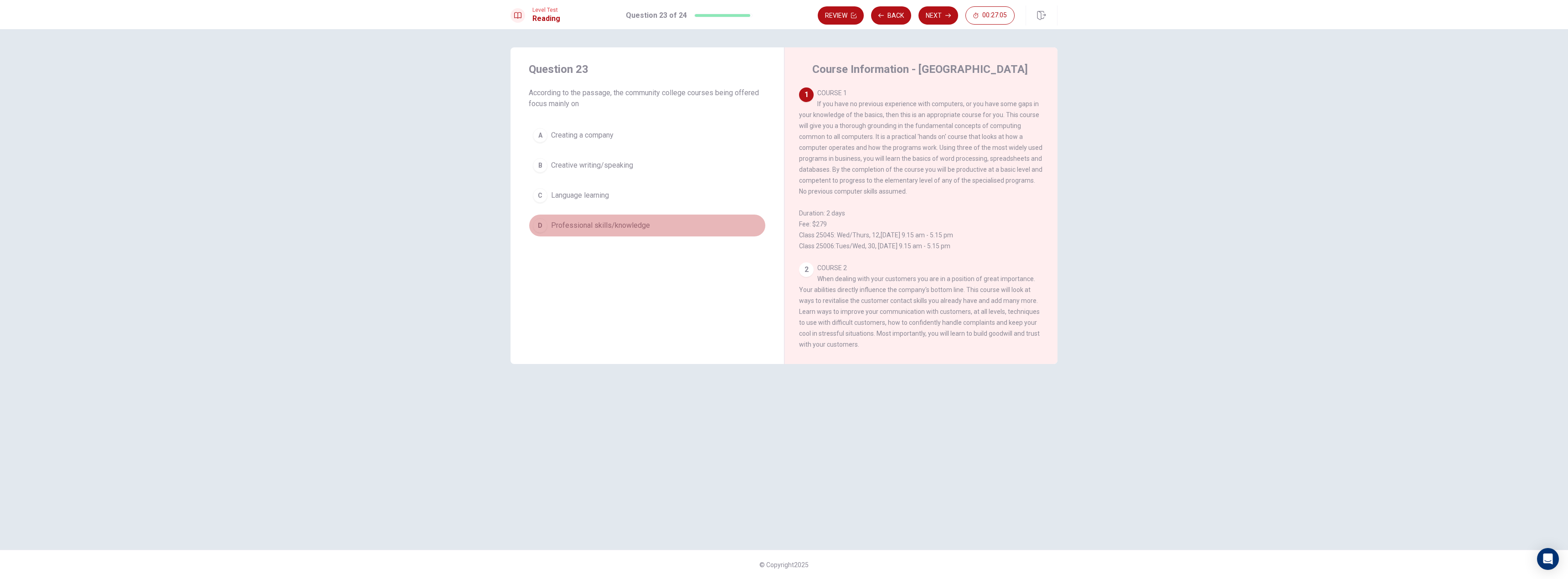
click at [611, 227] on span "Professional skills/knowledge" at bounding box center [600, 226] width 99 height 11
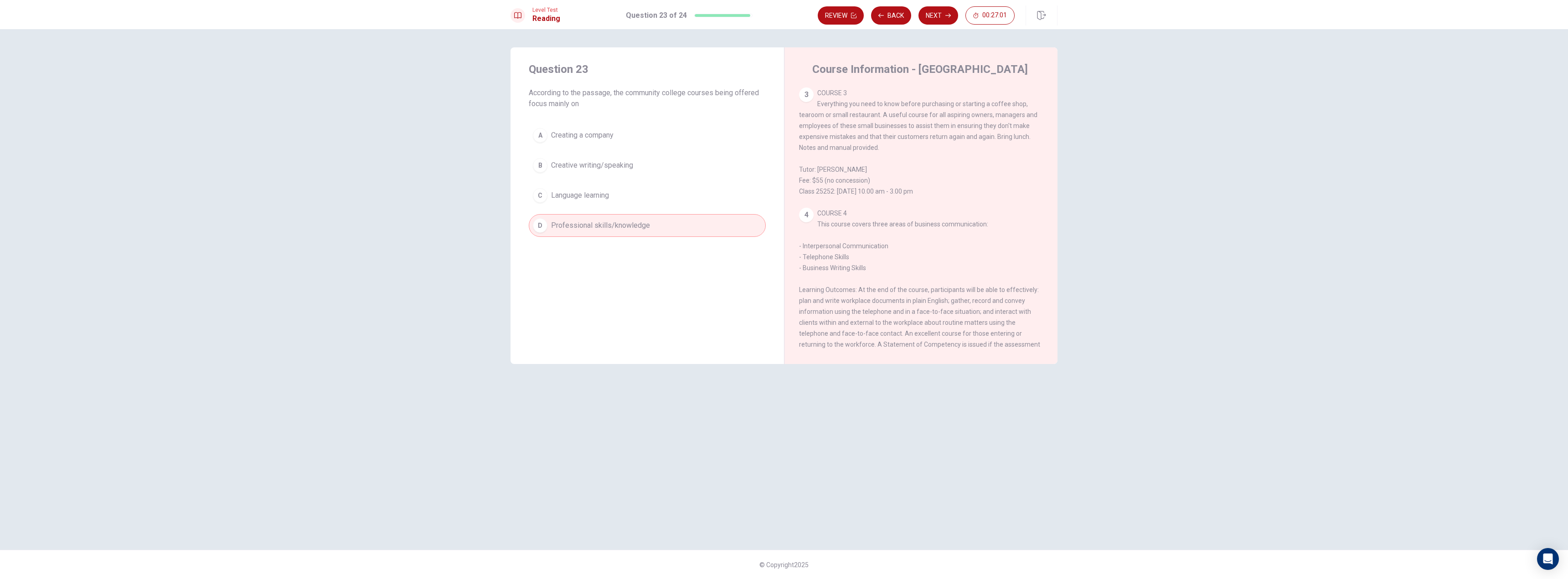
scroll to position [319, 0]
click at [945, 18] on icon "button" at bounding box center [948, 15] width 5 height 5
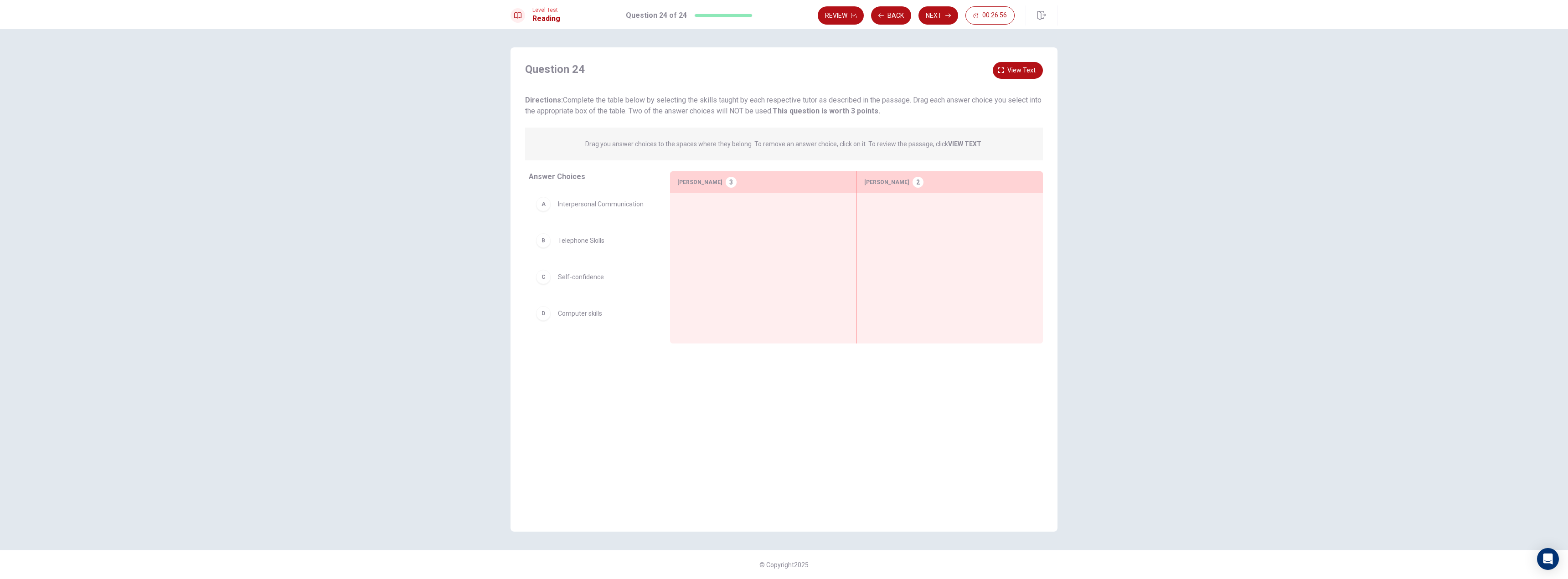
drag, startPoint x: 605, startPoint y: 103, endPoint x: 629, endPoint y: 102, distance: 24.0
click at [628, 102] on span "Directions: Complete the table below by selecting the skills taught by each res…" at bounding box center [783, 105] width 516 height 19
click at [1021, 68] on span "View text" at bounding box center [1021, 70] width 28 height 12
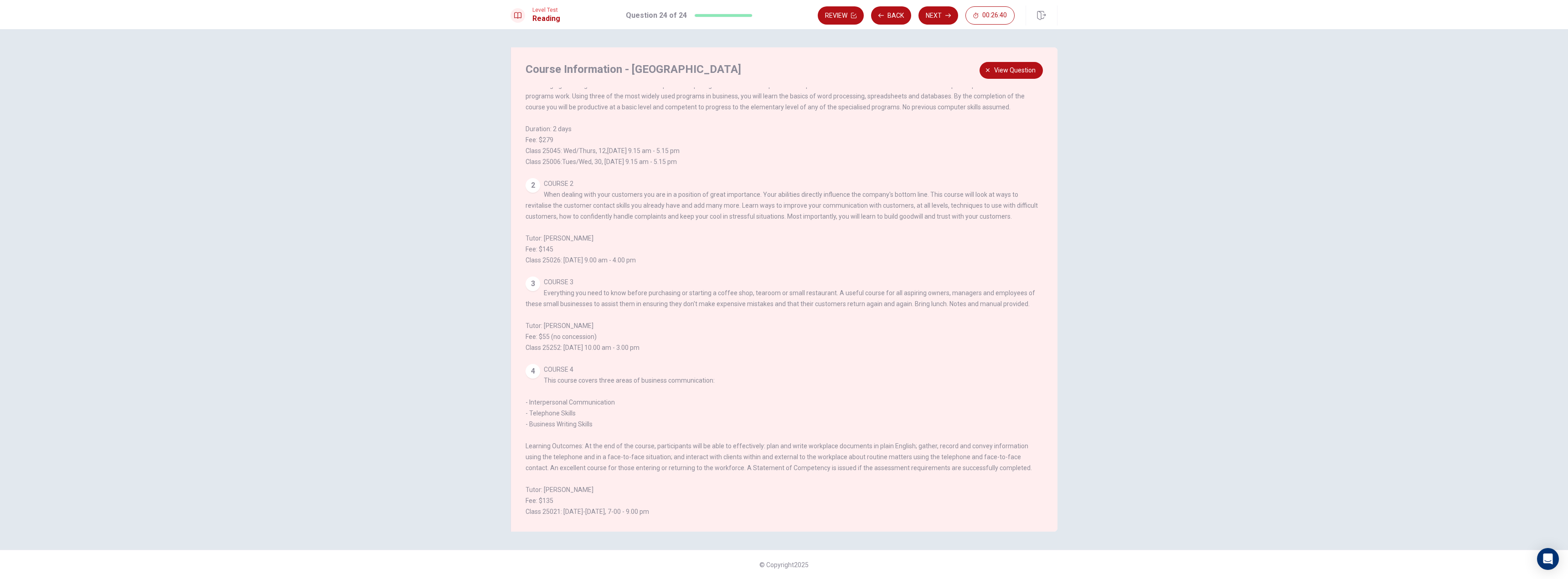
scroll to position [150, 0]
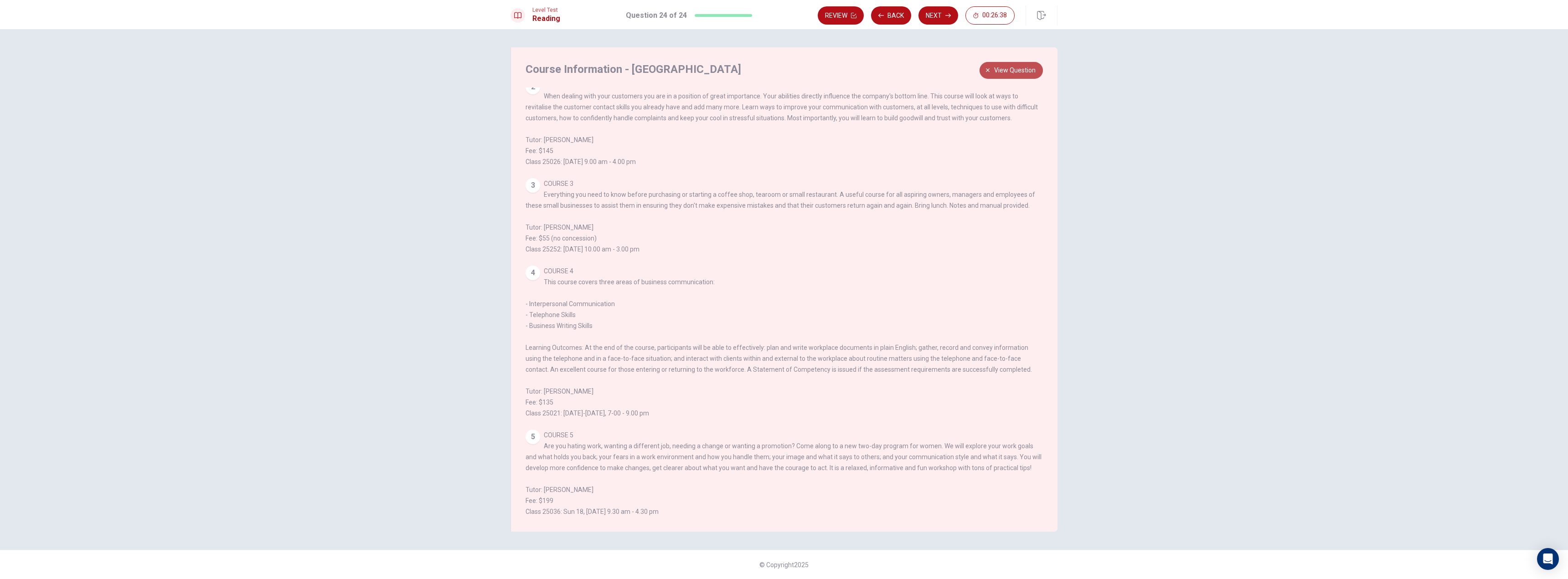
click at [1007, 75] on span "View question" at bounding box center [1015, 70] width 41 height 12
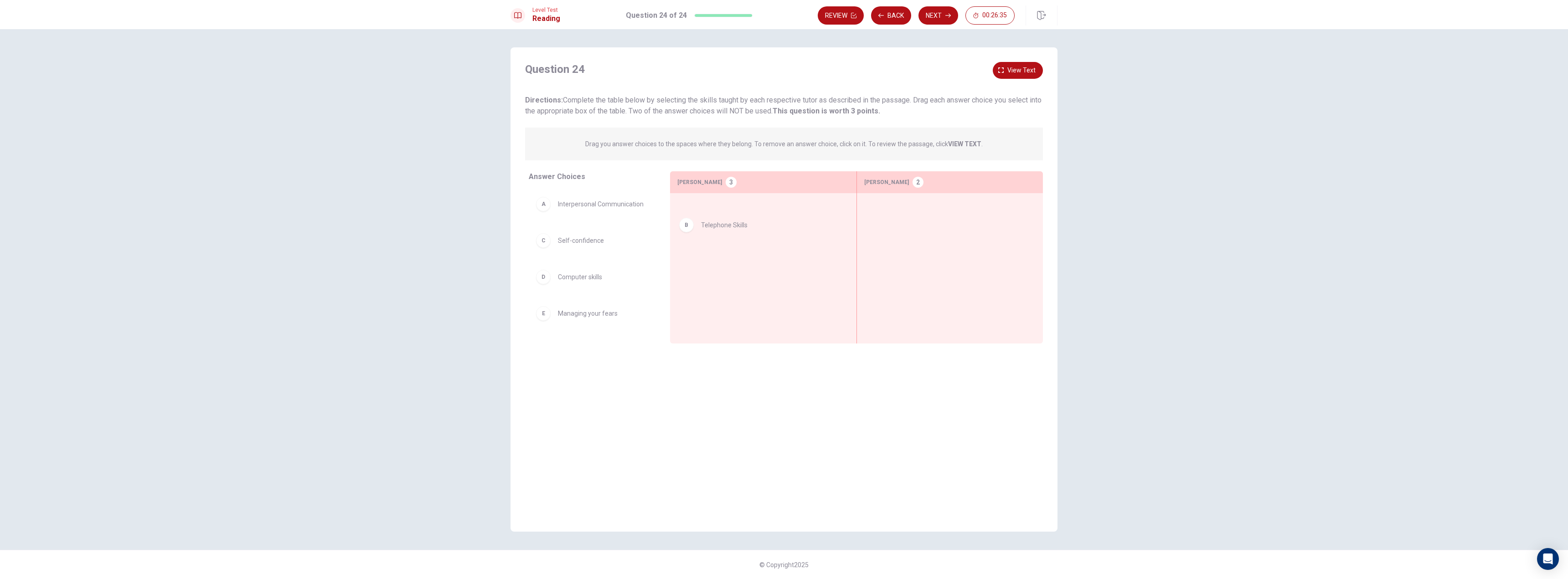
drag, startPoint x: 594, startPoint y: 242, endPoint x: 741, endPoint y: 227, distance: 147.8
drag, startPoint x: 597, startPoint y: 207, endPoint x: 758, endPoint y: 248, distance: 166.1
click at [1006, 67] on button "View text" at bounding box center [1018, 71] width 50 height 17
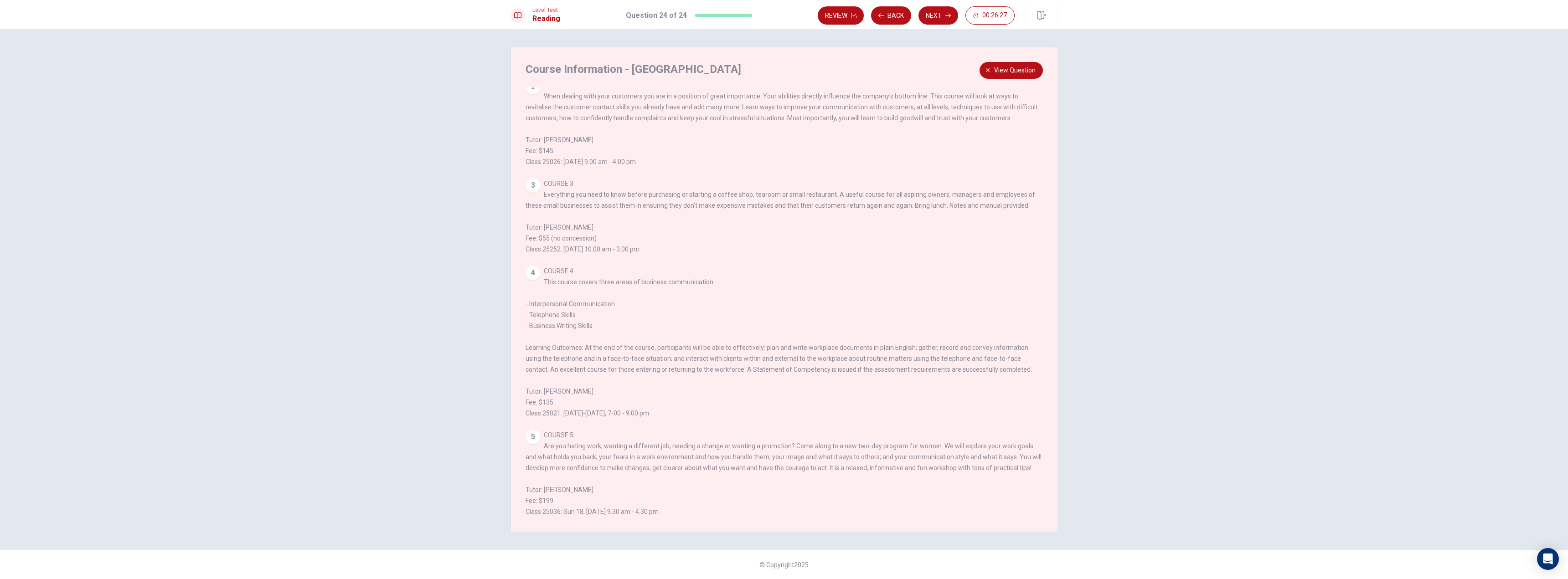
scroll to position [150, 0]
drag, startPoint x: 531, startPoint y: 341, endPoint x: 611, endPoint y: 334, distance: 80.3
click at [610, 336] on div "4 COURSE 4 This course covers three areas of business communication: - Interper…" at bounding box center [784, 342] width 518 height 153
click at [1015, 72] on span "View question" at bounding box center [1015, 70] width 41 height 12
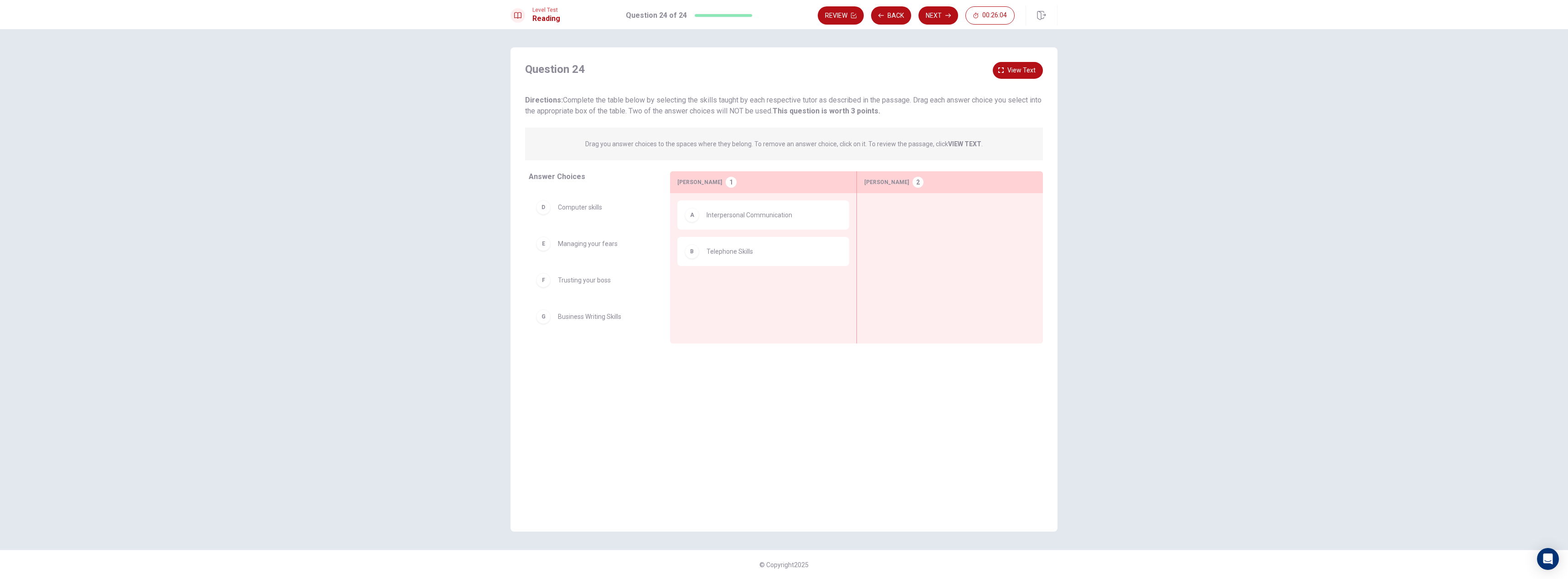
scroll to position [35, 0]
drag, startPoint x: 579, startPoint y: 317, endPoint x: 709, endPoint y: 282, distance: 134.6
click at [1010, 62] on button "View text" at bounding box center [1018, 71] width 50 height 17
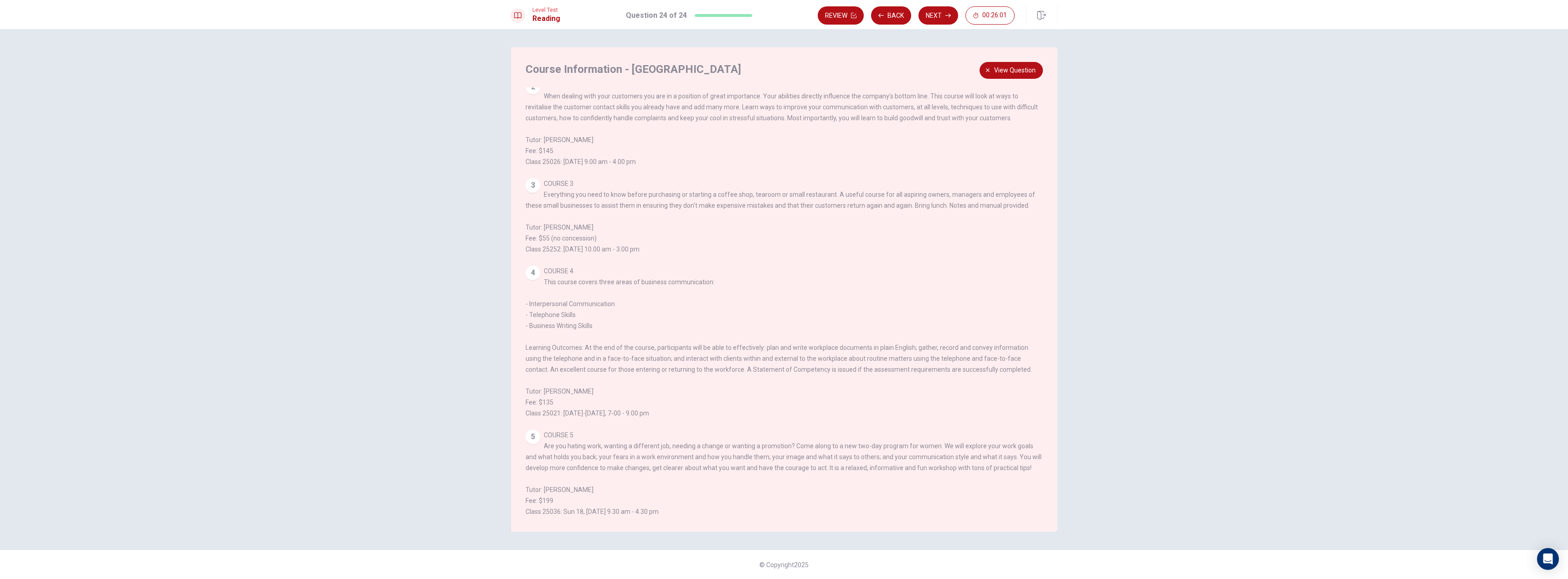
scroll to position [150, 0]
click at [1017, 77] on button "View question" at bounding box center [1011, 71] width 63 height 17
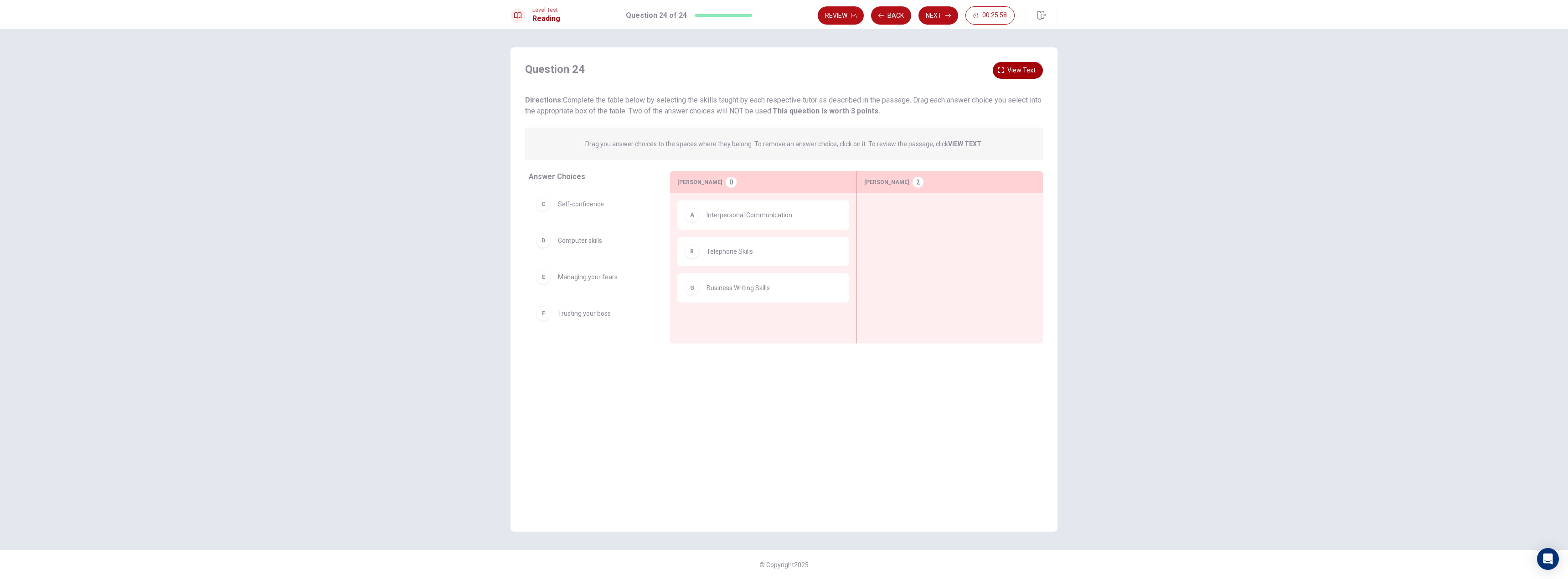
click at [1017, 76] on button "View text" at bounding box center [1018, 71] width 50 height 17
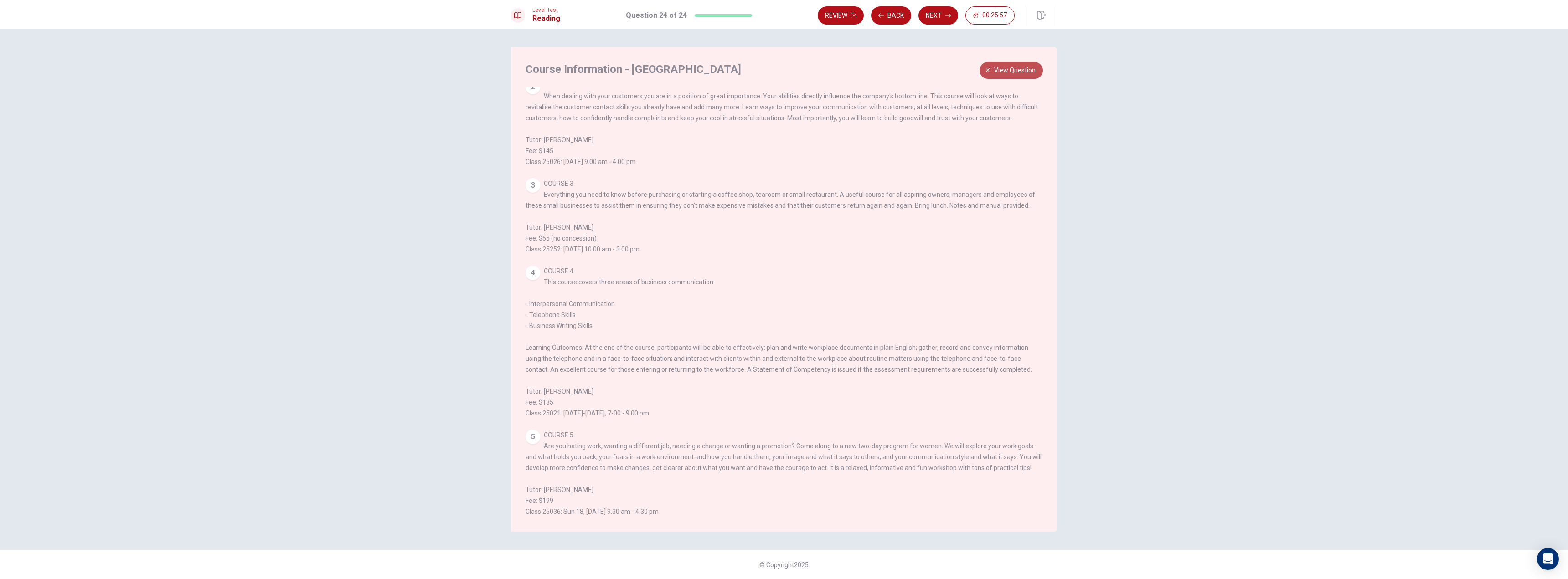
click at [990, 73] on icon "button" at bounding box center [987, 70] width 5 height 5
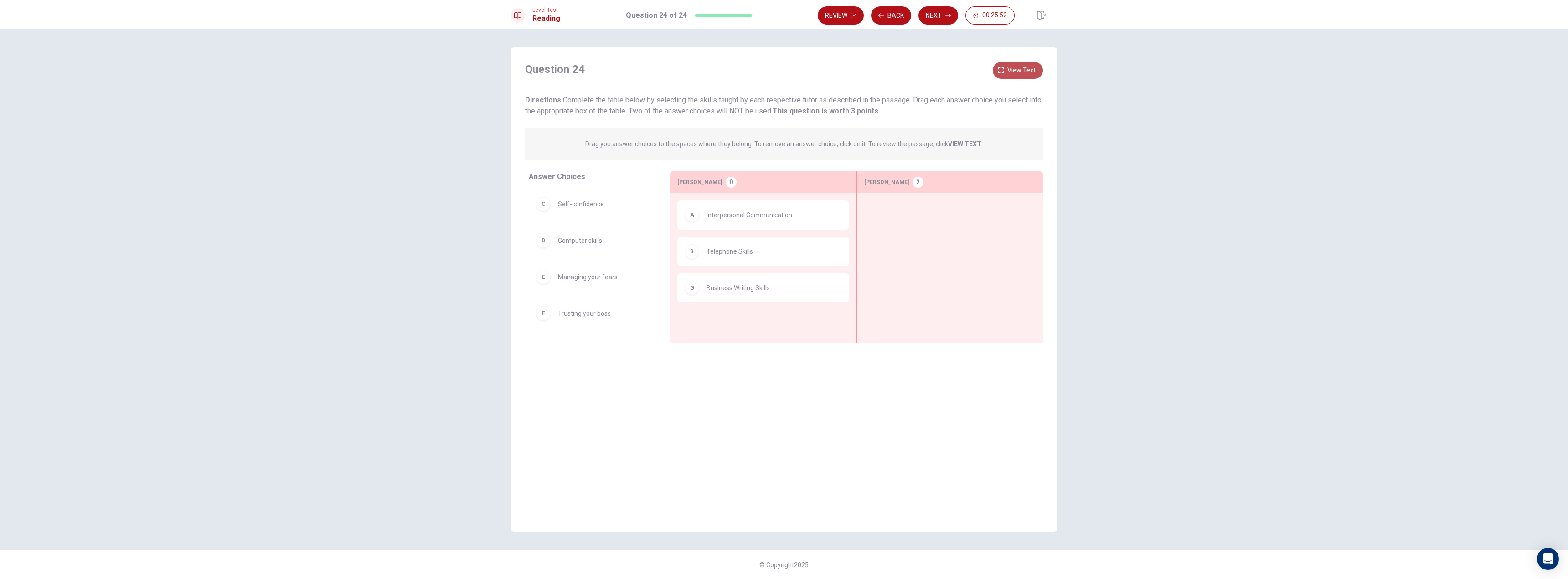
click at [1021, 71] on span "View text" at bounding box center [1021, 70] width 28 height 12
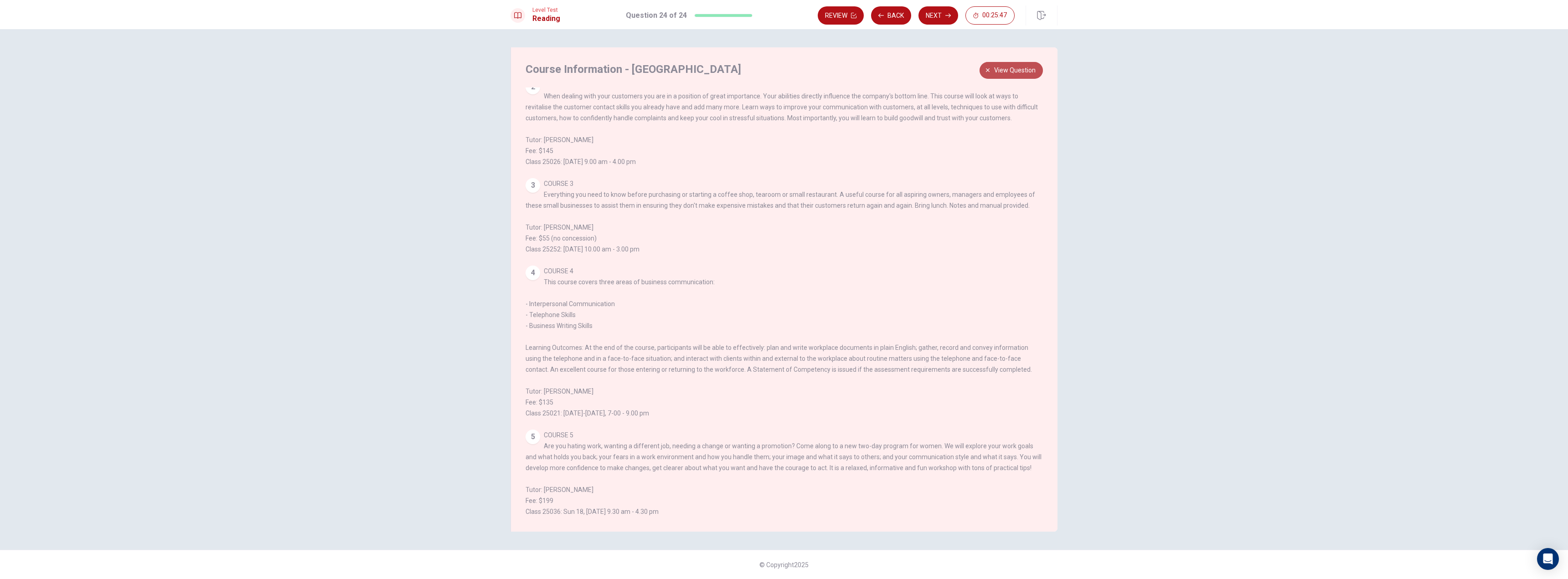
click at [1023, 75] on span "View question" at bounding box center [1015, 70] width 41 height 12
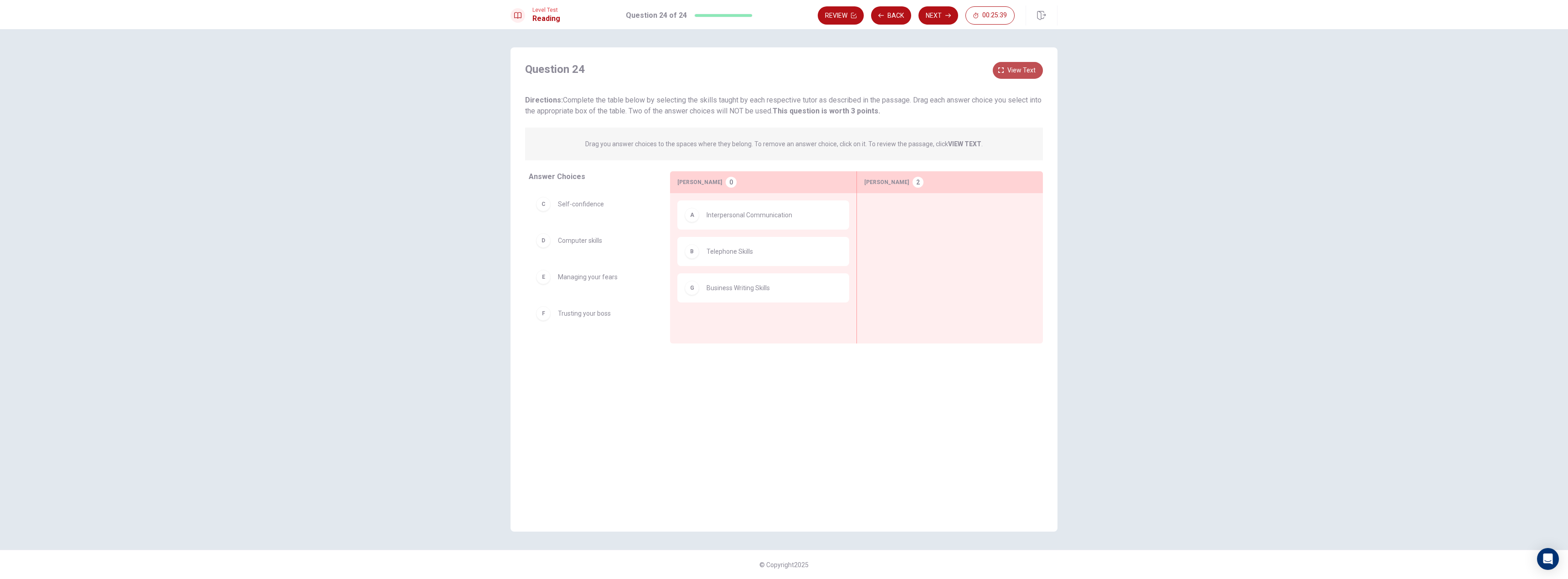
click at [1012, 68] on span "View text" at bounding box center [1021, 70] width 28 height 12
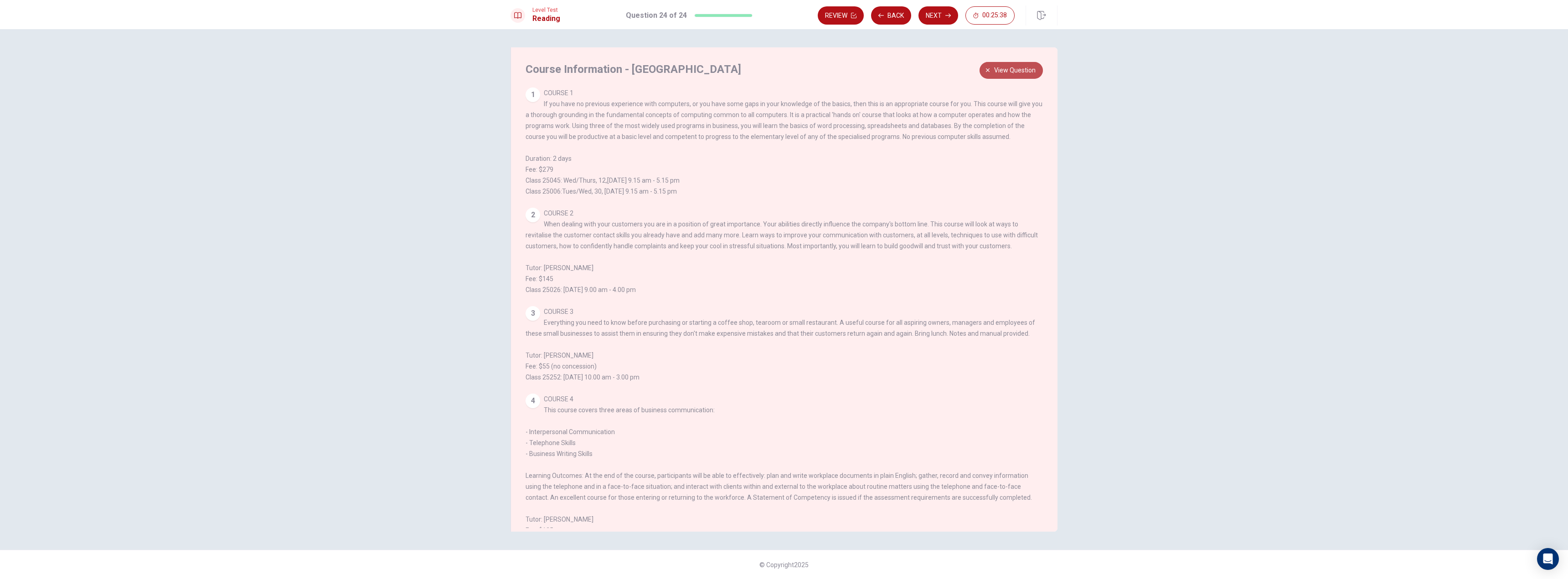
click at [1012, 68] on span "View question" at bounding box center [1015, 70] width 41 height 12
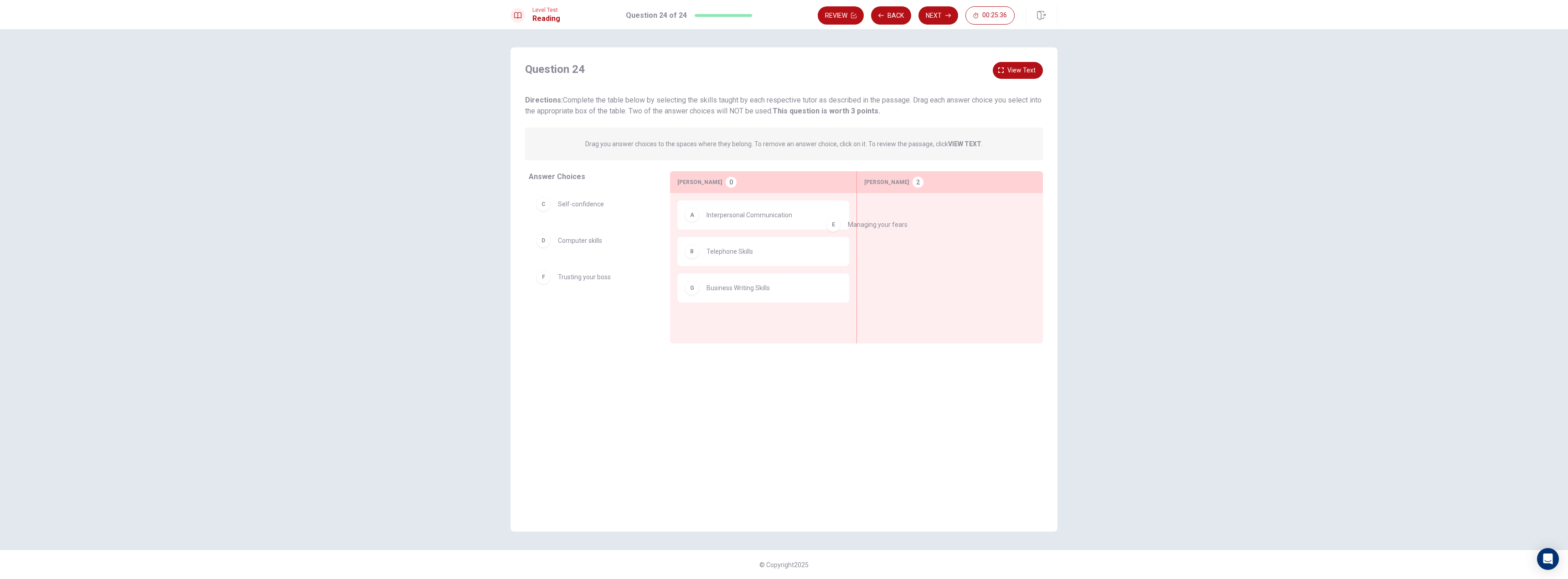
drag, startPoint x: 590, startPoint y: 282, endPoint x: 942, endPoint y: 220, distance: 357.4
drag, startPoint x: 629, startPoint y: 275, endPoint x: 995, endPoint y: 243, distance: 367.4
click at [1007, 66] on button "View text" at bounding box center [1018, 71] width 50 height 17
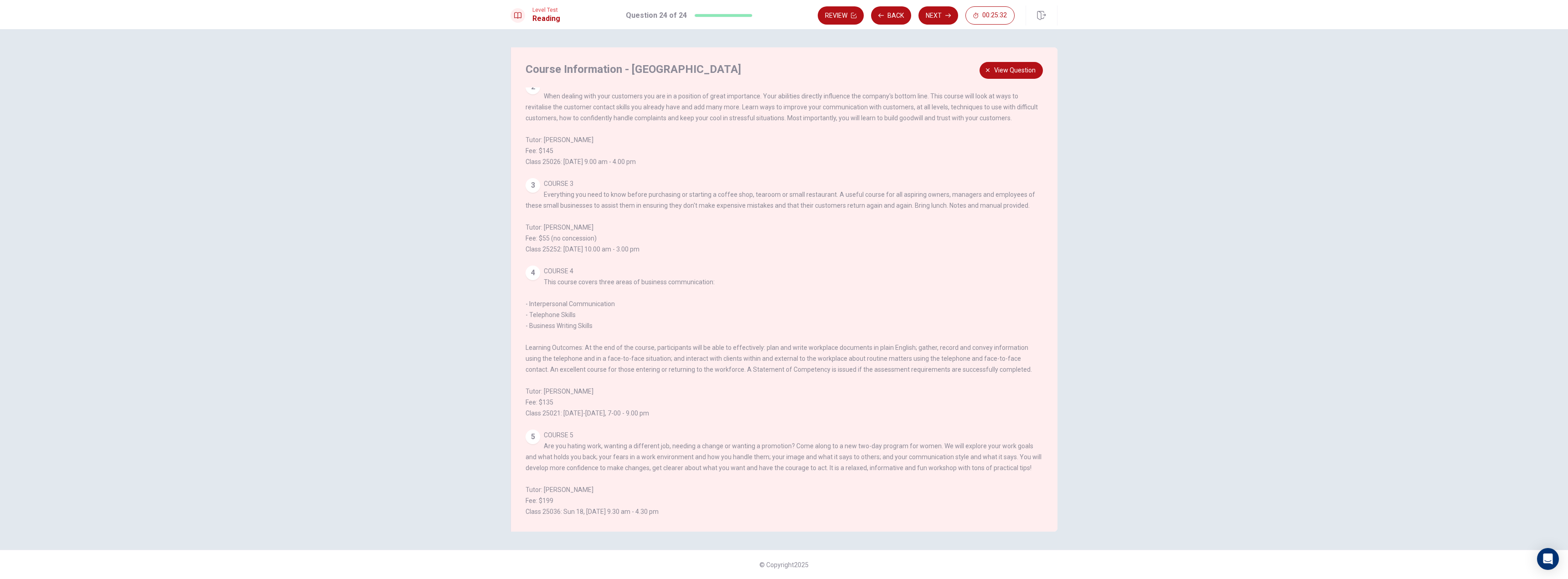
drag, startPoint x: 598, startPoint y: 445, endPoint x: 835, endPoint y: 437, distance: 237.1
click at [835, 437] on div "5 COURSE 5 Are you hating work, wanting a different job, needing a change or wa…" at bounding box center [784, 473] width 518 height 88
click at [1039, 77] on button "View question" at bounding box center [1011, 71] width 63 height 17
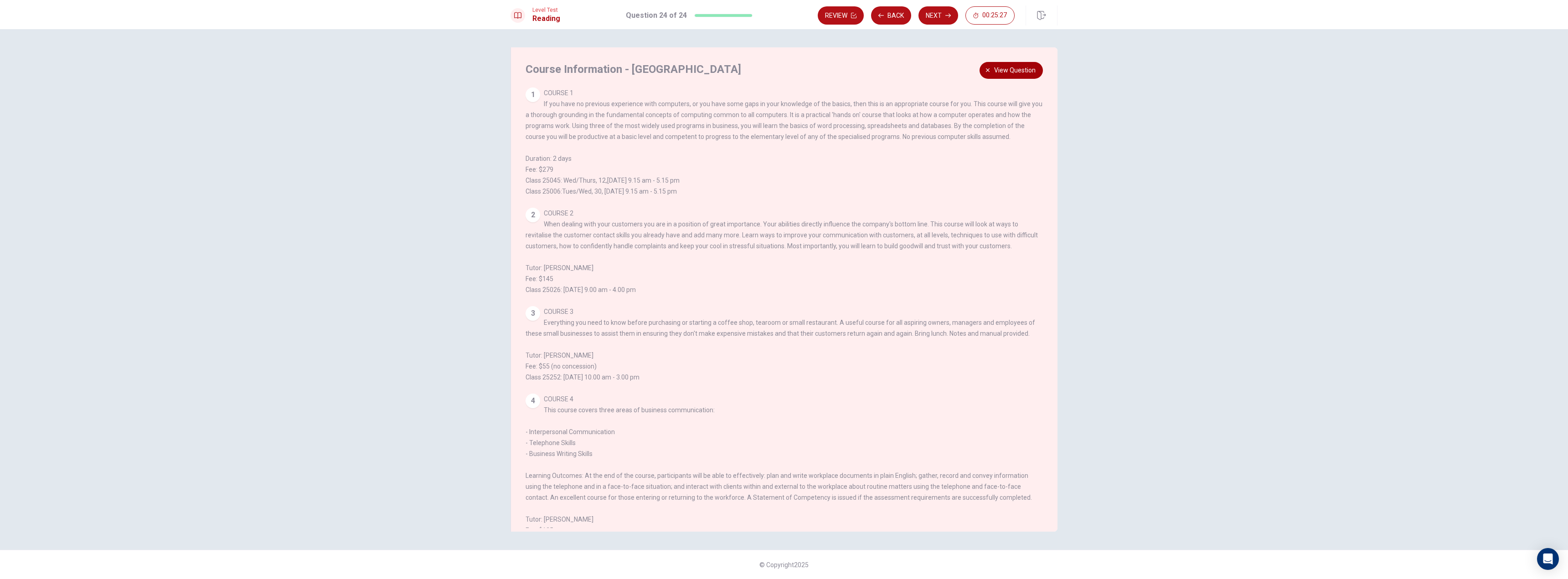
click at [1035, 75] on span "View question" at bounding box center [1015, 70] width 41 height 12
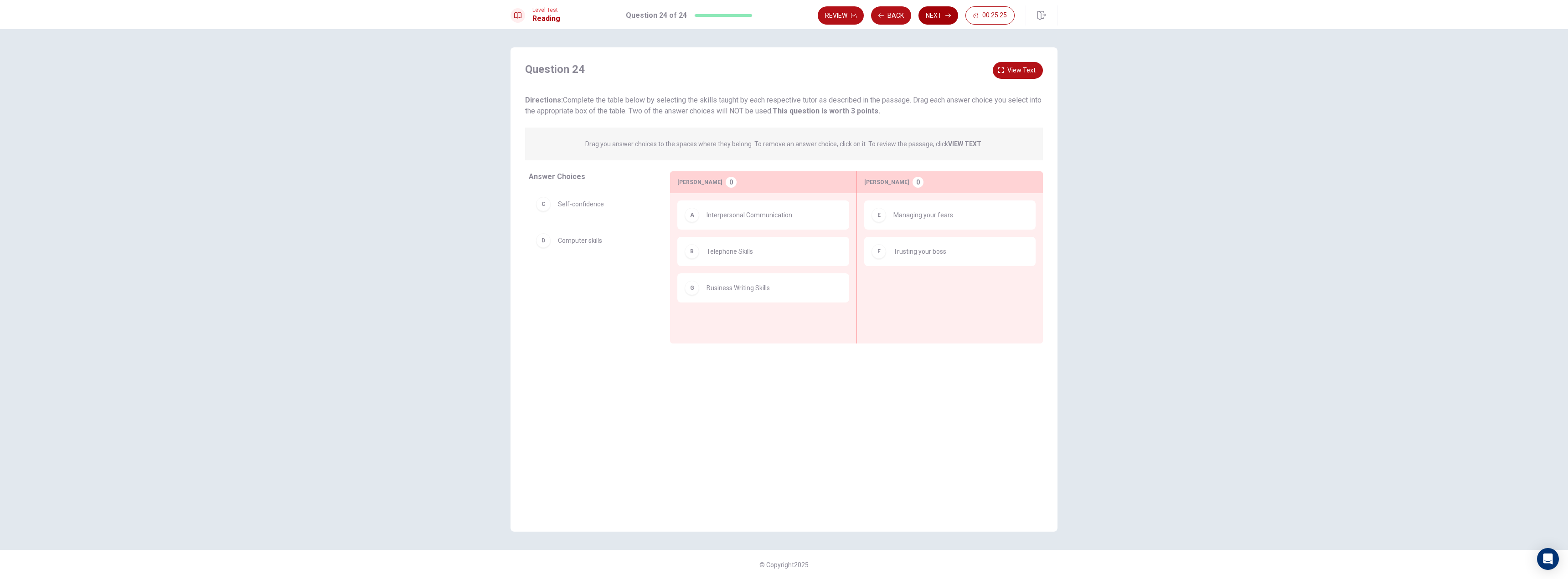
click at [943, 14] on button "Next" at bounding box center [938, 15] width 40 height 18
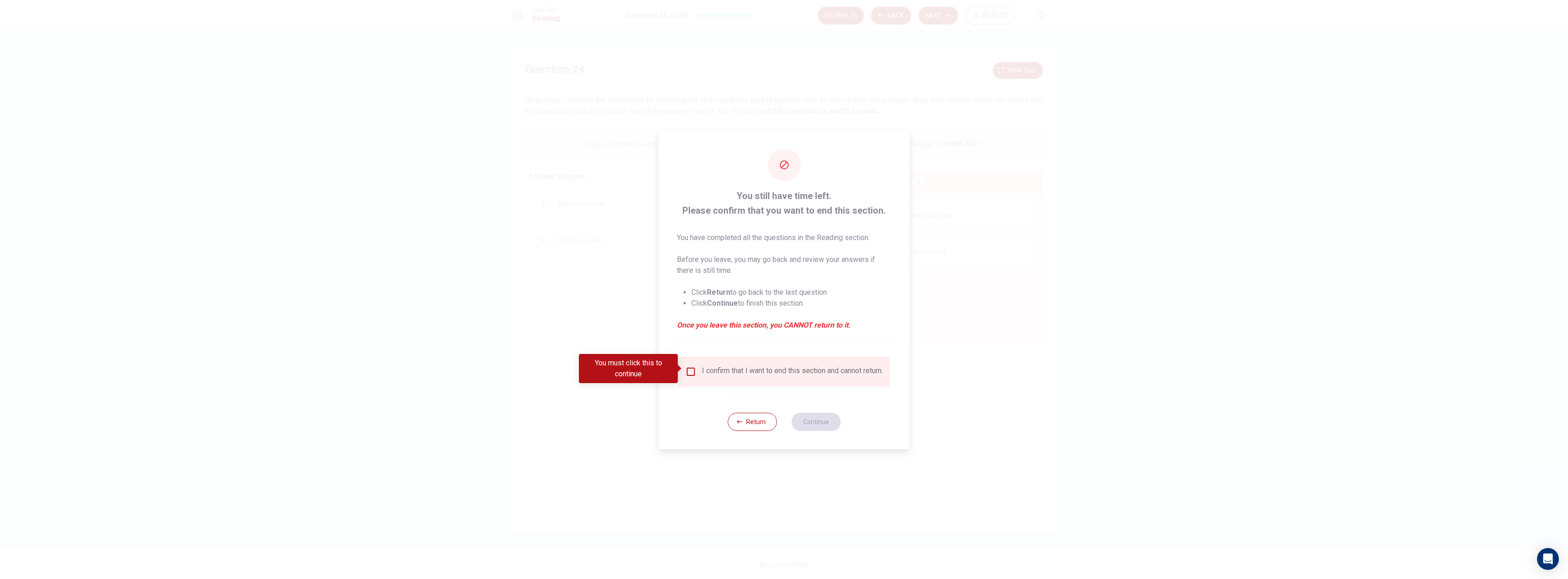
click at [688, 369] on input "You must click this to continue" at bounding box center [691, 372] width 11 height 11
click at [690, 374] on div "I confirm that I want to end this section and cannot return." at bounding box center [784, 372] width 197 height 11
click at [690, 370] on input "checkbox" at bounding box center [691, 372] width 11 height 11
click at [738, 420] on button "Return" at bounding box center [752, 421] width 49 height 18
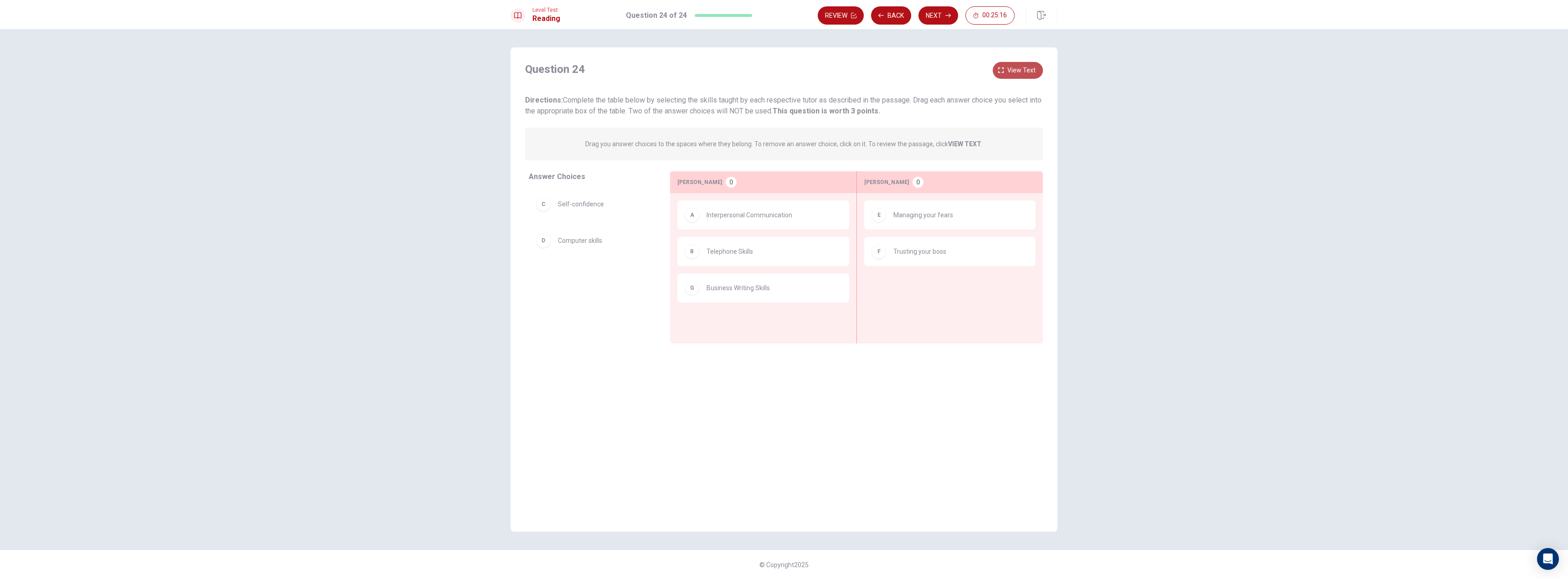
click at [1028, 64] on button "View text" at bounding box center [1018, 71] width 50 height 17
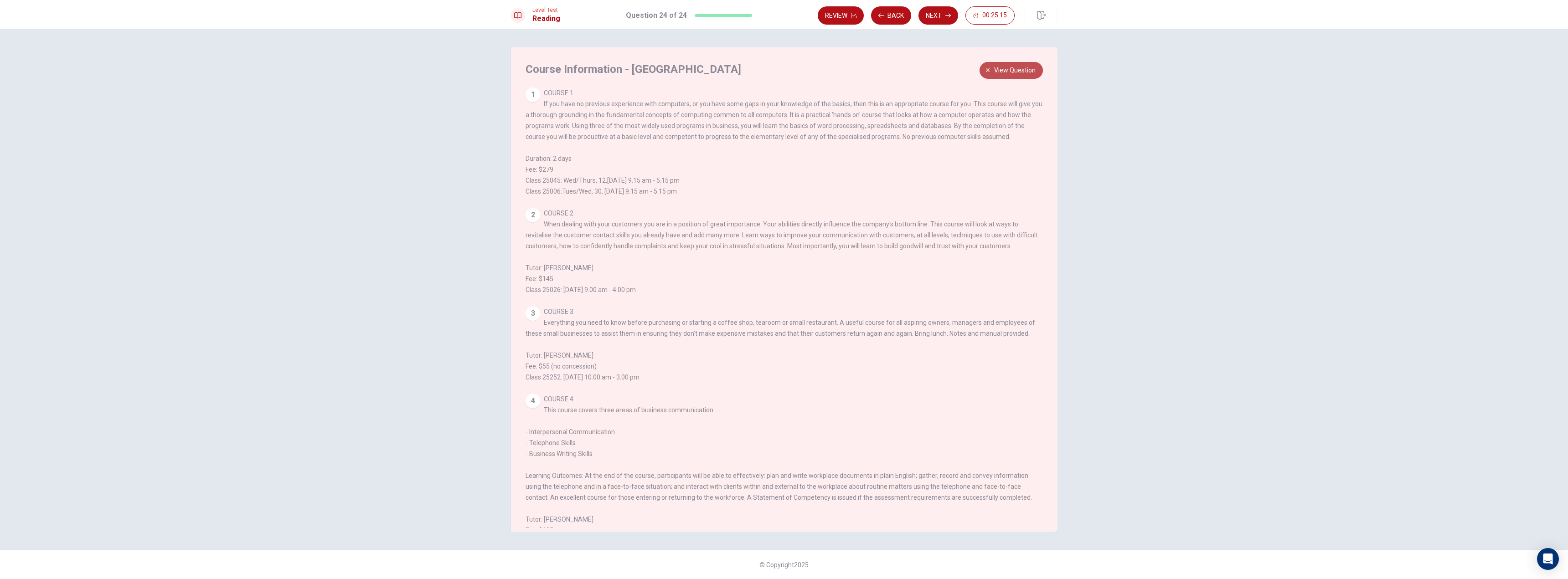
click at [1021, 69] on span "View question" at bounding box center [1015, 70] width 41 height 12
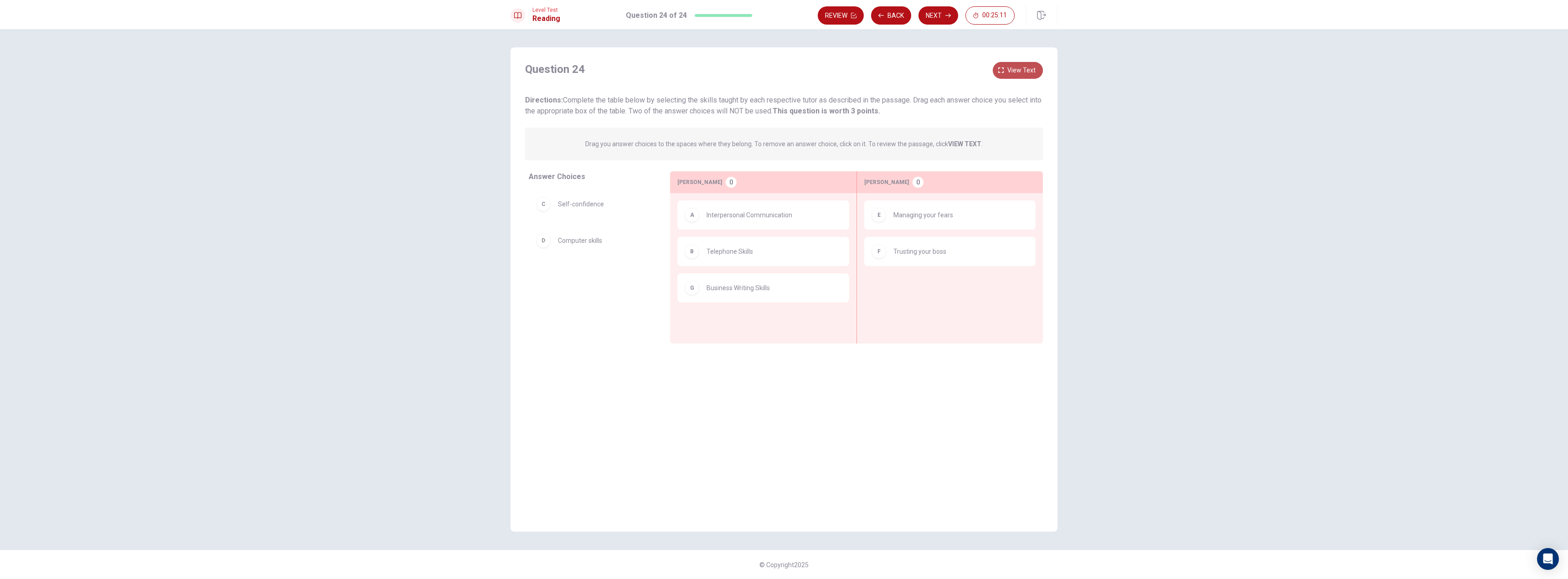
click at [1021, 69] on span "View text" at bounding box center [1021, 70] width 28 height 12
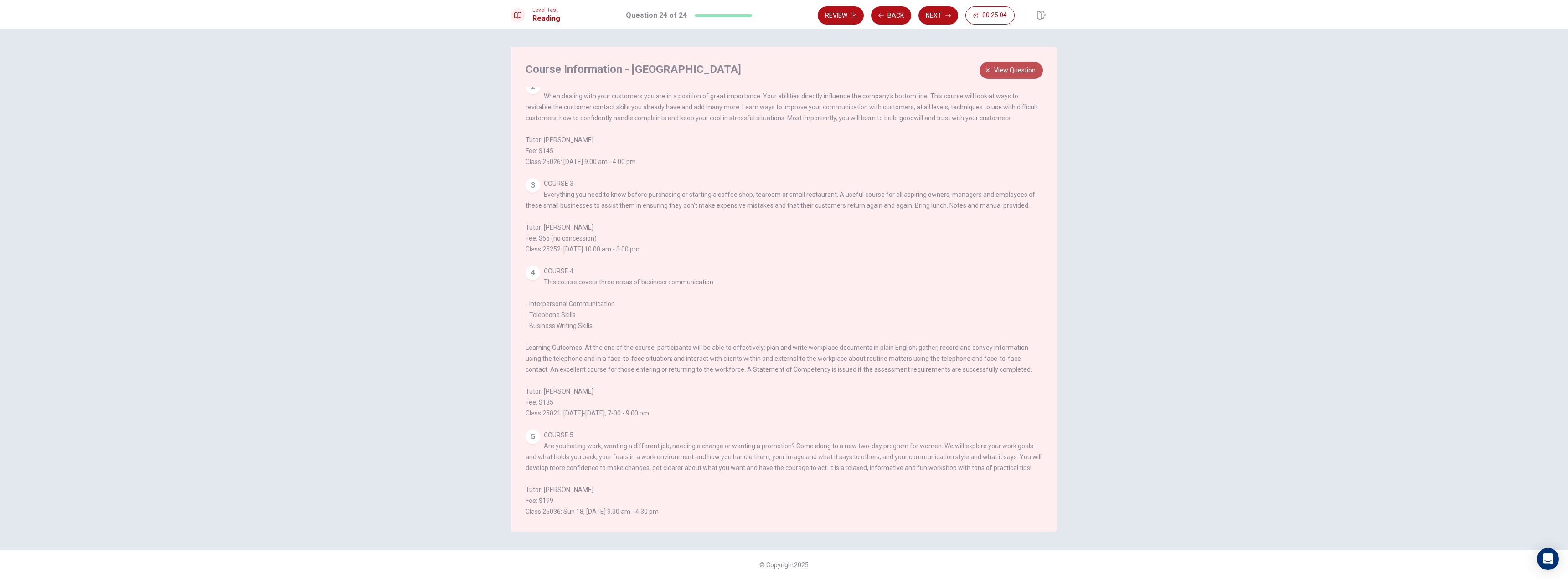
click at [1037, 66] on button "View question" at bounding box center [1011, 71] width 63 height 17
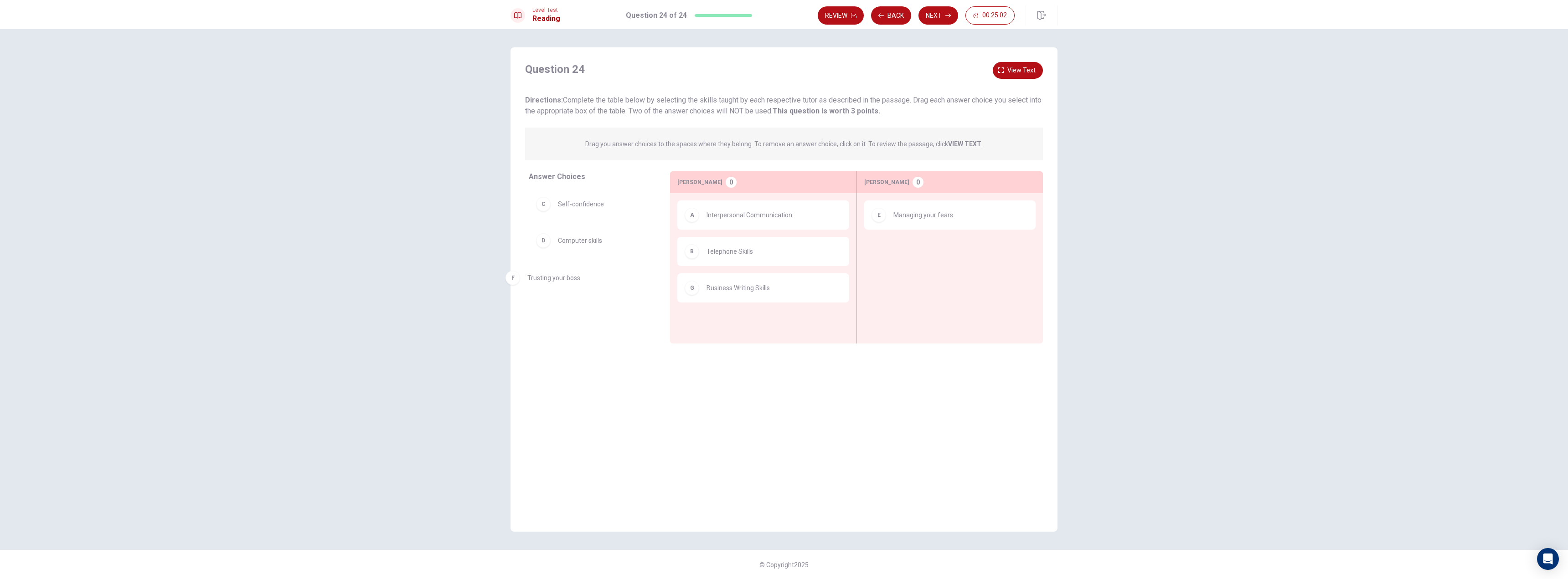
drag, startPoint x: 919, startPoint y: 266, endPoint x: 570, endPoint y: 292, distance: 350.0
click at [1026, 68] on span "View text" at bounding box center [1021, 70] width 28 height 12
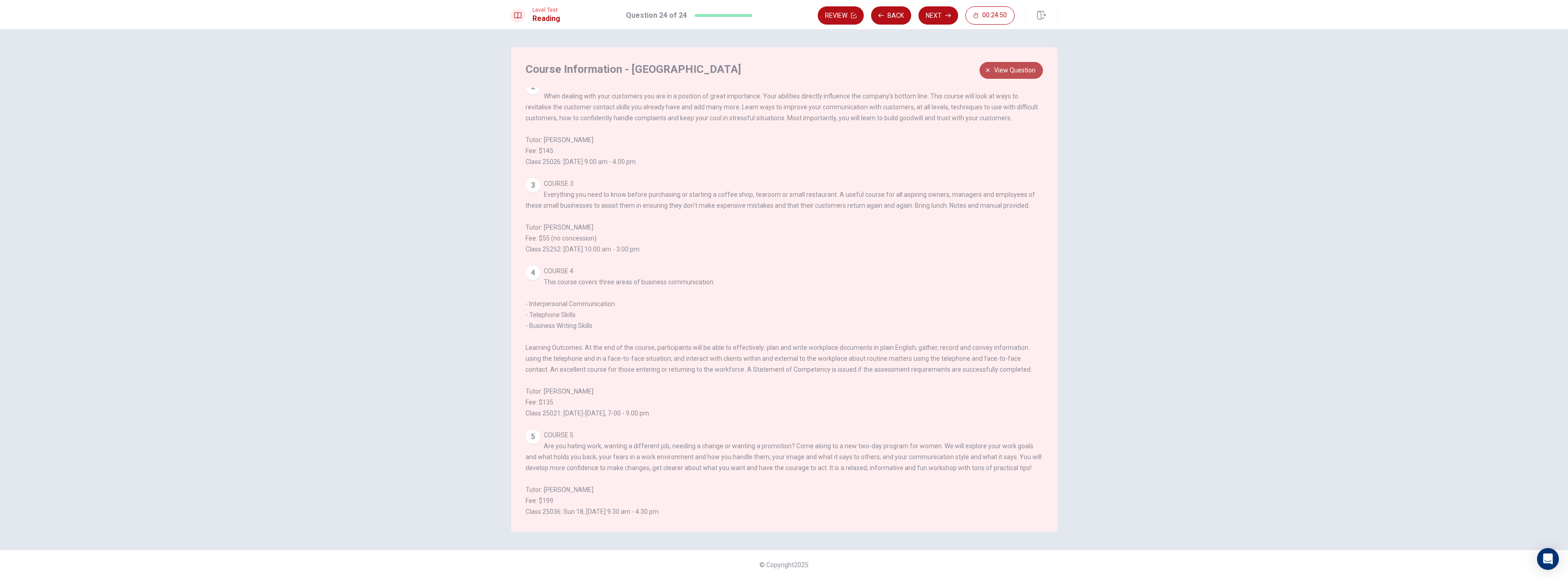
click at [1025, 72] on span "View question" at bounding box center [1015, 70] width 41 height 12
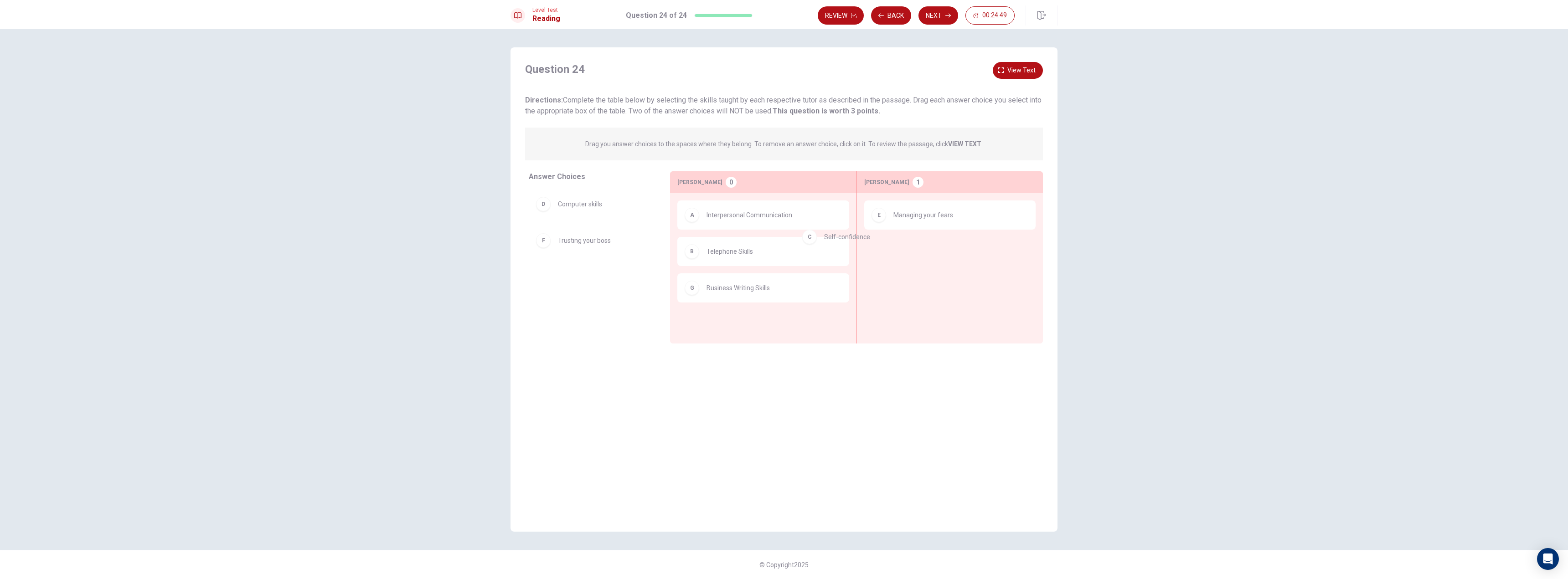
drag, startPoint x: 625, startPoint y: 196, endPoint x: 935, endPoint y: 240, distance: 313.1
click at [946, 17] on icon "button" at bounding box center [948, 15] width 5 height 5
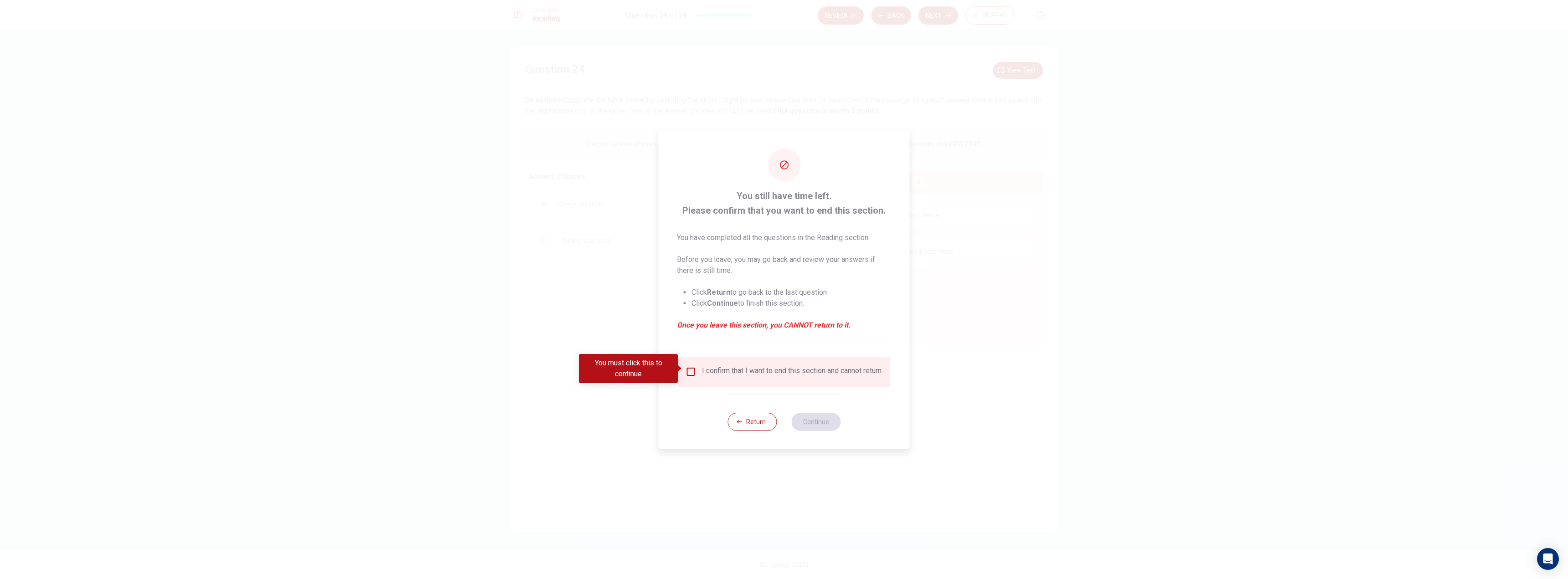
click at [738, 362] on div "I confirm that I want to end this section and cannot return." at bounding box center [784, 371] width 212 height 30
click at [693, 367] on input "You must click this to continue" at bounding box center [691, 372] width 11 height 11
click at [807, 425] on button "Continue" at bounding box center [816, 421] width 49 height 18
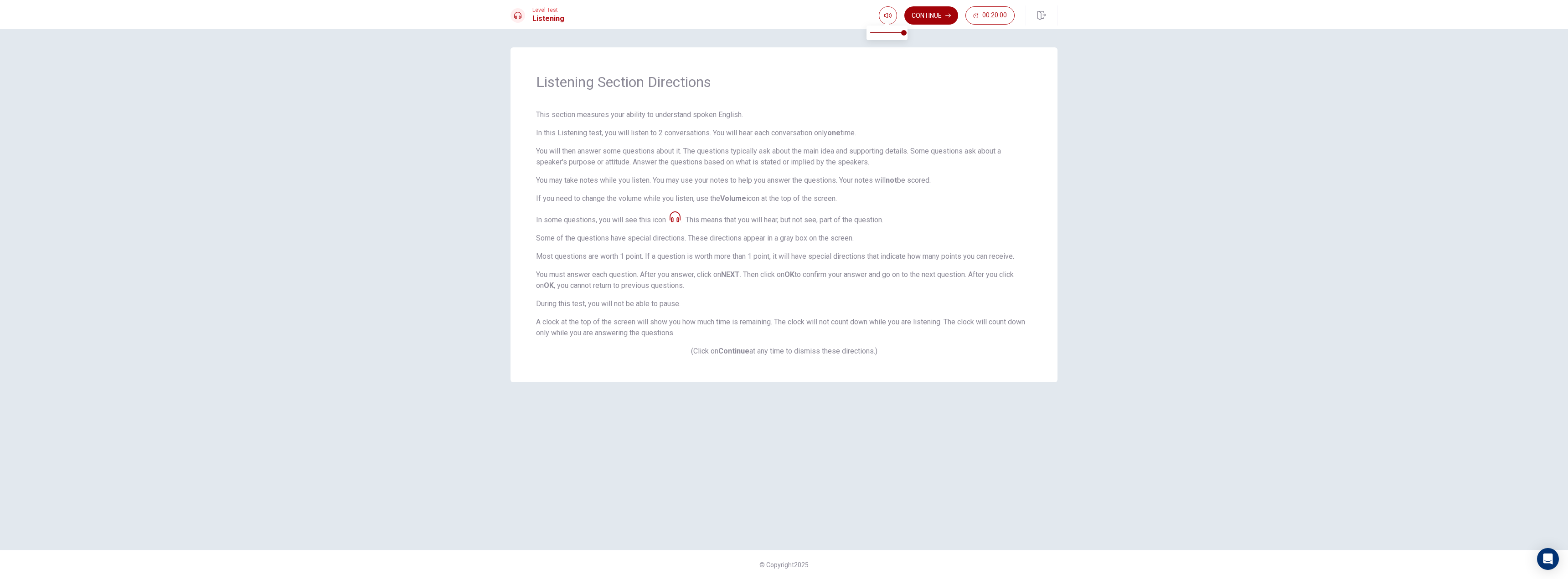
click at [942, 19] on button "Continue" at bounding box center [931, 15] width 54 height 18
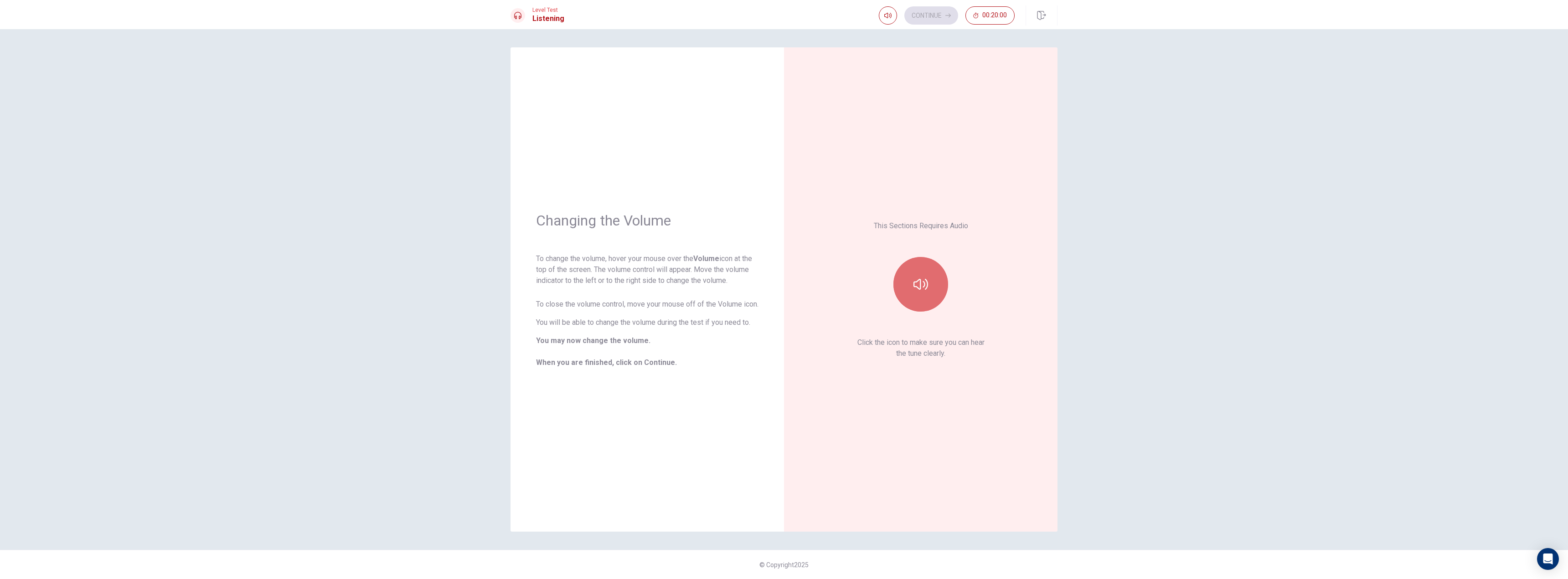
click at [912, 287] on button "button" at bounding box center [921, 284] width 55 height 55
click at [939, 18] on button "Continue" at bounding box center [931, 15] width 54 height 18
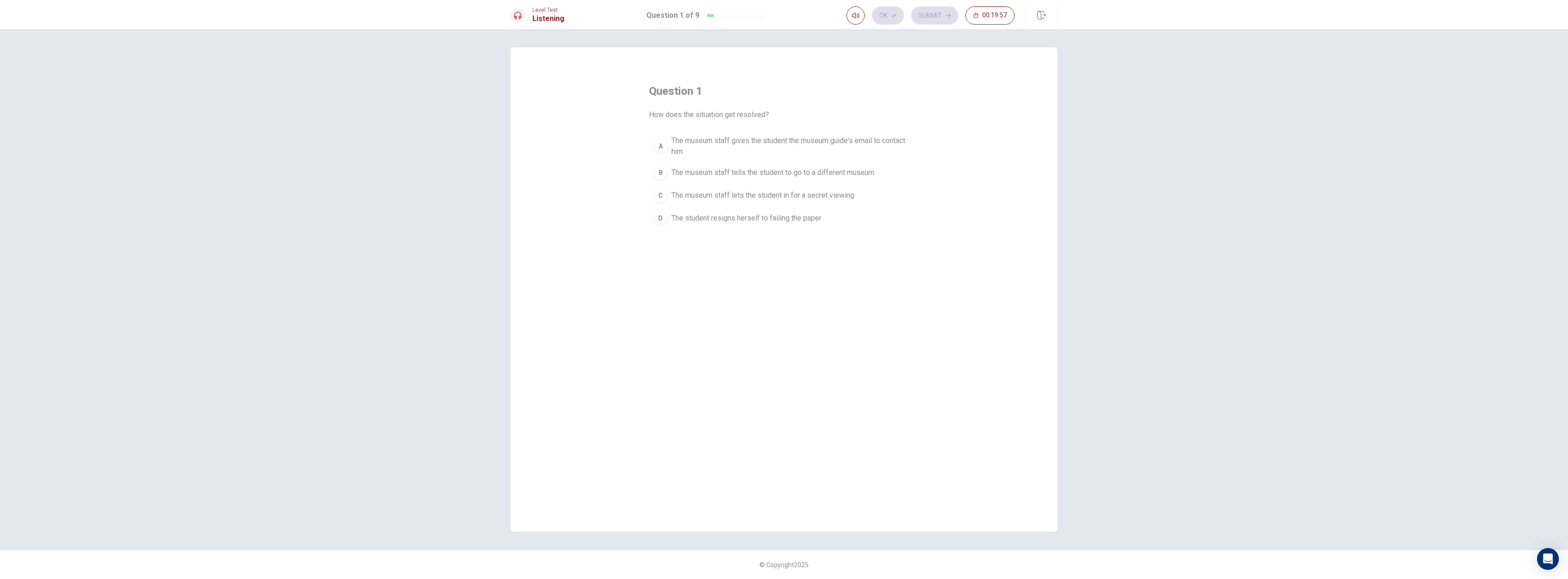
click at [693, 150] on span "The museum staff gives the student the museum guide's email to contact him" at bounding box center [793, 146] width 243 height 22
click at [886, 12] on button "Ok" at bounding box center [888, 15] width 32 height 18
click at [934, 21] on button "Submit" at bounding box center [934, 15] width 47 height 18
click at [692, 165] on span "[DATE]" at bounding box center [682, 165] width 21 height 11
click at [889, 17] on button "Ok" at bounding box center [888, 15] width 32 height 18
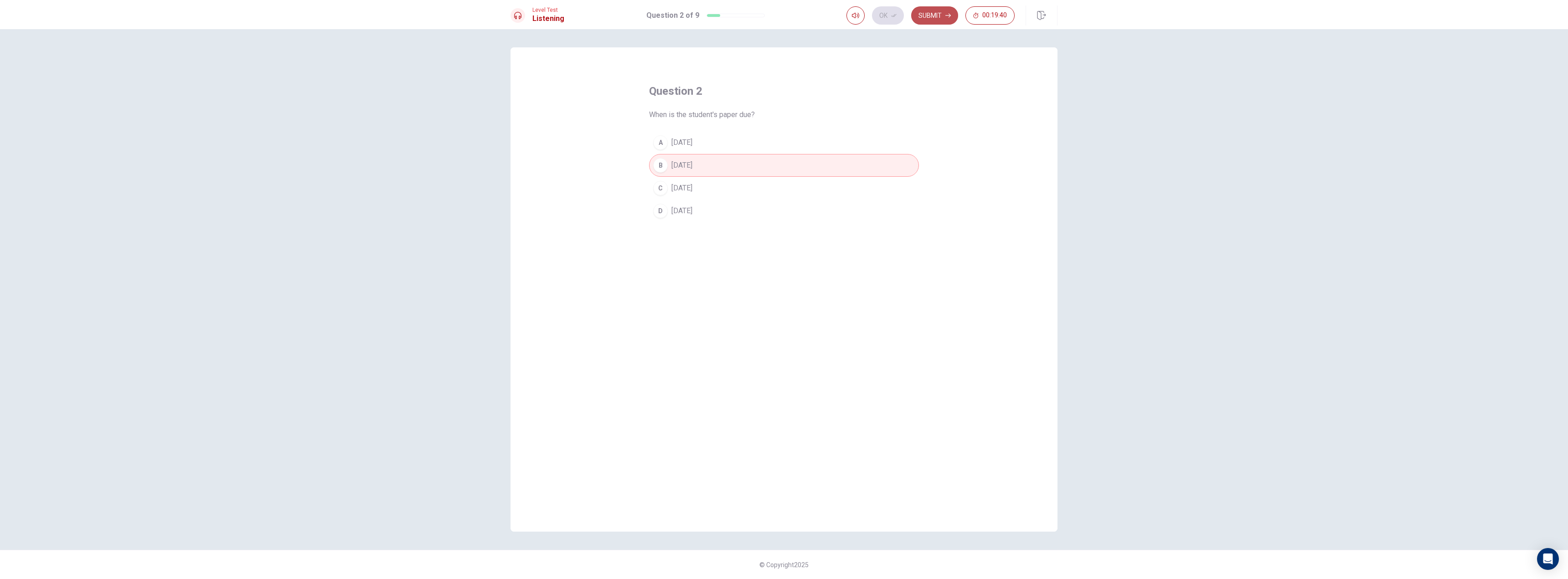
click at [924, 17] on button "Submit" at bounding box center [934, 15] width 47 height 18
click at [711, 142] on span "[DEMOGRAPHIC_DATA] art" at bounding box center [715, 142] width 86 height 11
click at [887, 17] on button "Ok" at bounding box center [888, 15] width 32 height 18
click at [926, 16] on button "Submit" at bounding box center [934, 15] width 47 height 18
click at [705, 189] on span "To ask about the exhibit schedule" at bounding box center [724, 188] width 107 height 11
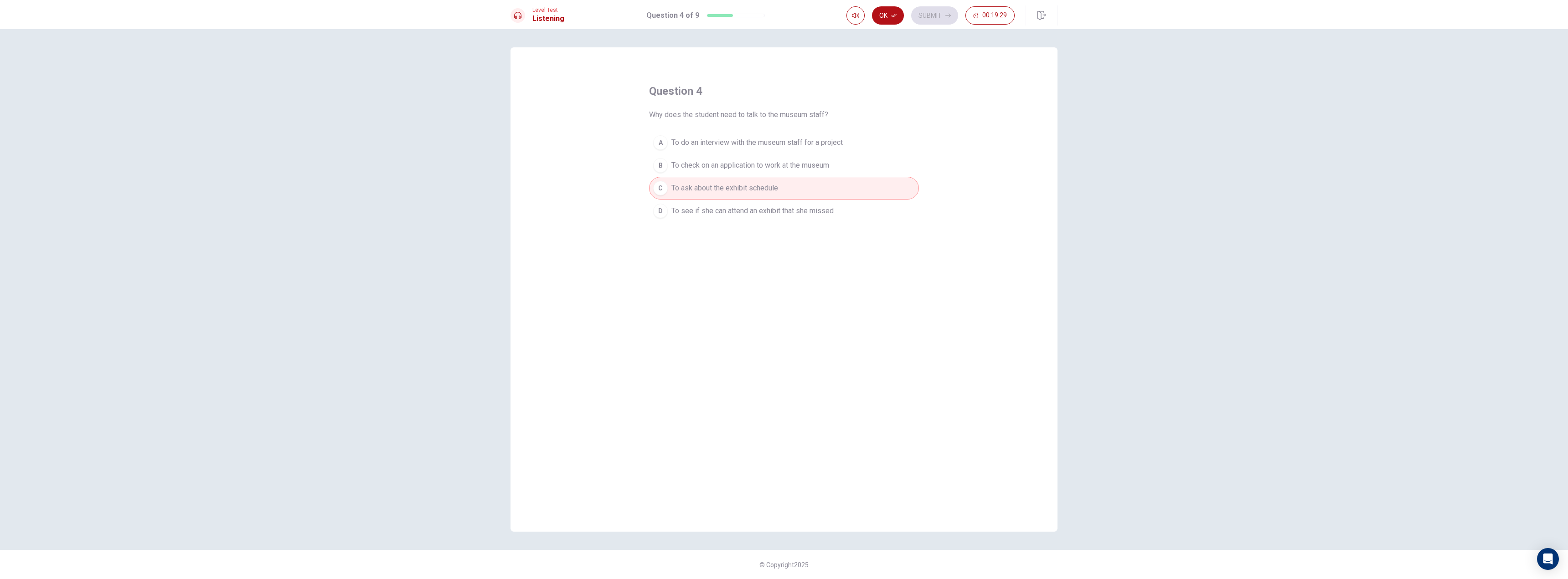
click at [766, 214] on span "To see if she can attend an exhibit that she missed" at bounding box center [752, 211] width 163 height 11
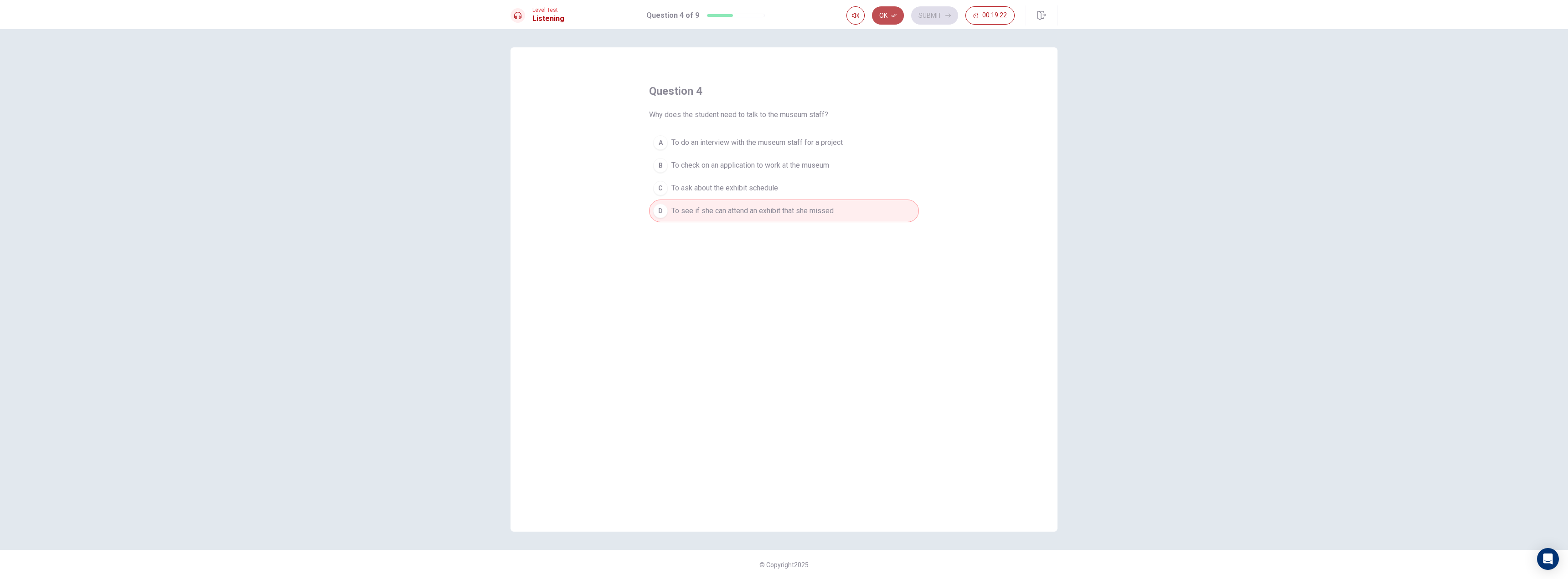
click at [883, 15] on button "Ok" at bounding box center [888, 15] width 32 height 18
click at [927, 12] on button "Submit" at bounding box center [934, 15] width 47 height 18
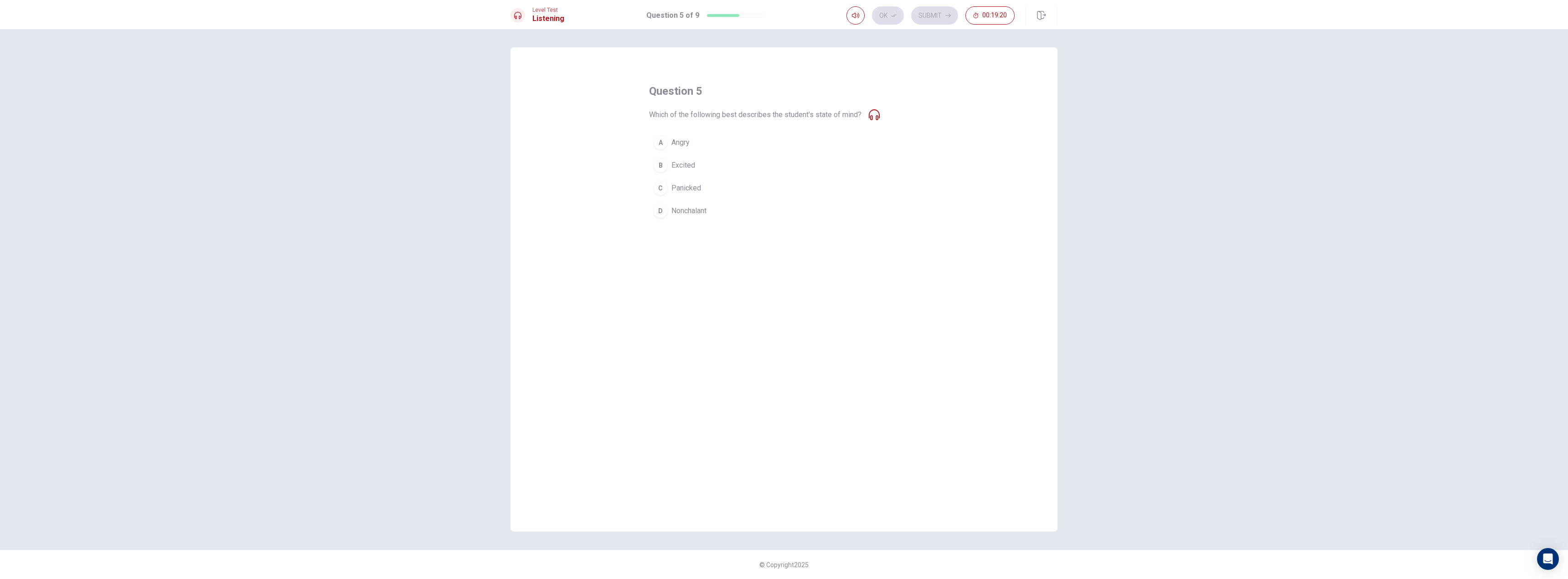
click at [694, 187] on span "Panicked" at bounding box center [686, 188] width 30 height 11
click at [700, 213] on span "Nonchalant" at bounding box center [689, 211] width 35 height 11
click at [878, 22] on button "Ok" at bounding box center [888, 15] width 32 height 18
click at [922, 15] on button "Submit" at bounding box center [934, 15] width 47 height 18
click at [747, 128] on div "question 6 Why does the student go to speak with the recreation center officer?…" at bounding box center [783, 153] width 270 height 139
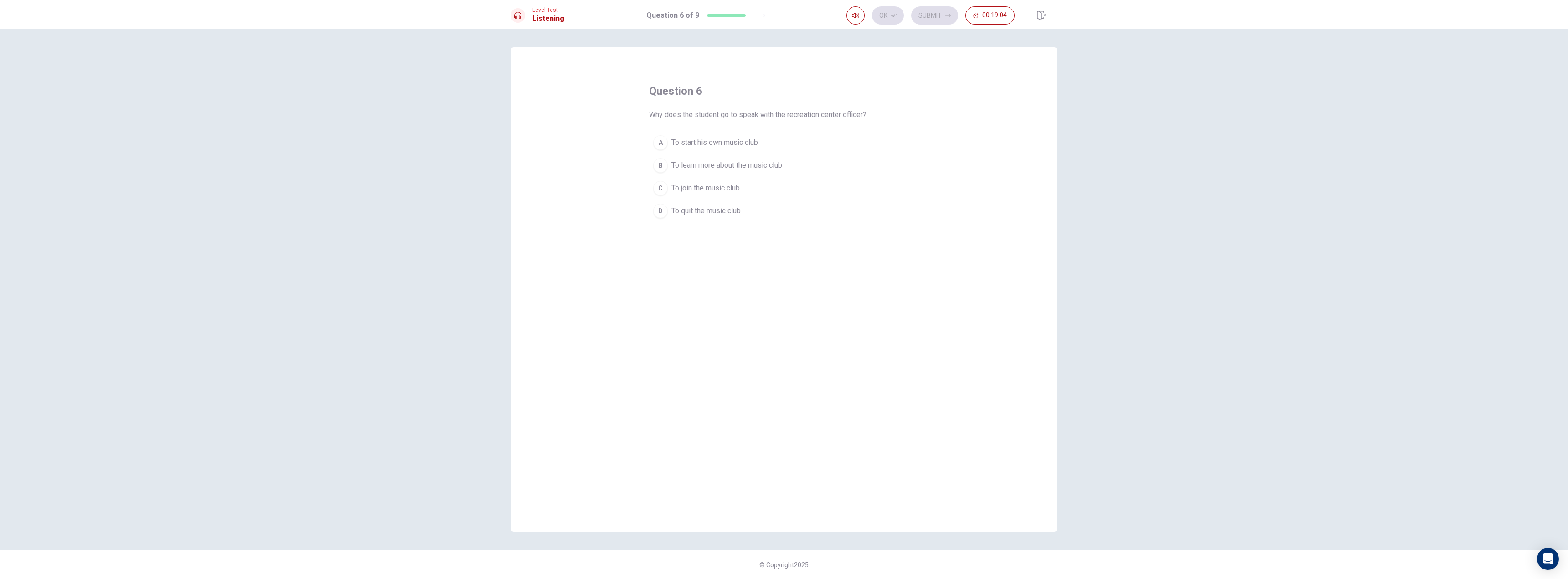
click at [727, 192] on span "To join the music club" at bounding box center [705, 188] width 68 height 11
click at [885, 15] on button "Ok" at bounding box center [888, 15] width 32 height 18
click at [936, 22] on button "Submit" at bounding box center [934, 15] width 47 height 18
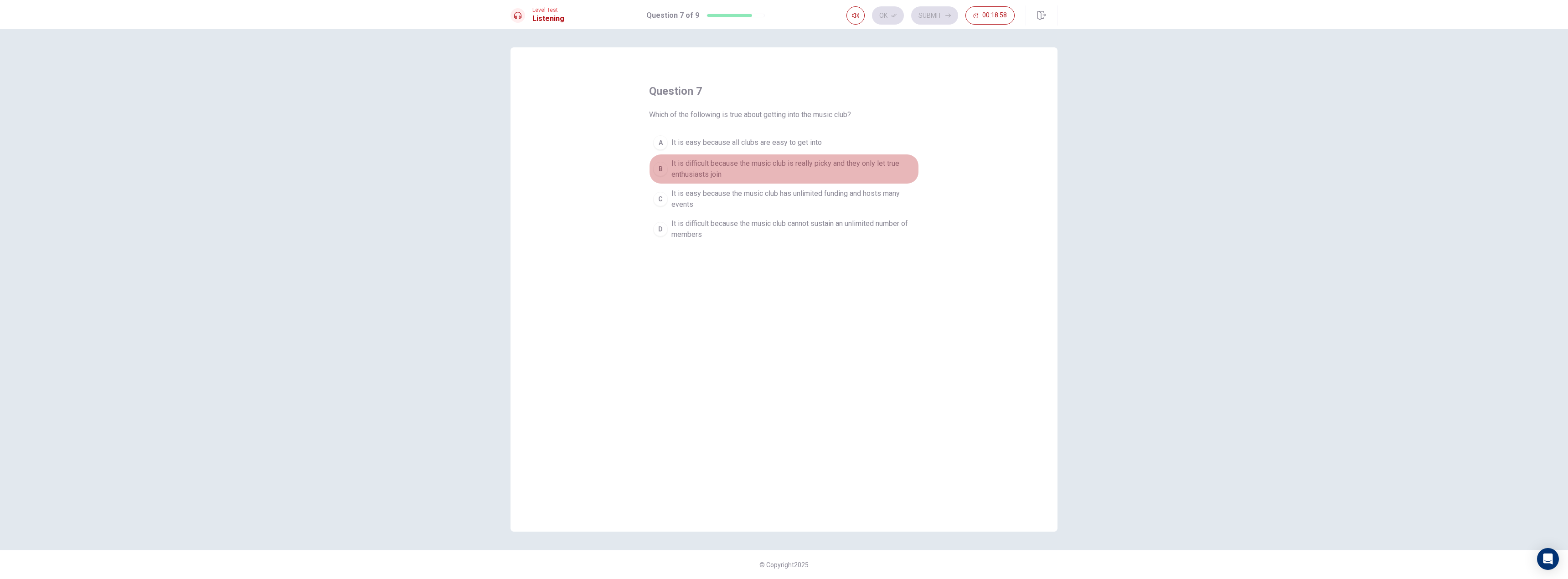
click at [754, 167] on span "It is difficult because the music club is really picky and they only let true e…" at bounding box center [793, 169] width 243 height 22
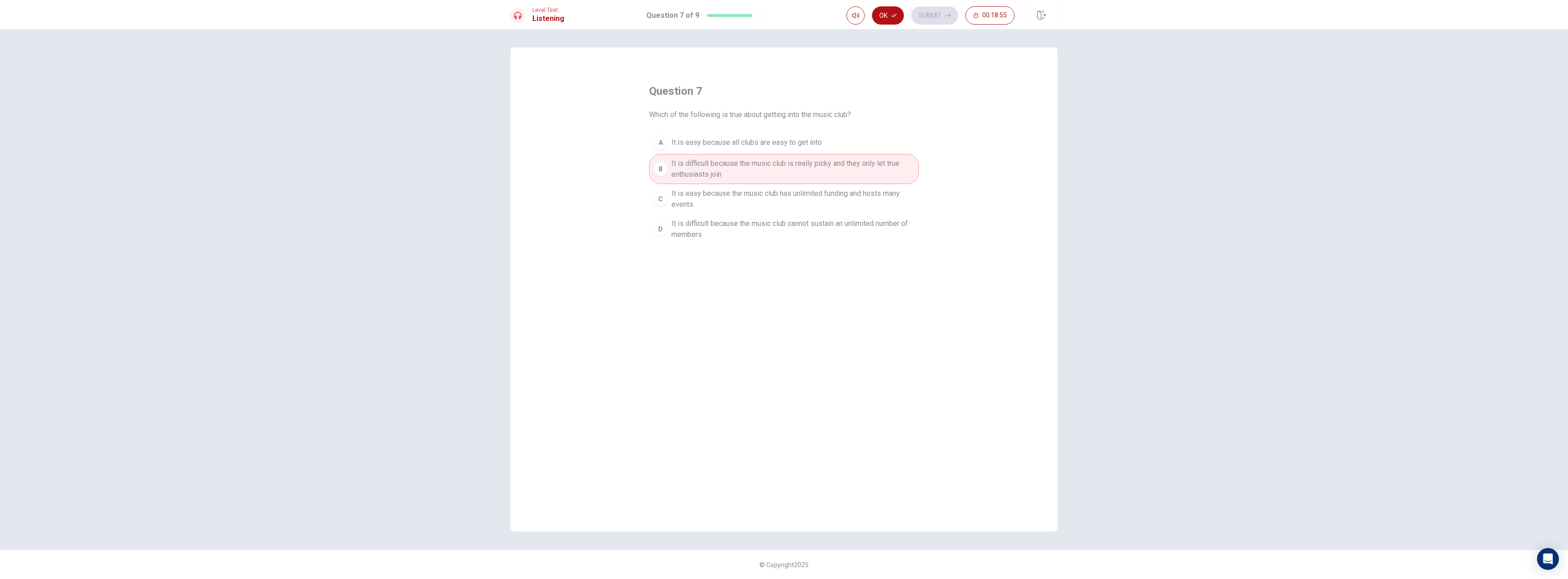
click at [746, 229] on span "It is difficult because the music club cannot sustain an unlimited number of me…" at bounding box center [793, 229] width 243 height 22
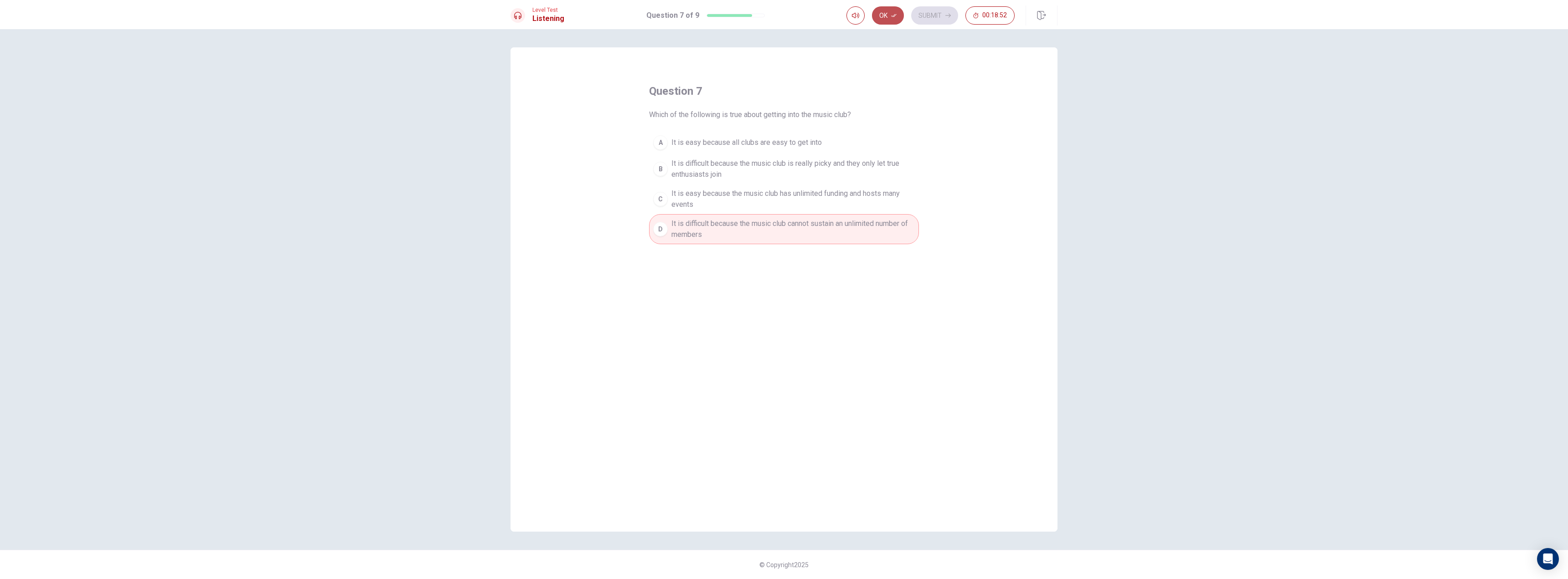
click at [891, 15] on button "Ok" at bounding box center [888, 15] width 32 height 18
click at [926, 15] on button "Submit" at bounding box center [934, 15] width 47 height 18
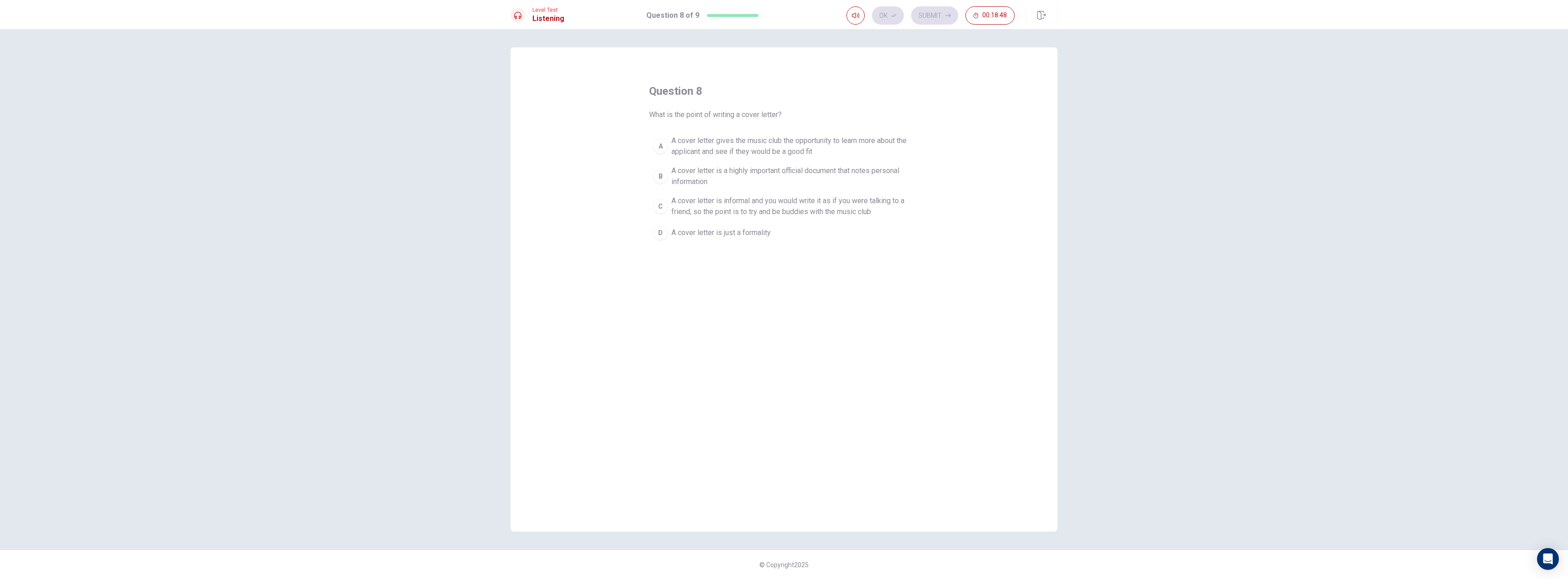
click at [710, 144] on span "A cover letter gives the music club the opportunity to learn more about the app…" at bounding box center [793, 146] width 243 height 22
click at [890, 12] on button "Ok" at bounding box center [888, 15] width 32 height 18
click at [931, 15] on button "Submit" at bounding box center [934, 15] width 47 height 18
click at [734, 186] on span "The student is disheartened and worried she won't get in" at bounding box center [761, 184] width 180 height 11
click at [896, 13] on icon "button" at bounding box center [894, 15] width 5 height 5
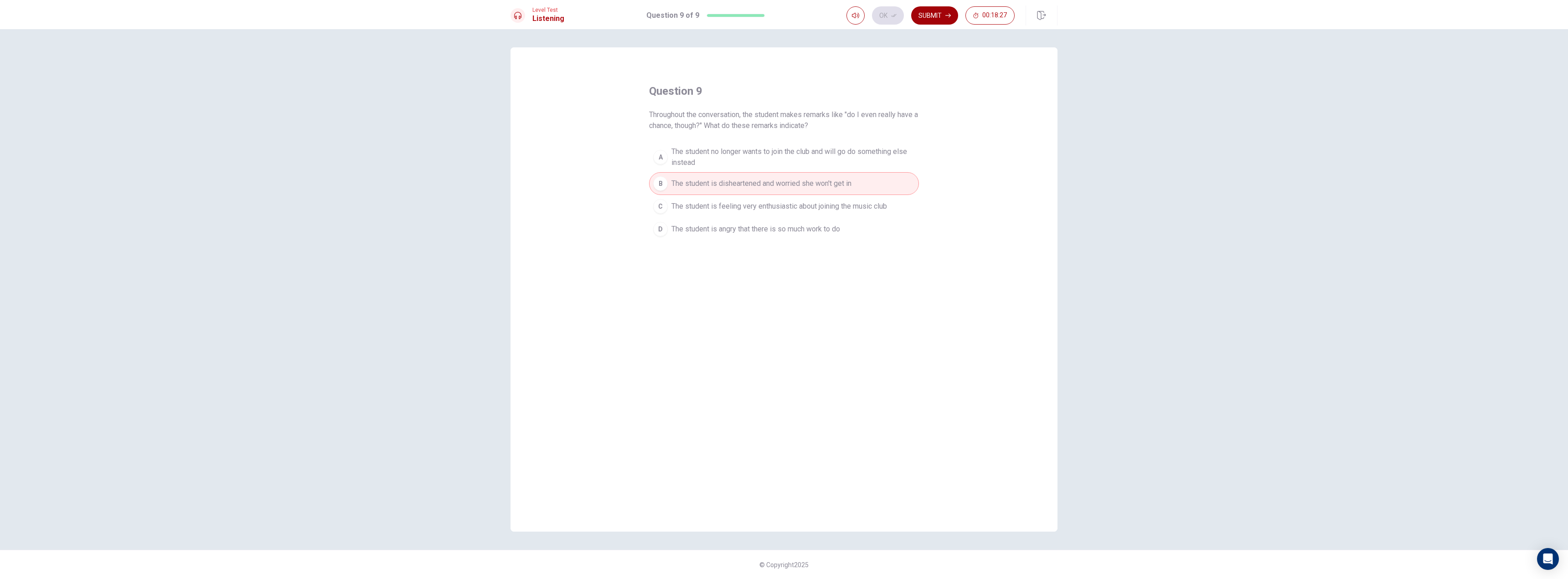
click at [934, 15] on button "Submit" at bounding box center [934, 15] width 47 height 18
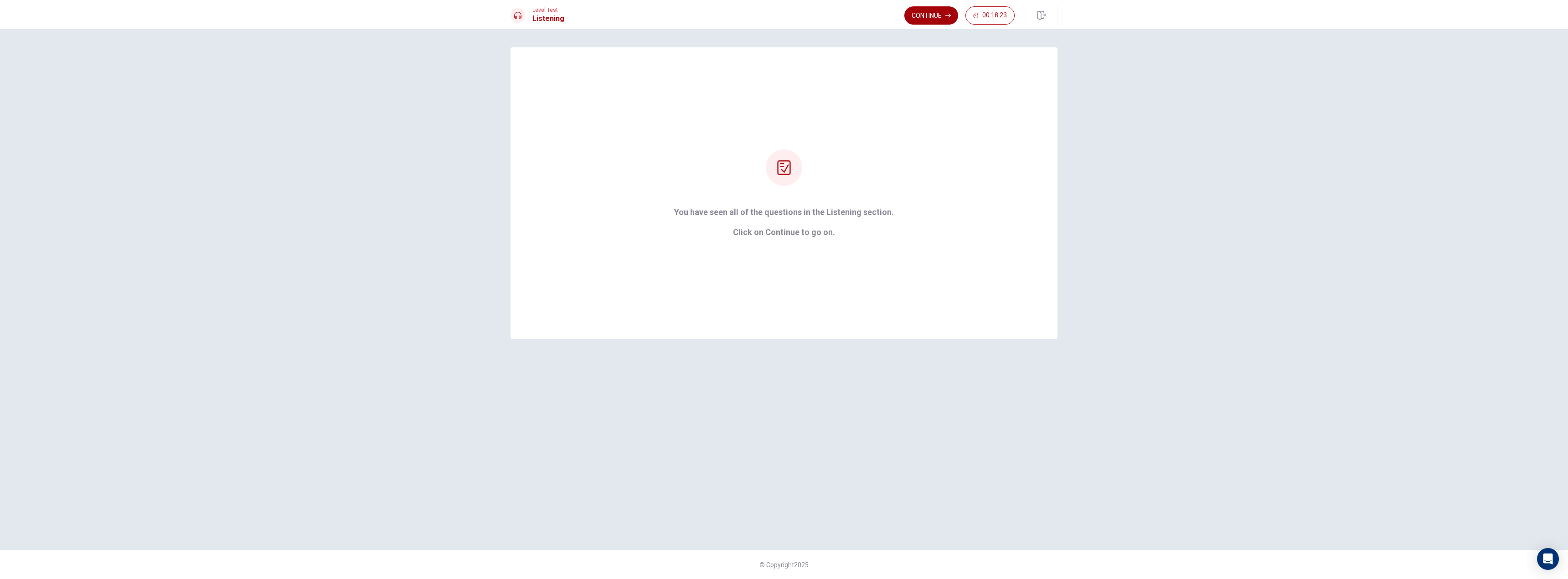
click at [932, 11] on button "Continue" at bounding box center [931, 15] width 54 height 18
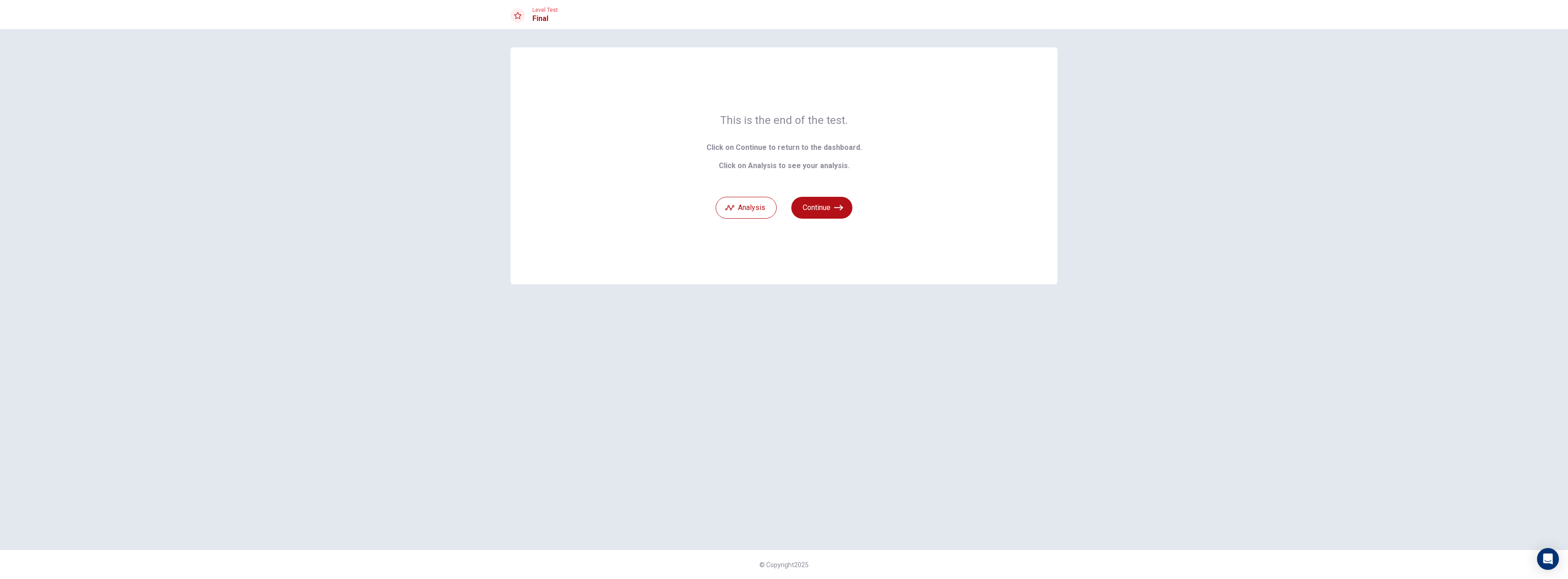
click at [777, 207] on div "Analysis Continue" at bounding box center [784, 203] width 155 height 33
click at [762, 209] on button "Analysis" at bounding box center [746, 207] width 61 height 22
